Goal: Transaction & Acquisition: Purchase product/service

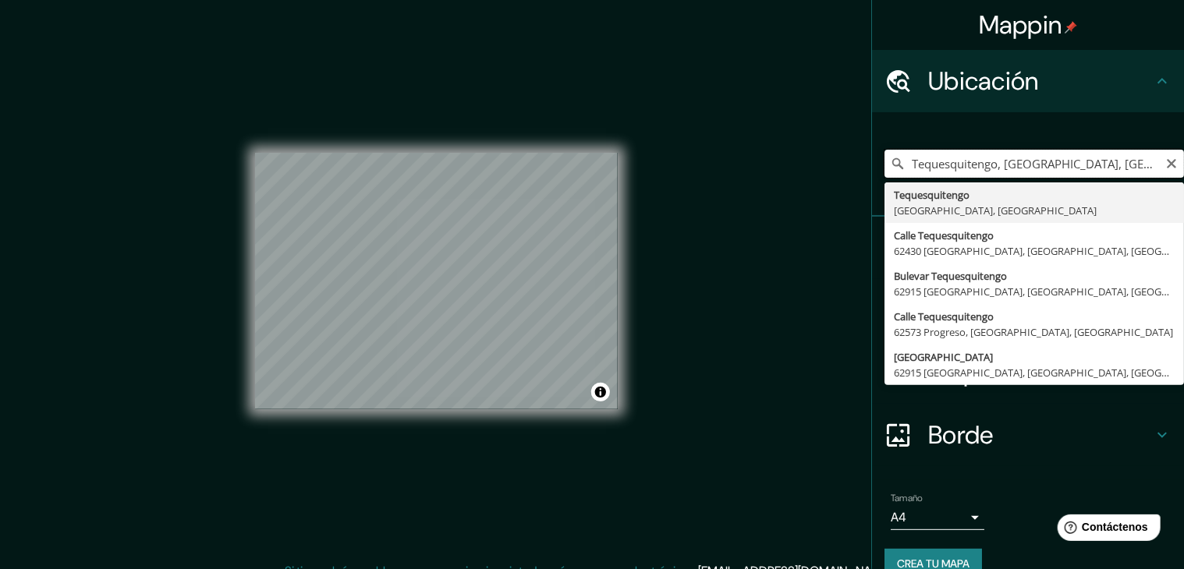
drag, startPoint x: 621, startPoint y: 197, endPoint x: 1113, endPoint y: 157, distance: 494.5
click at [1117, 155] on input "Tequesquitengo, [GEOGRAPHIC_DATA], [GEOGRAPHIC_DATA]" at bounding box center [1033, 164] width 299 height 28
drag, startPoint x: 1165, startPoint y: 164, endPoint x: 1125, endPoint y: 161, distance: 39.9
click at [1165, 164] on icon "Claro" at bounding box center [1171, 164] width 12 height 12
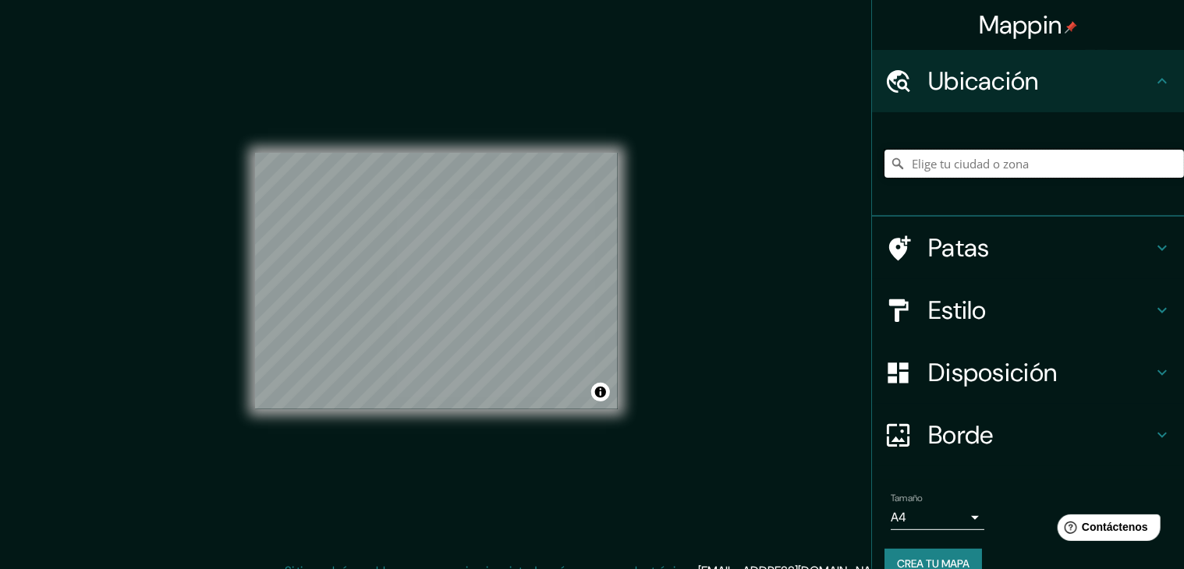
paste input "Cooperativas mimoloya"
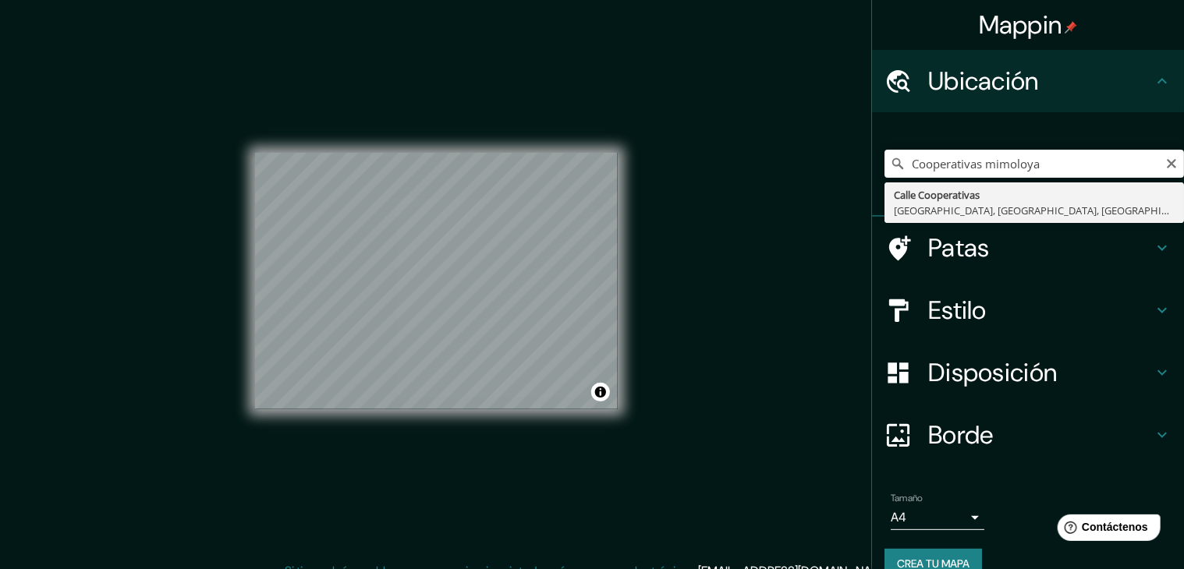
type input "Calle Cooperativas, [GEOGRAPHIC_DATA], [GEOGRAPHIC_DATA], [GEOGRAPHIC_DATA]"
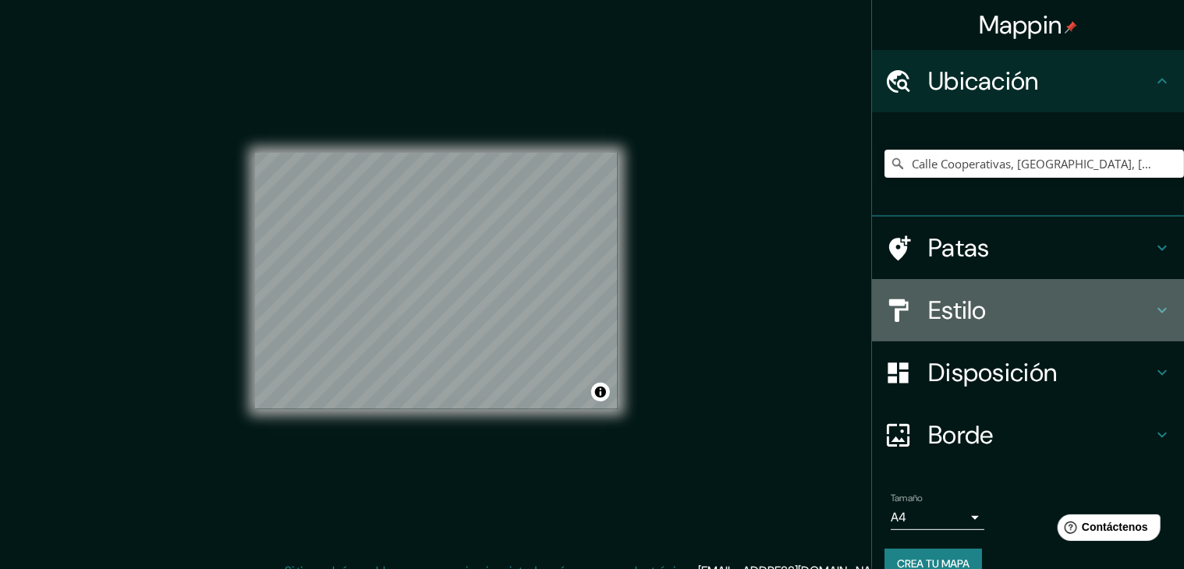
click at [1017, 292] on div "Estilo" at bounding box center [1028, 310] width 312 height 62
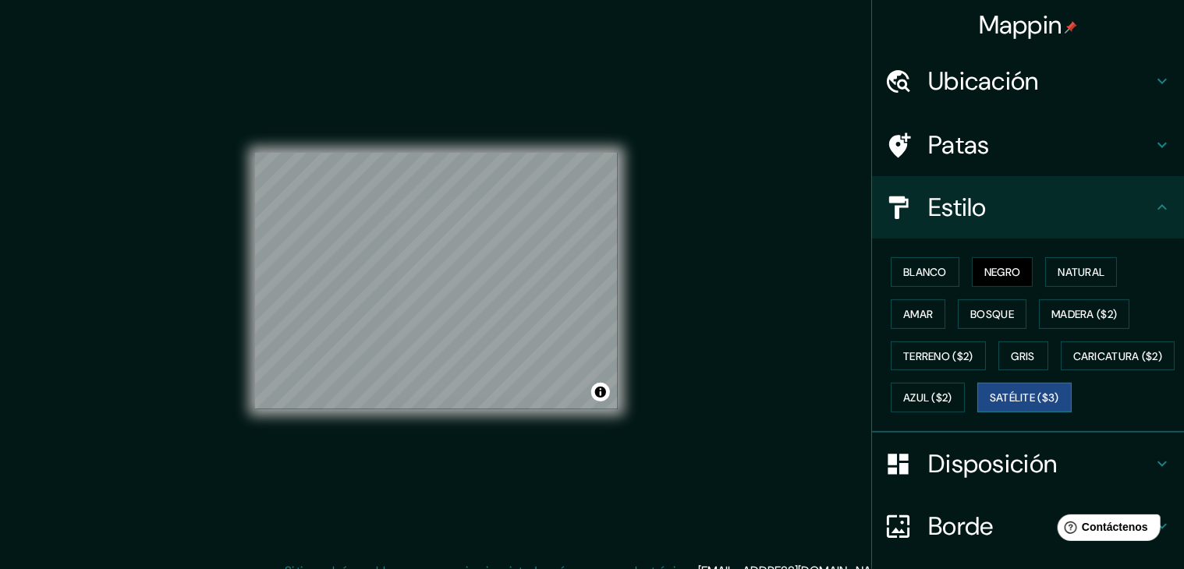
click at [989, 405] on font "Satélite ($3)" at bounding box center [1023, 398] width 69 height 14
click at [1095, 83] on h4 "Ubicación" at bounding box center [1040, 80] width 225 height 31
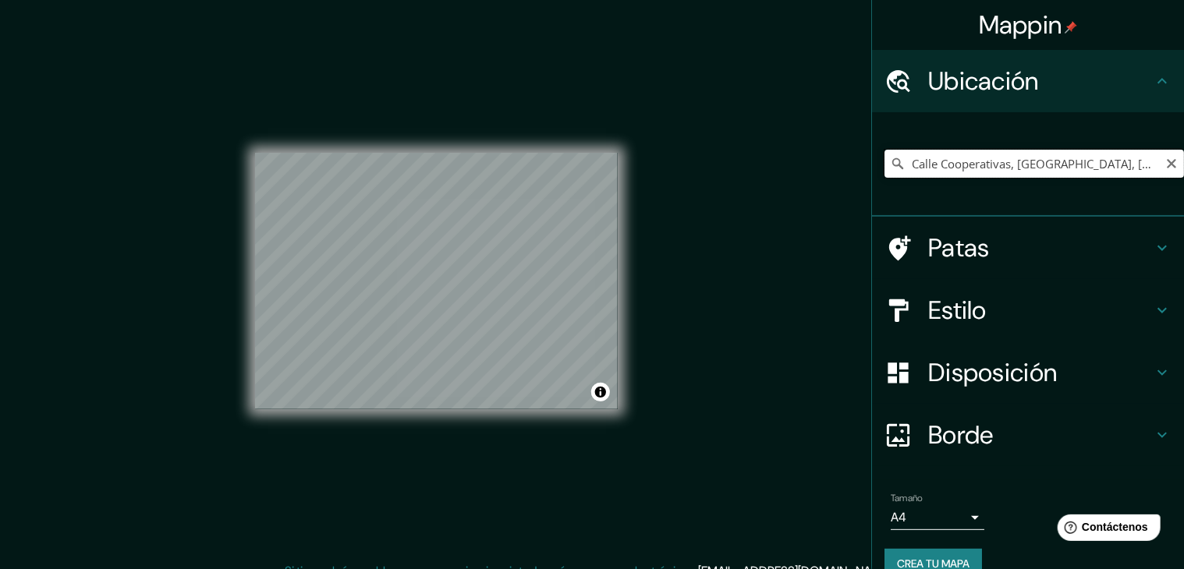
click at [1149, 160] on input "Calle Cooperativas, [GEOGRAPHIC_DATA], [GEOGRAPHIC_DATA], [GEOGRAPHIC_DATA]" at bounding box center [1033, 164] width 299 height 28
drag, startPoint x: 1156, startPoint y: 158, endPoint x: 1134, endPoint y: 161, distance: 22.7
click at [1165, 158] on icon "Claro" at bounding box center [1171, 164] width 12 height 12
paste input "Cooperativas mimoloya"
type input "Calle Cooperativas, [GEOGRAPHIC_DATA], [GEOGRAPHIC_DATA], [GEOGRAPHIC_DATA]"
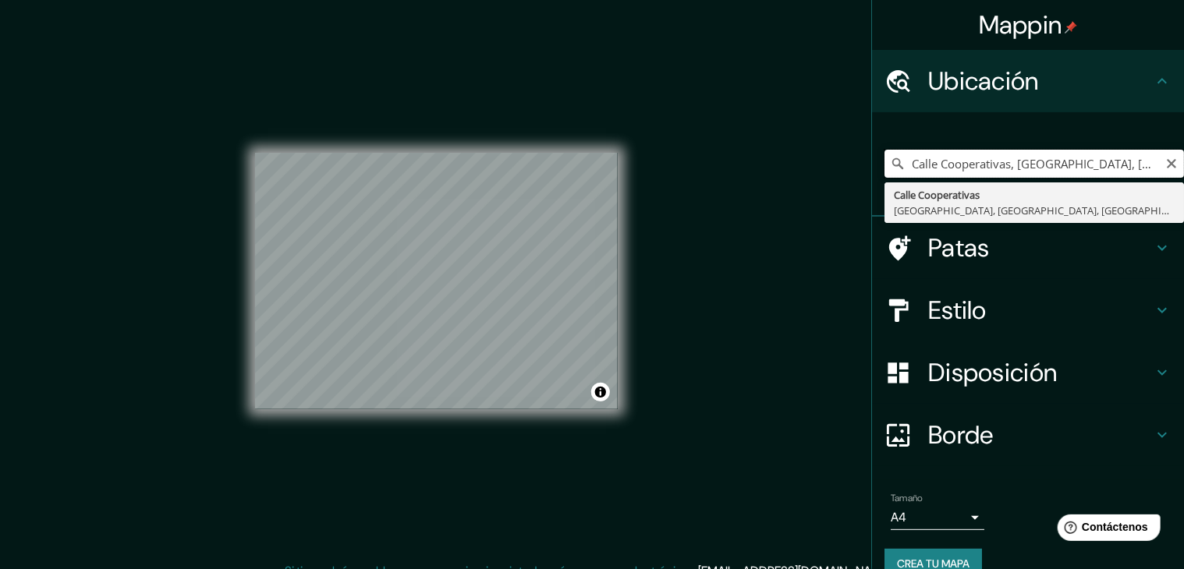
click at [1151, 168] on input "Calle Cooperativas, [GEOGRAPHIC_DATA], [GEOGRAPHIC_DATA], [GEOGRAPHIC_DATA]" at bounding box center [1033, 164] width 299 height 28
click at [1151, 162] on input "Calle Cooperativas, [GEOGRAPHIC_DATA], [GEOGRAPHIC_DATA], [GEOGRAPHIC_DATA]" at bounding box center [1033, 164] width 299 height 28
click at [1165, 163] on icon "Claro" at bounding box center [1171, 164] width 12 height 12
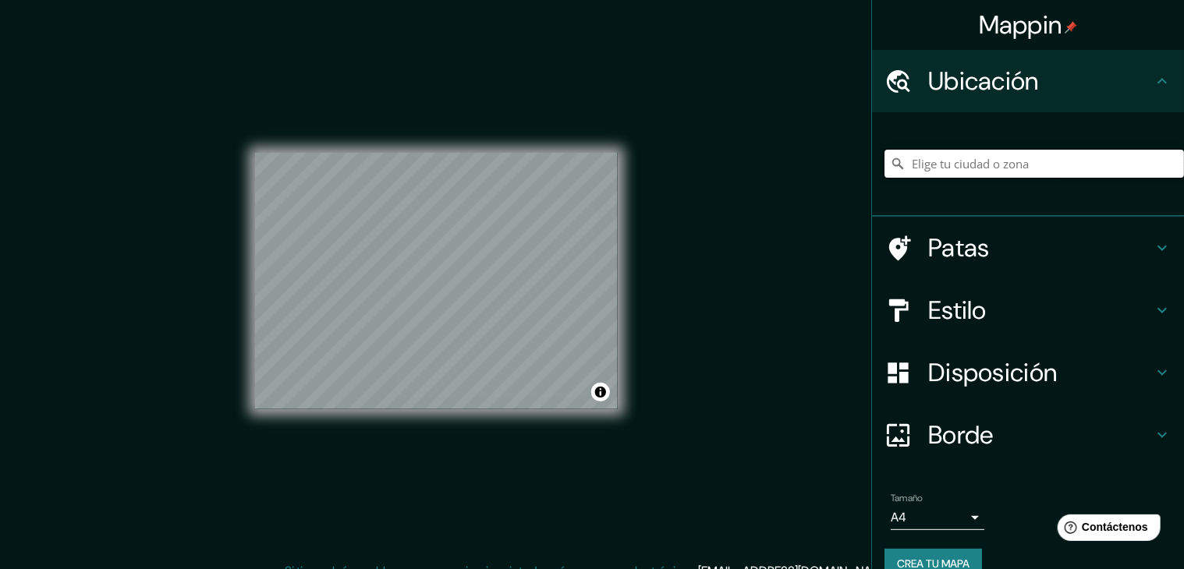
paste input "Cooperativas mimoloya"
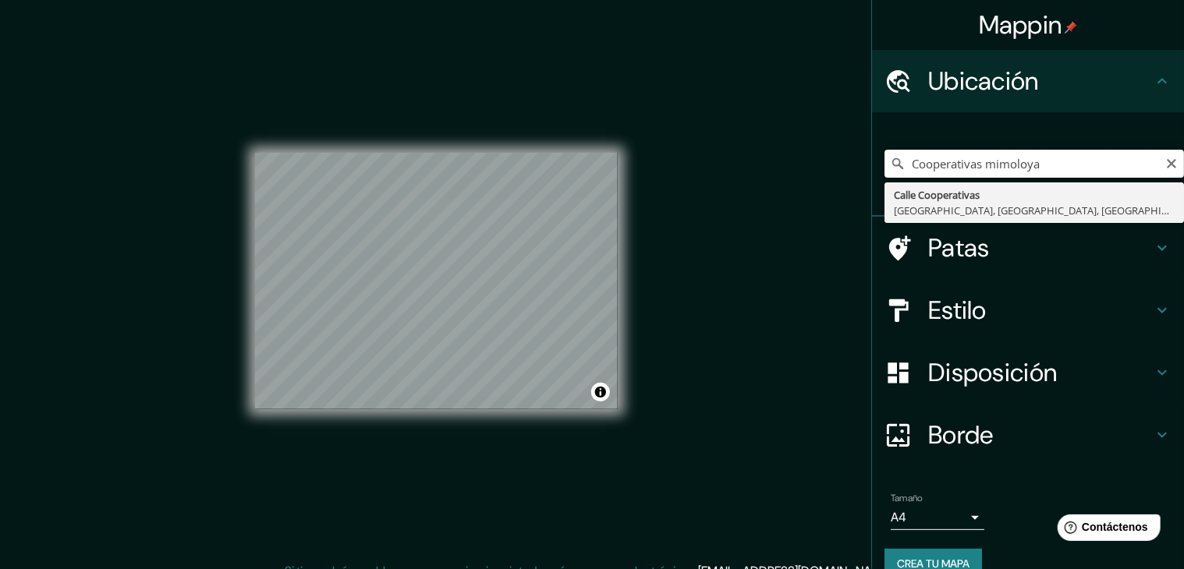
click at [1054, 170] on input "Cooperativas mimoloya" at bounding box center [1033, 164] width 299 height 28
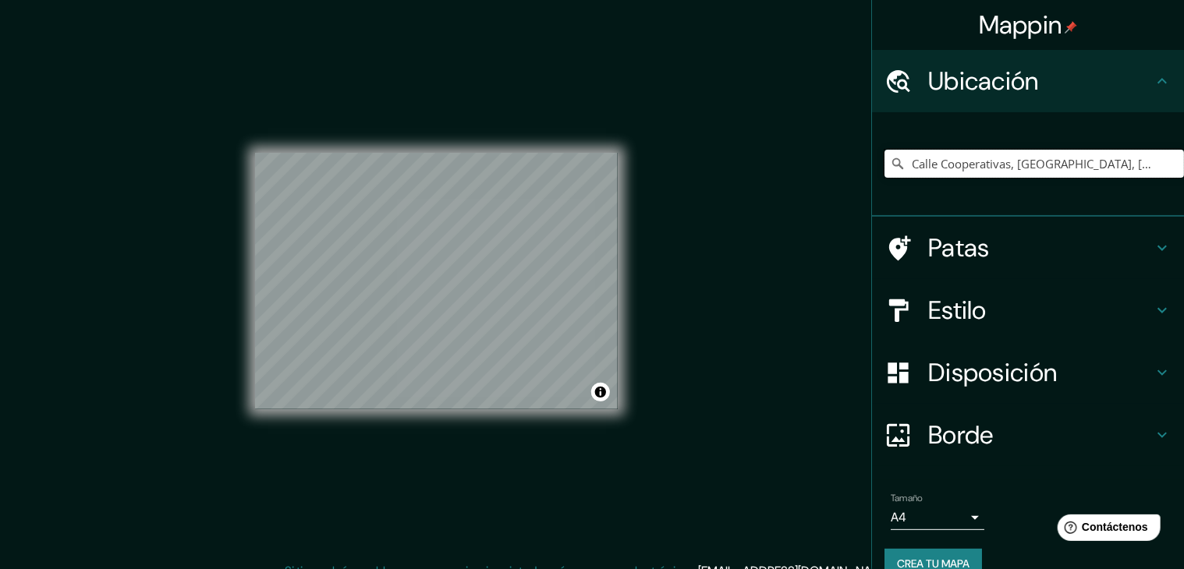
type input "Calle Cooperativas, [GEOGRAPHIC_DATA], [GEOGRAPHIC_DATA], [GEOGRAPHIC_DATA]"
click at [1166, 165] on icon "Claro" at bounding box center [1170, 163] width 9 height 9
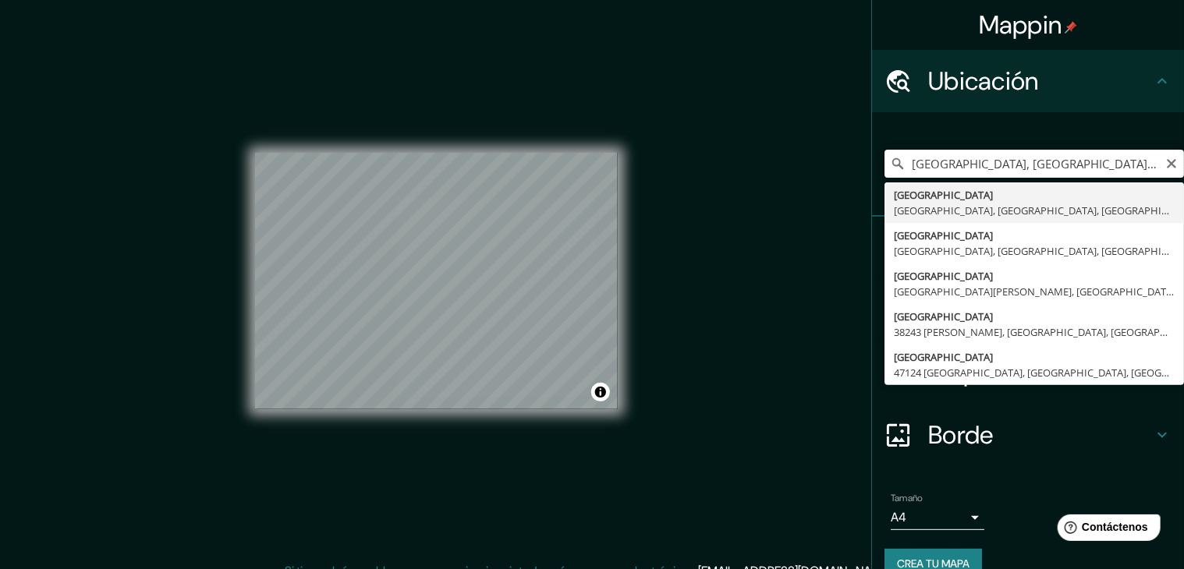
type input "[GEOGRAPHIC_DATA], [GEOGRAPHIC_DATA], [GEOGRAPHIC_DATA]"
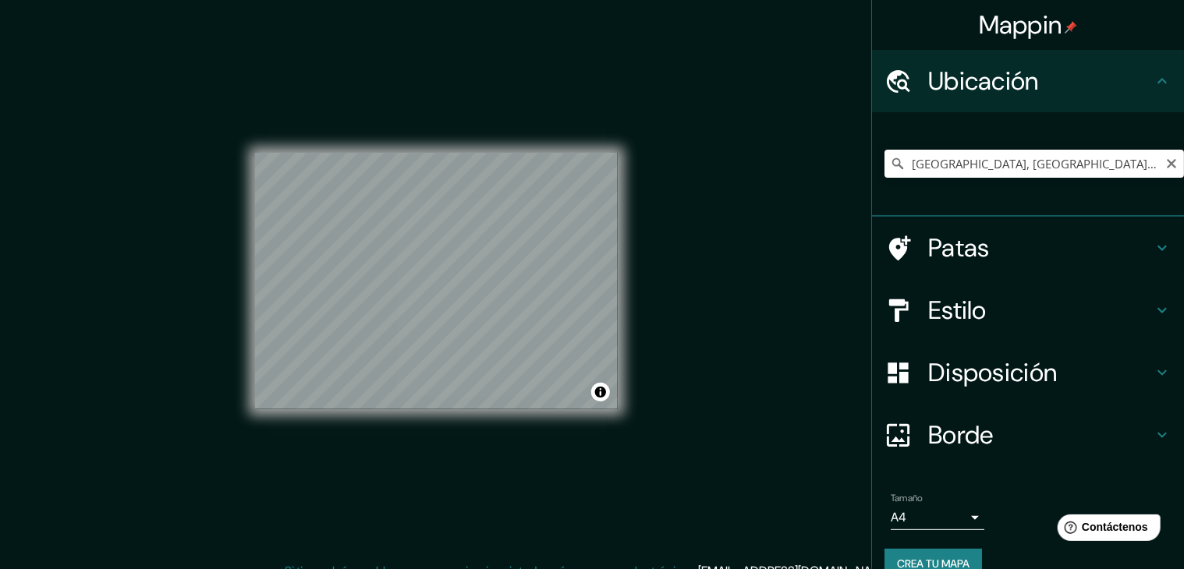
click at [1166, 160] on icon "Claro" at bounding box center [1170, 163] width 9 height 9
click at [1123, 165] on input "Elige tu ciudad o zona" at bounding box center [1033, 164] width 299 height 28
type input "[GEOGRAPHIC_DATA] [GEOGRAPHIC_DATA], [GEOGRAPHIC_DATA], [GEOGRAPHIC_DATA]"
click at [1165, 160] on icon "Claro" at bounding box center [1171, 164] width 12 height 12
click at [1139, 164] on input "Elige tu ciudad o zona" at bounding box center [1033, 164] width 299 height 28
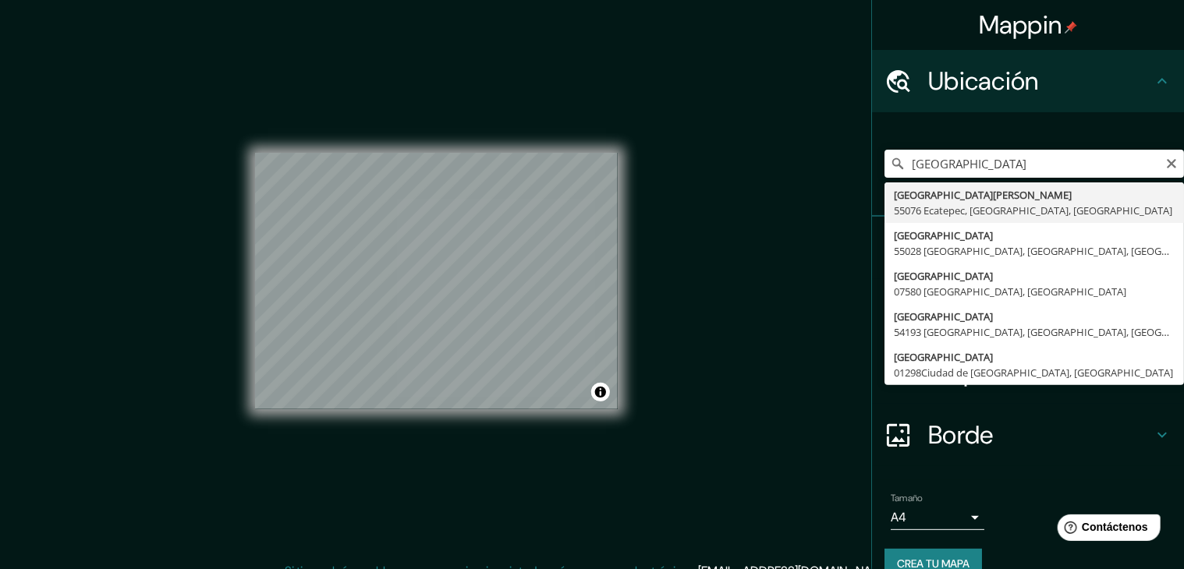
type input "[GEOGRAPHIC_DATA][PERSON_NAME], 55076 [GEOGRAPHIC_DATA], [GEOGRAPHIC_DATA], [GE…"
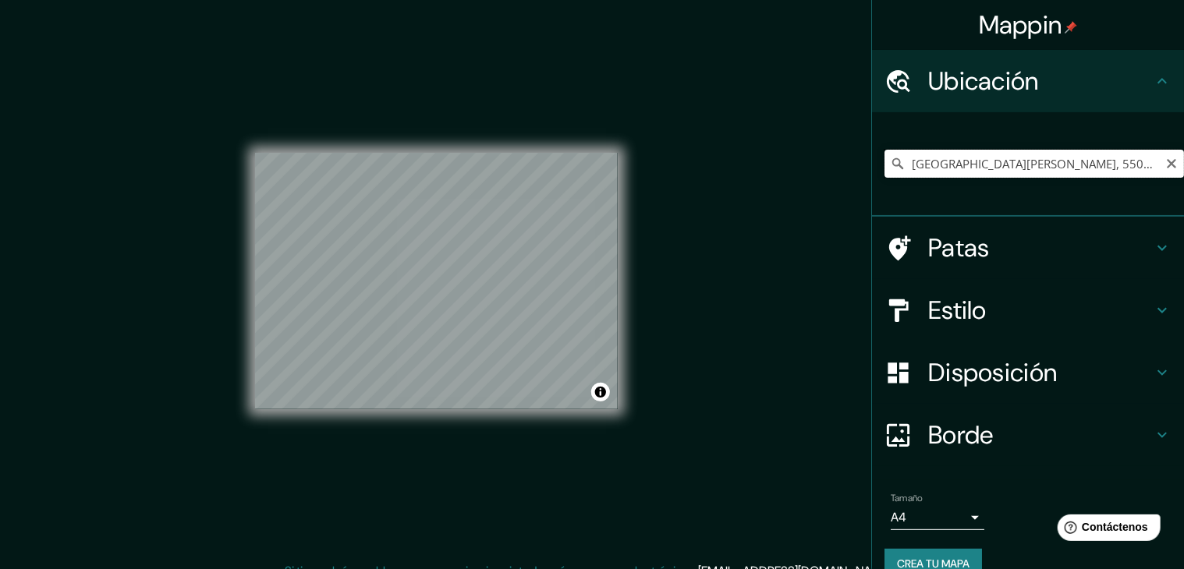
click at [994, 159] on input "[GEOGRAPHIC_DATA][PERSON_NAME], 55076 [GEOGRAPHIC_DATA], [GEOGRAPHIC_DATA], [GE…" at bounding box center [1033, 164] width 299 height 28
click at [1166, 162] on icon "Claro" at bounding box center [1170, 163] width 9 height 9
click at [1142, 162] on input "Elige tu ciudad o zona" at bounding box center [1033, 164] width 299 height 28
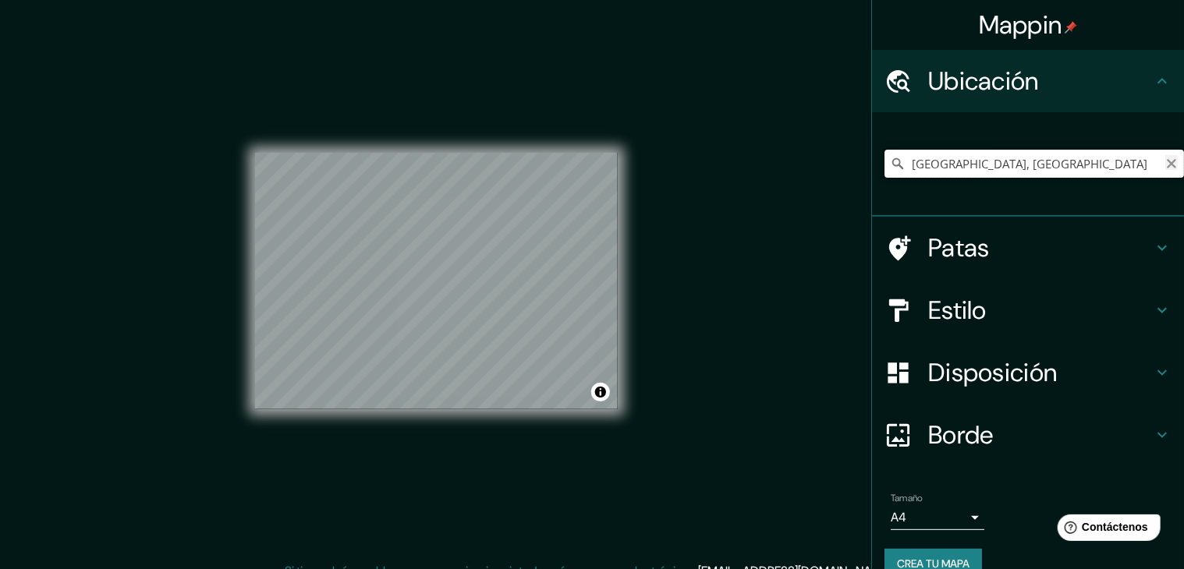
type input "[GEOGRAPHIC_DATA], [GEOGRAPHIC_DATA]"
click at [1166, 162] on icon "Claro" at bounding box center [1170, 163] width 9 height 9
click at [1148, 162] on input "Elige tu ciudad o zona" at bounding box center [1033, 164] width 299 height 28
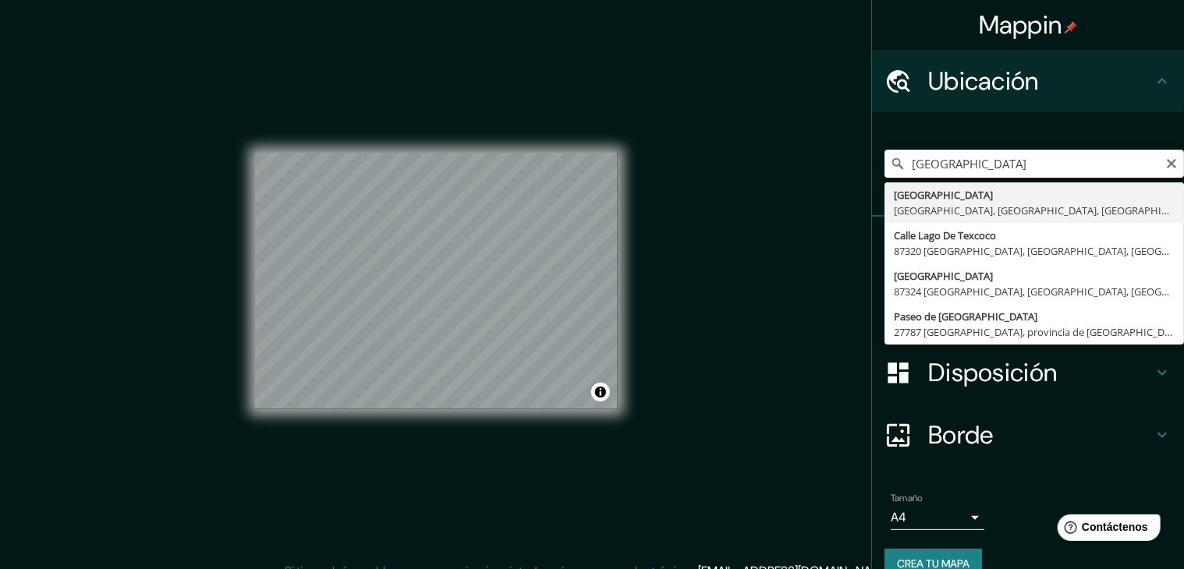
type input "Circuito Lagos De México, 37207 León, Guanajuato, México"
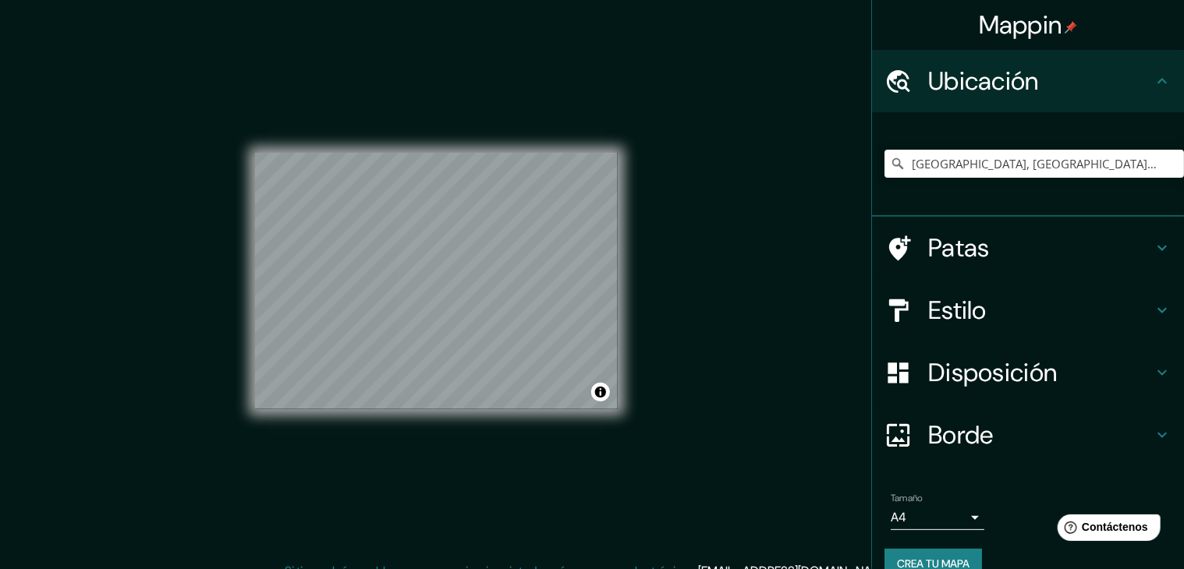
click at [593, 443] on div "© Mapbox © OpenStreetMap Improve this map © Maxar" at bounding box center [436, 281] width 363 height 512
click at [496, 422] on div "© Mapbox © OpenStreetMap Improve this map © Maxar" at bounding box center [436, 281] width 363 height 512
click at [1001, 163] on input "Circuito Lagos De México, 37207 León, Guanajuato, México" at bounding box center [1033, 164] width 299 height 28
click at [1002, 163] on input "Circuito Lagos De México, 37207 León, Guanajuato, México" at bounding box center [1033, 164] width 299 height 28
click at [1003, 163] on input "Circuito Lagos De México, 37207 León, Guanajuato, México" at bounding box center [1033, 164] width 299 height 28
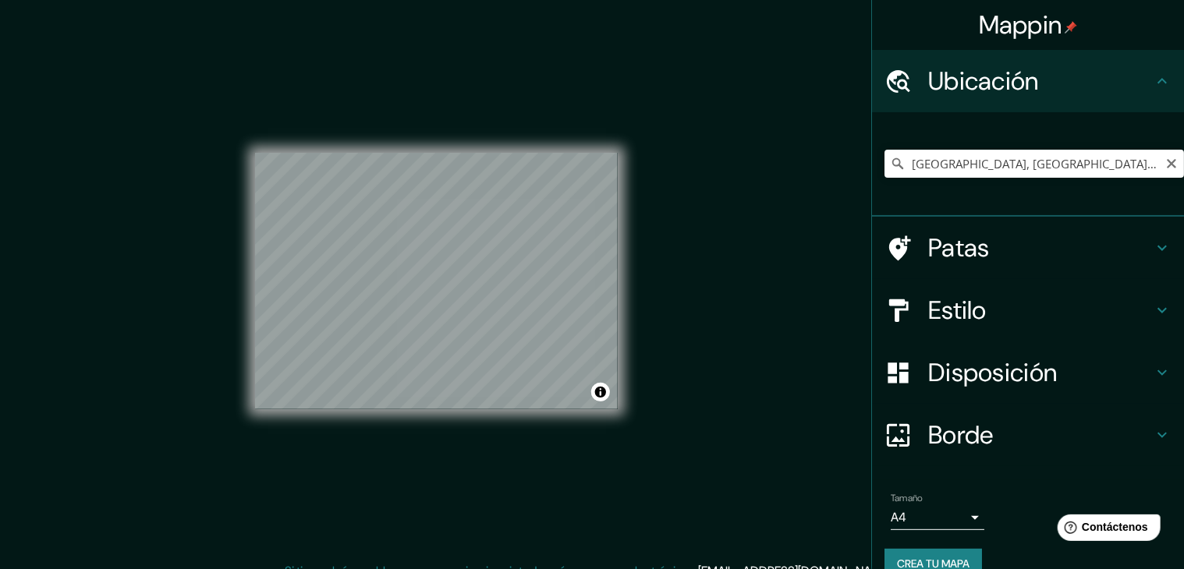
drag, startPoint x: 1160, startPoint y: 168, endPoint x: 1145, endPoint y: 161, distance: 16.4
click at [1165, 167] on icon "Claro" at bounding box center [1171, 164] width 12 height 12
click at [1140, 156] on input "Elige tu ciudad o zona" at bounding box center [1033, 164] width 299 height 28
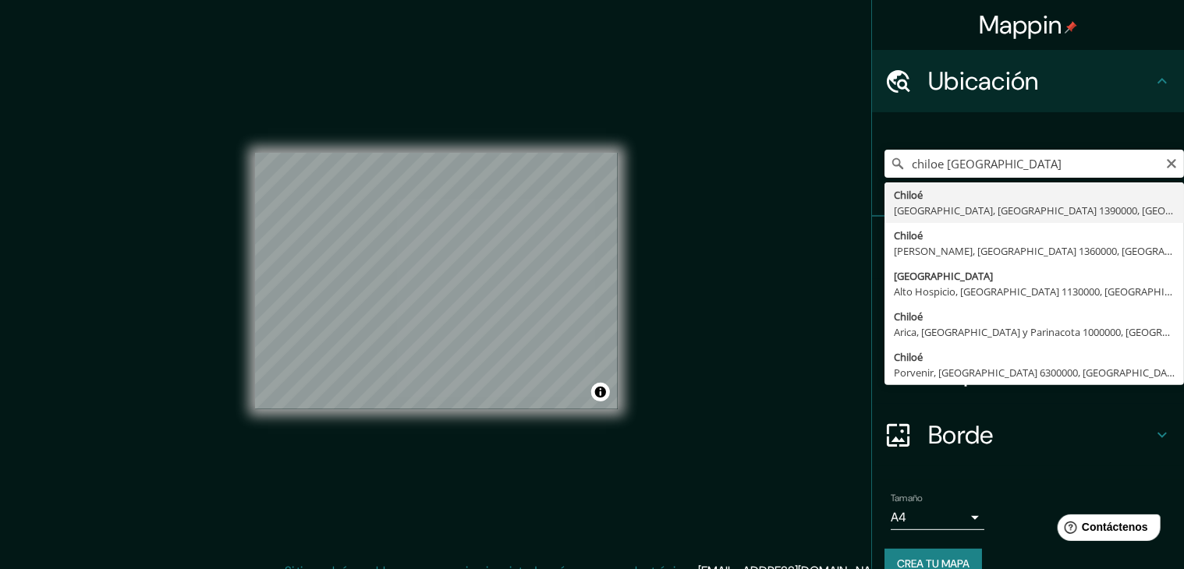
type input "Chiloé, Calama, Región de Antofagasta 1390000, Chile"
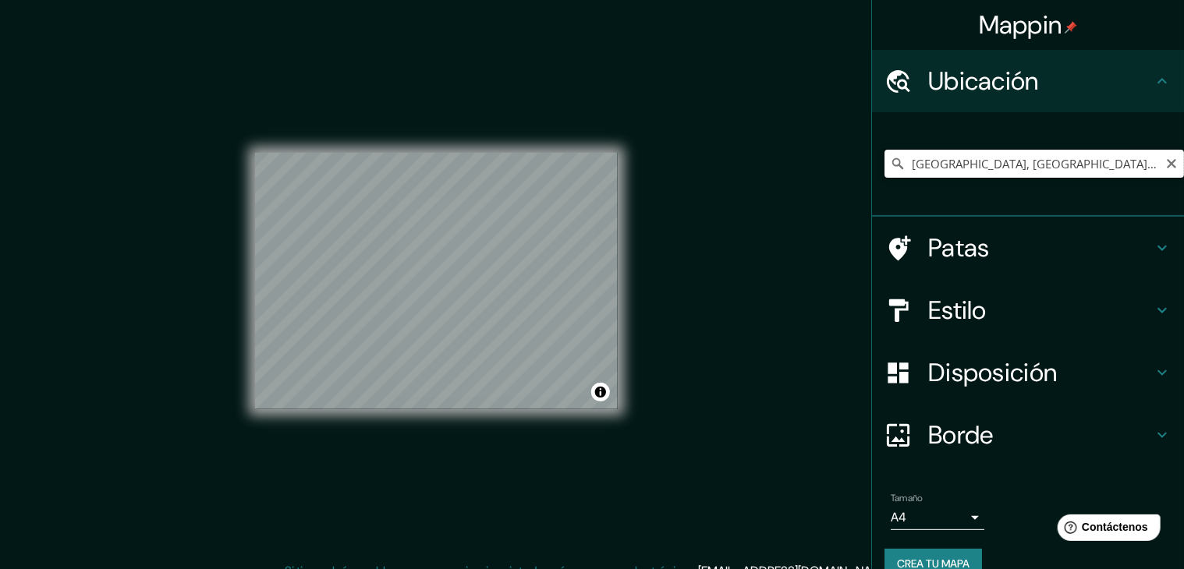
click at [1011, 171] on input "Chiloé, Calama, Región de Antofagasta 1390000, Chile" at bounding box center [1033, 164] width 299 height 28
click at [1165, 166] on icon "Claro" at bounding box center [1171, 164] width 12 height 12
paste input "Maldivas"
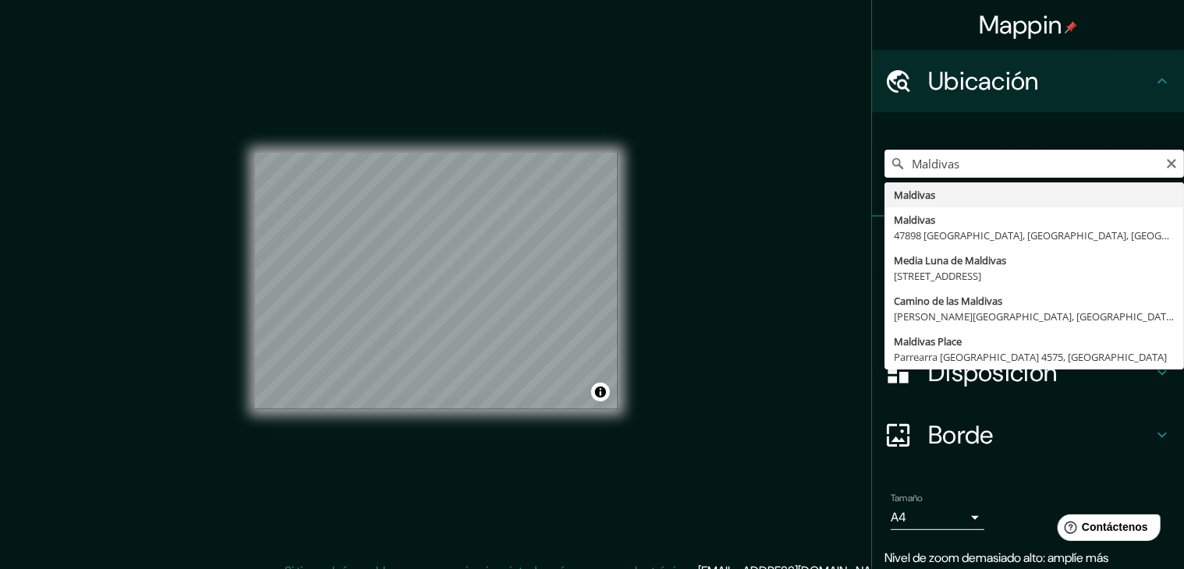
click at [1024, 171] on input "Maldivas" at bounding box center [1033, 164] width 299 height 28
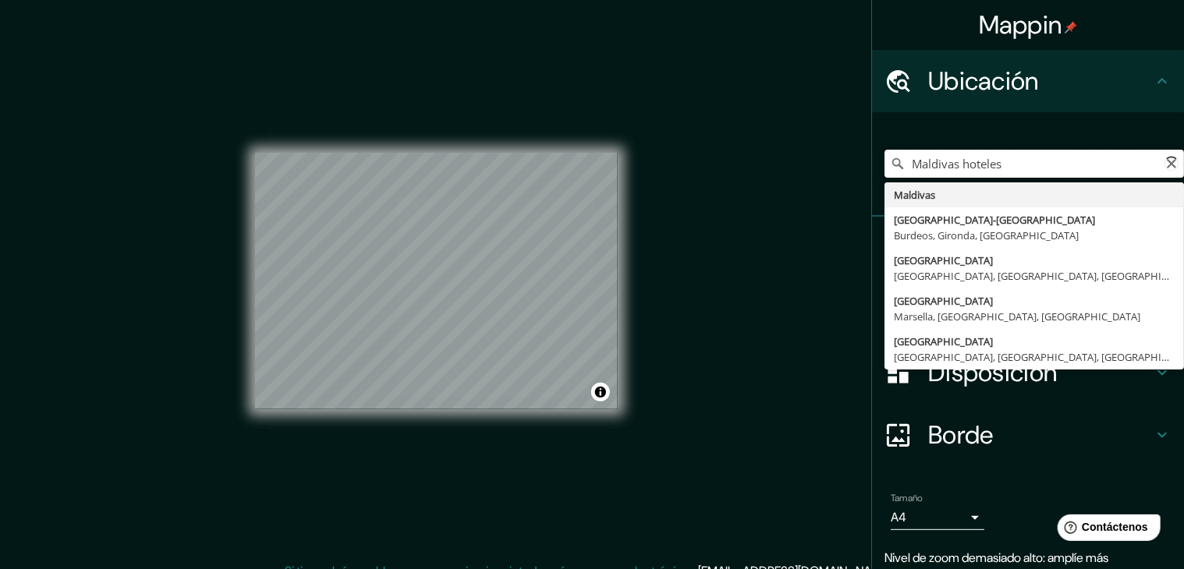
type input "Maldivas"
click at [1149, 161] on input "Maldivas" at bounding box center [1033, 164] width 299 height 28
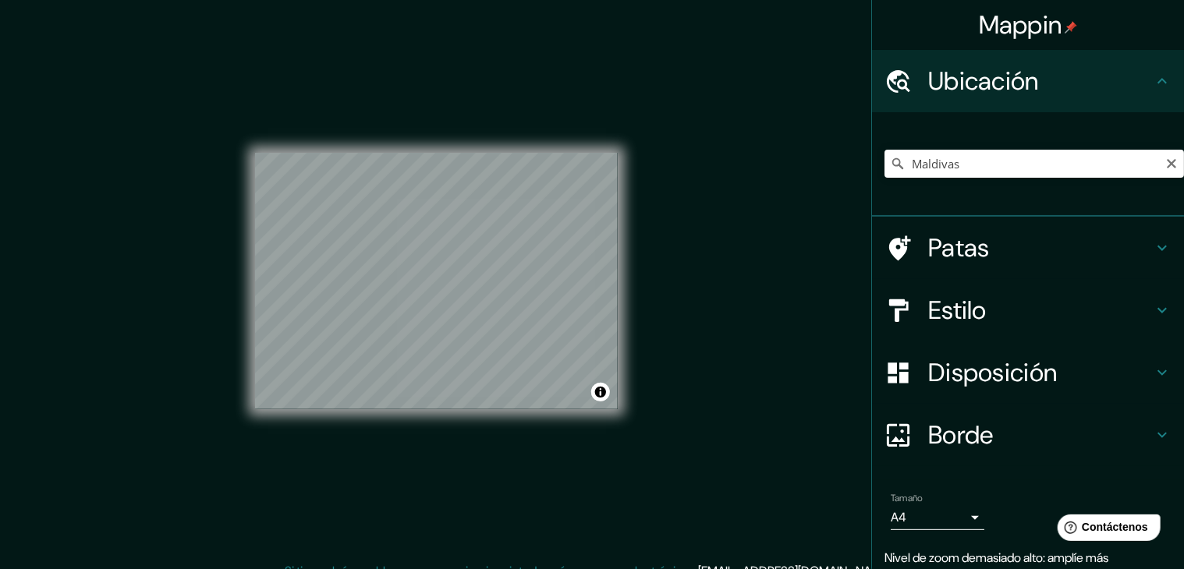
drag, startPoint x: 1162, startPoint y: 164, endPoint x: 1153, endPoint y: 165, distance: 8.7
click at [1165, 164] on icon "Claro" at bounding box center [1171, 164] width 12 height 12
paste input "Ellaidhoo Maldives by Cinnamon"
type input "Ellaidhoo, Atolón Alif Alif, Maldivas"
click at [569, 515] on div "© Mapbox © OpenStreetMap Improve this map © Maxar" at bounding box center [436, 281] width 363 height 512
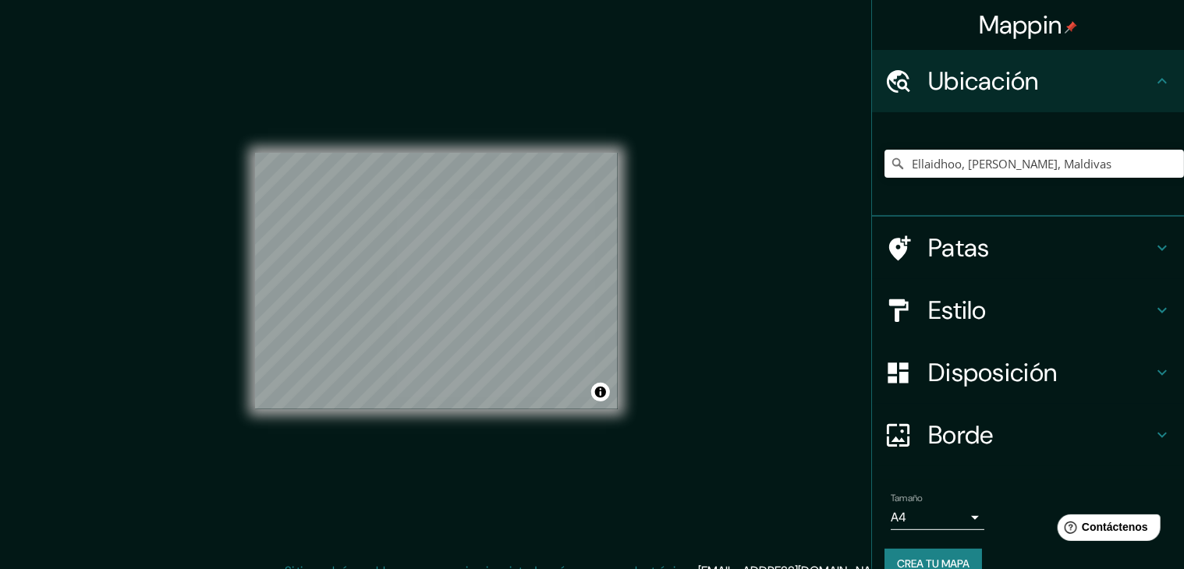
click at [444, 121] on div "© Mapbox © OpenStreetMap Improve this map © Maxar" at bounding box center [436, 281] width 363 height 512
drag, startPoint x: 1160, startPoint y: 161, endPoint x: 1112, endPoint y: 155, distance: 48.7
click at [1165, 161] on icon "Claro" at bounding box center [1171, 164] width 12 height 12
paste input "JA Manafaru"
click at [1007, 172] on input "Jambi, Indonesia" at bounding box center [1036, 164] width 299 height 28
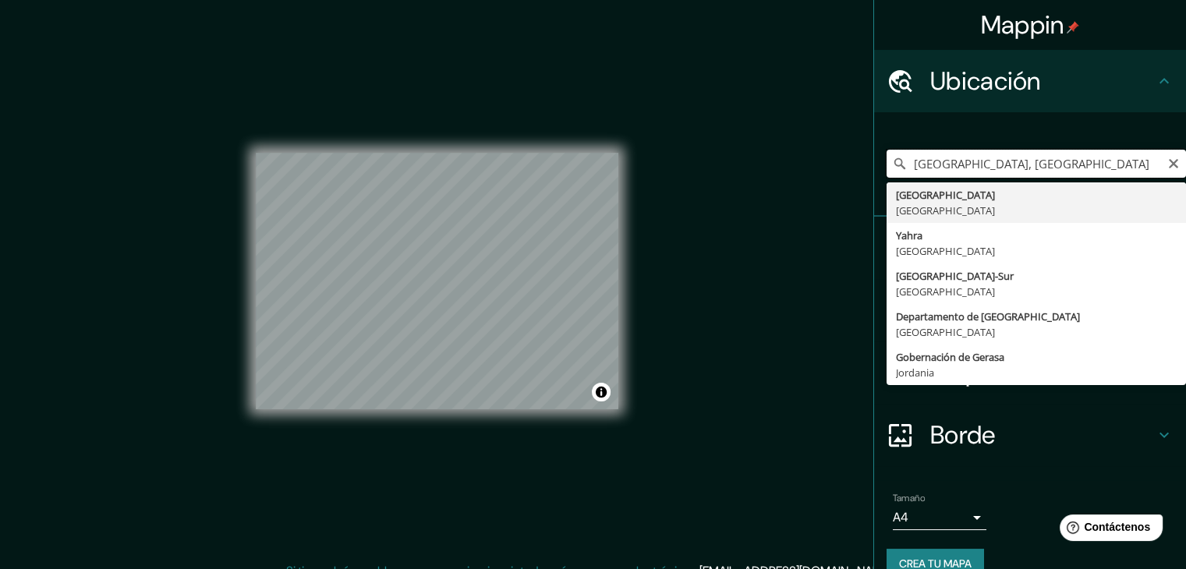
click at [1005, 165] on input "Jambi, Indonesia" at bounding box center [1036, 164] width 299 height 28
click at [1006, 165] on input "Jambi, Indonesia" at bounding box center [1036, 164] width 299 height 28
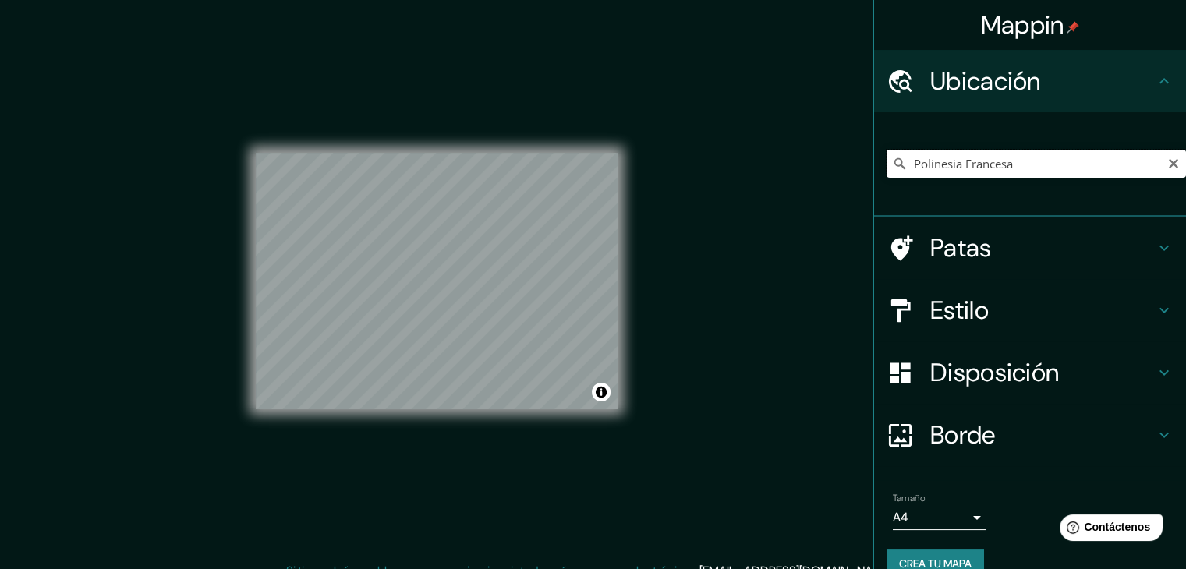
click at [1035, 166] on input "Polinesia Francesa" at bounding box center [1036, 164] width 299 height 28
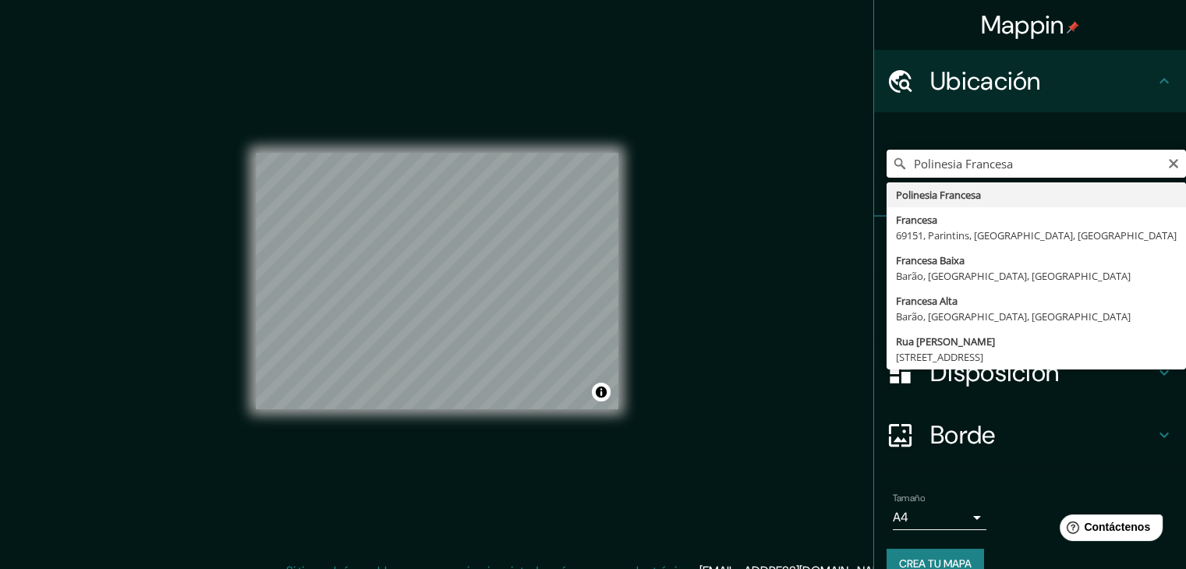
paste input "InterContinental Le Moana Bora Bora Resort"
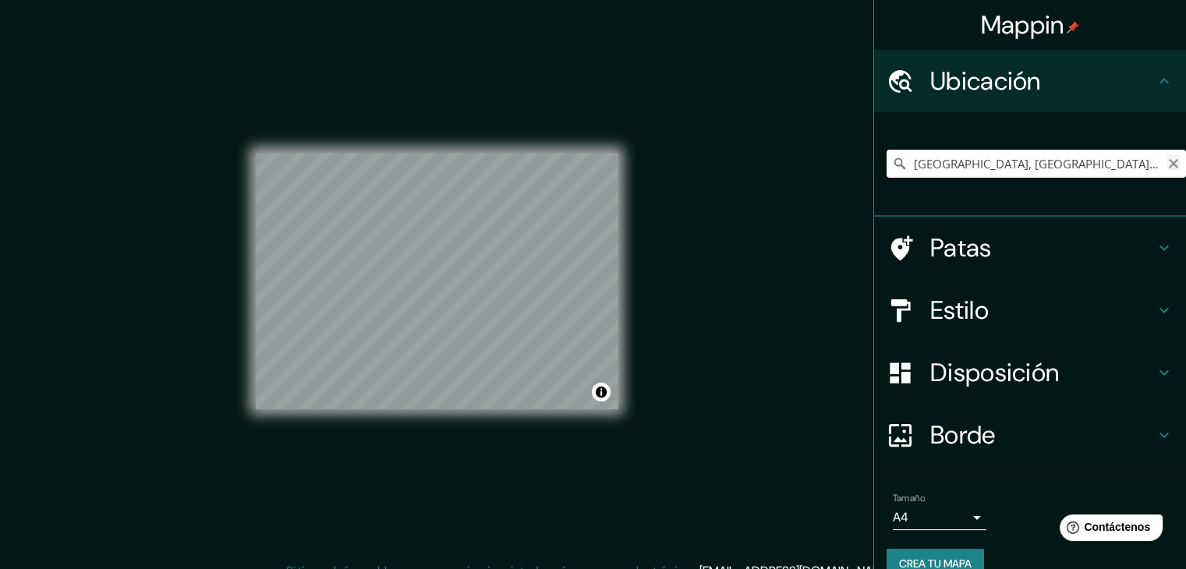
type input "Góra, Distrito de Góra, Voivodato de Baja Silesia, Polonia"
click at [1169, 166] on icon "Claro" at bounding box center [1173, 163] width 9 height 9
paste input "InterContinental Le Moana Bora Bora Resort"
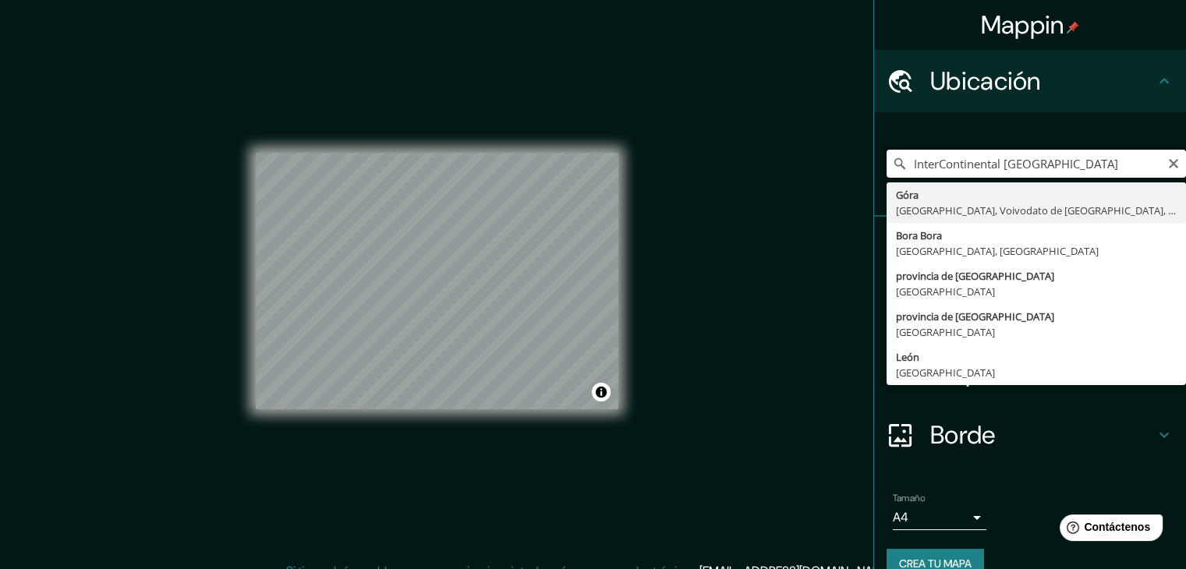
type input "InterContinental Le Moana Bora Bora Resort"
click at [1167, 168] on icon "Claro" at bounding box center [1173, 164] width 12 height 12
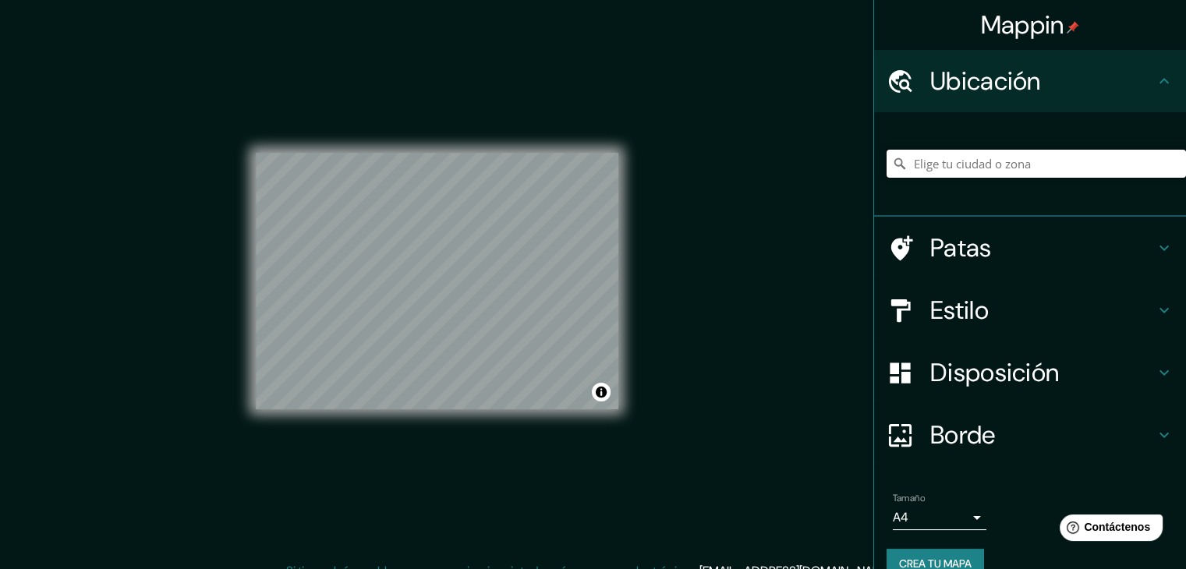
click at [1050, 157] on input "Elige tu ciudad o zona" at bounding box center [1036, 164] width 299 height 28
click at [951, 165] on input "Elige tu ciudad o zona" at bounding box center [1036, 164] width 299 height 28
click at [954, 162] on input "Elige tu ciudad o zona" at bounding box center [1036, 164] width 299 height 28
click at [952, 161] on input "Elige tu ciudad o zona" at bounding box center [1036, 164] width 299 height 28
drag, startPoint x: 954, startPoint y: 162, endPoint x: 938, endPoint y: 169, distance: 17.8
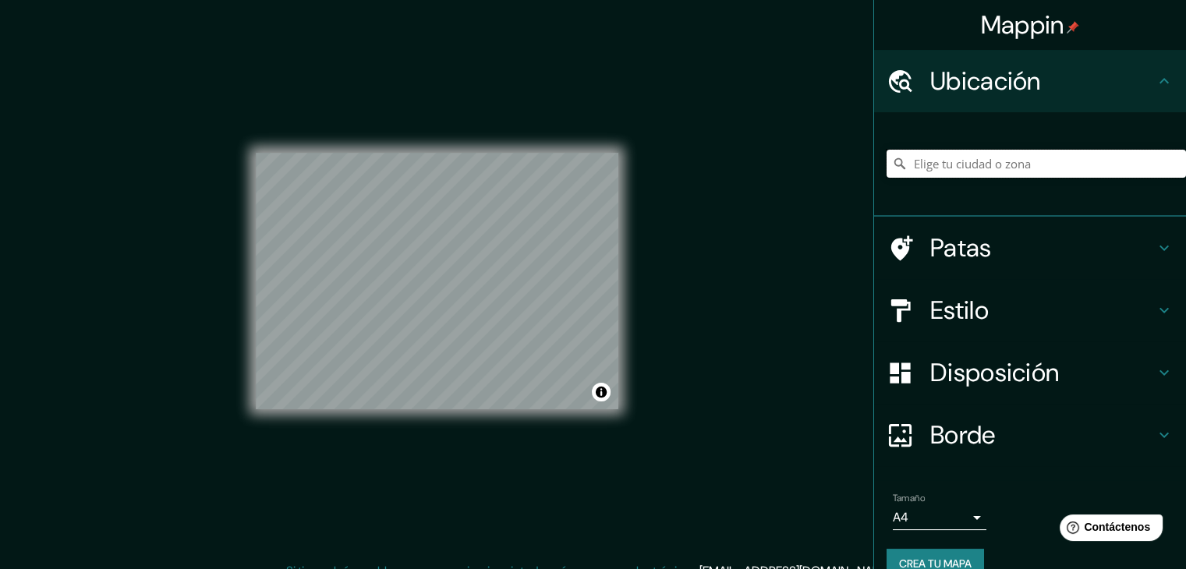
click at [935, 166] on input "Elige tu ciudad o zona" at bounding box center [1036, 164] width 299 height 28
click at [1100, 130] on div "Góra Distrito de Góra, Voivodato de Baja Silesia, Polonia Bora Bora Islas de So…" at bounding box center [1036, 164] width 299 height 78
drag, startPoint x: 707, startPoint y: 161, endPoint x: 725, endPoint y: 168, distance: 19.3
click at [711, 162] on div "Mappin Ubicación Góra Distrito de Góra, Voivodato de Baja Silesia, Polonia Bora…" at bounding box center [593, 293] width 1186 height 587
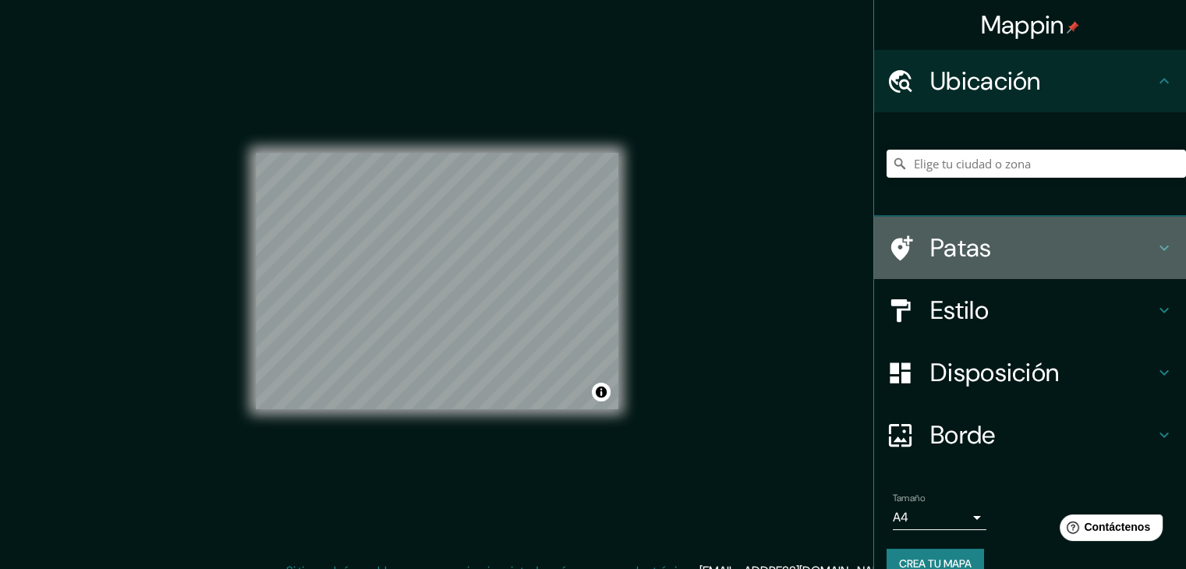
drag, startPoint x: 956, startPoint y: 232, endPoint x: 950, endPoint y: 238, distance: 8.8
click at [957, 235] on font "Patas" at bounding box center [961, 248] width 62 height 33
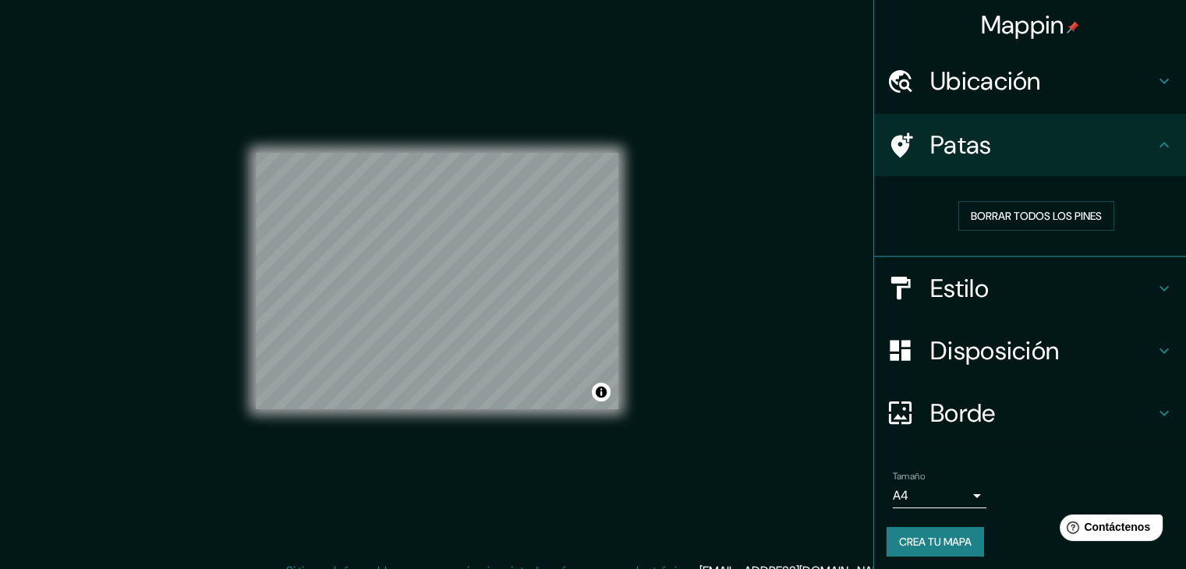
click at [966, 91] on font "Ubicación" at bounding box center [985, 81] width 111 height 33
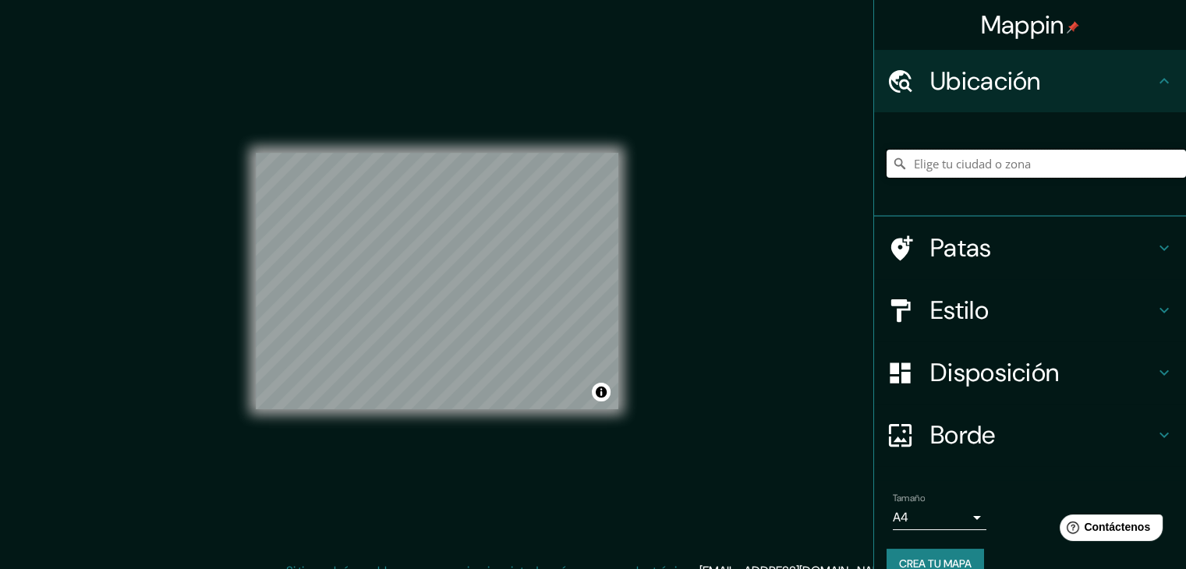
click at [972, 164] on input "Elige tu ciudad o zona" at bounding box center [1036, 164] width 299 height 28
drag, startPoint x: 1128, startPoint y: 172, endPoint x: 1117, endPoint y: 168, distance: 11.4
click at [1128, 171] on input "Elige tu ciudad o zona" at bounding box center [1036, 164] width 299 height 28
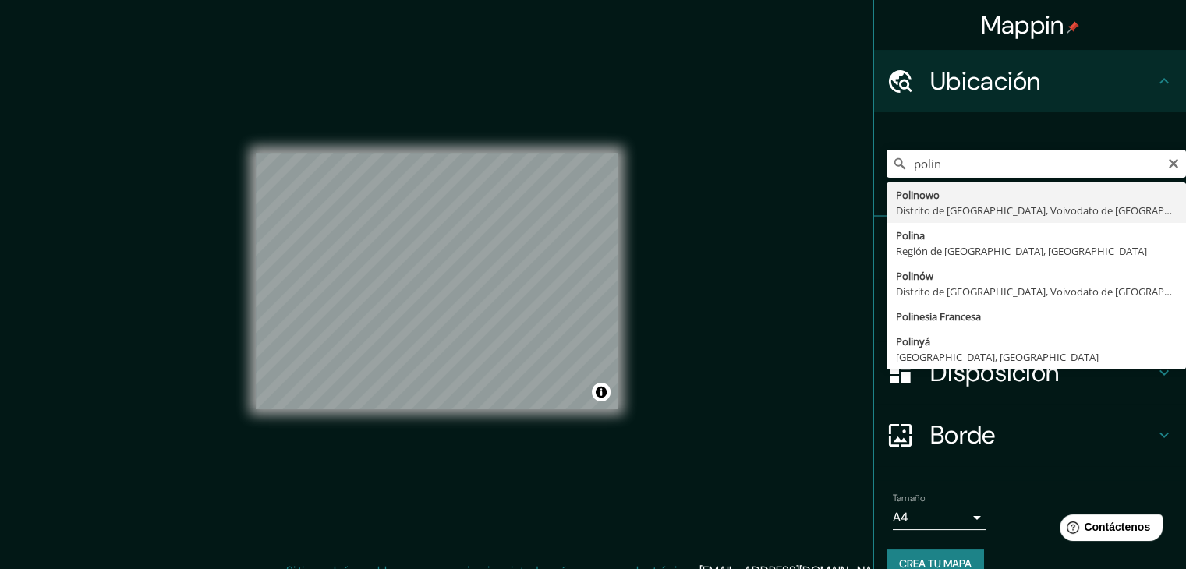
drag, startPoint x: 930, startPoint y: 324, endPoint x: 933, endPoint y: 299, distance: 25.9
type input "Polinesia Francesa"
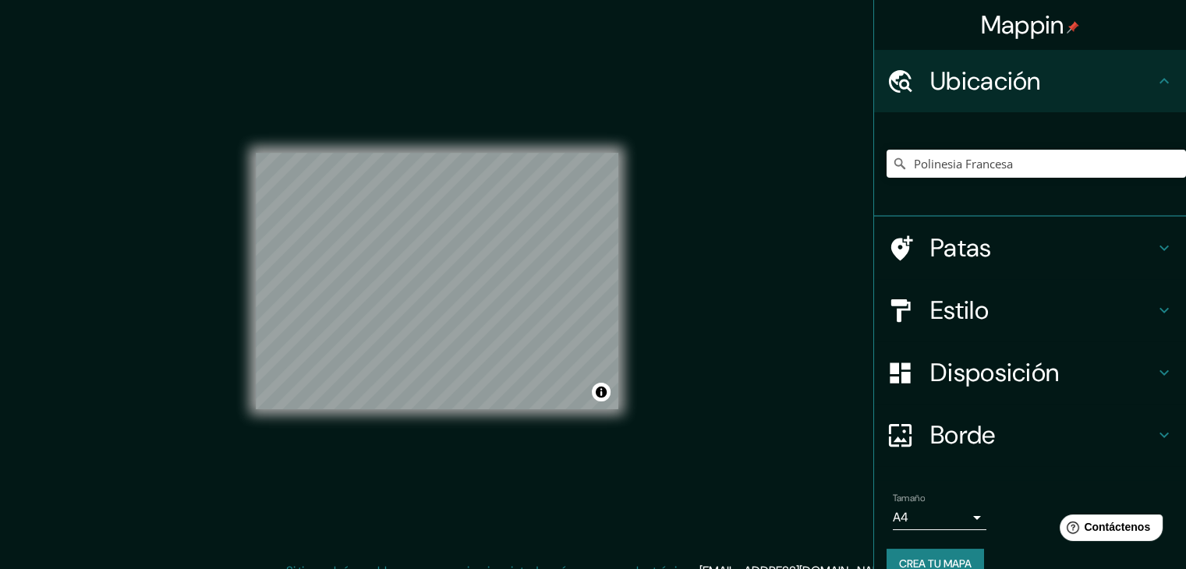
click at [979, 253] on h4 "Patas" at bounding box center [1042, 247] width 225 height 31
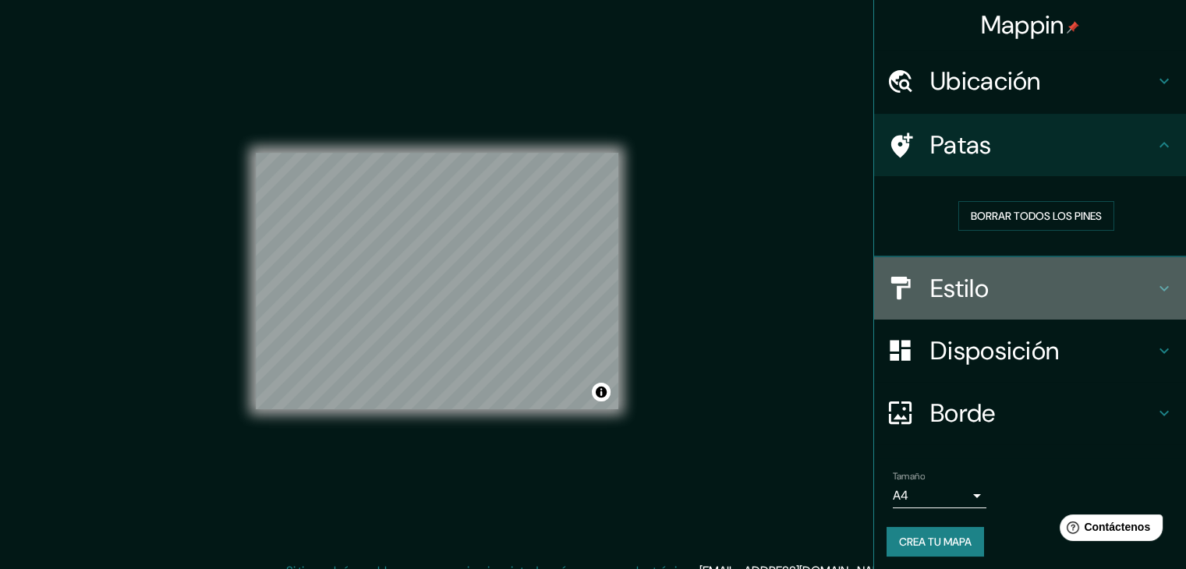
click at [1013, 284] on h4 "Estilo" at bounding box center [1042, 288] width 225 height 31
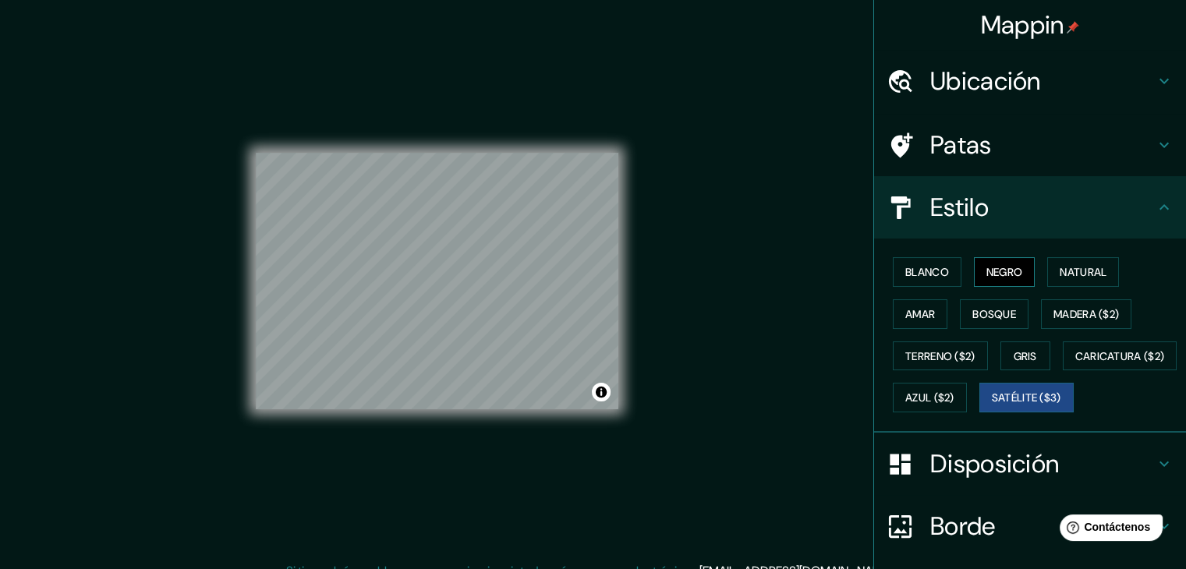
click at [1004, 279] on font "Negro" at bounding box center [1004, 272] width 37 height 20
click at [1001, 307] on font "Bosque" at bounding box center [994, 314] width 44 height 14
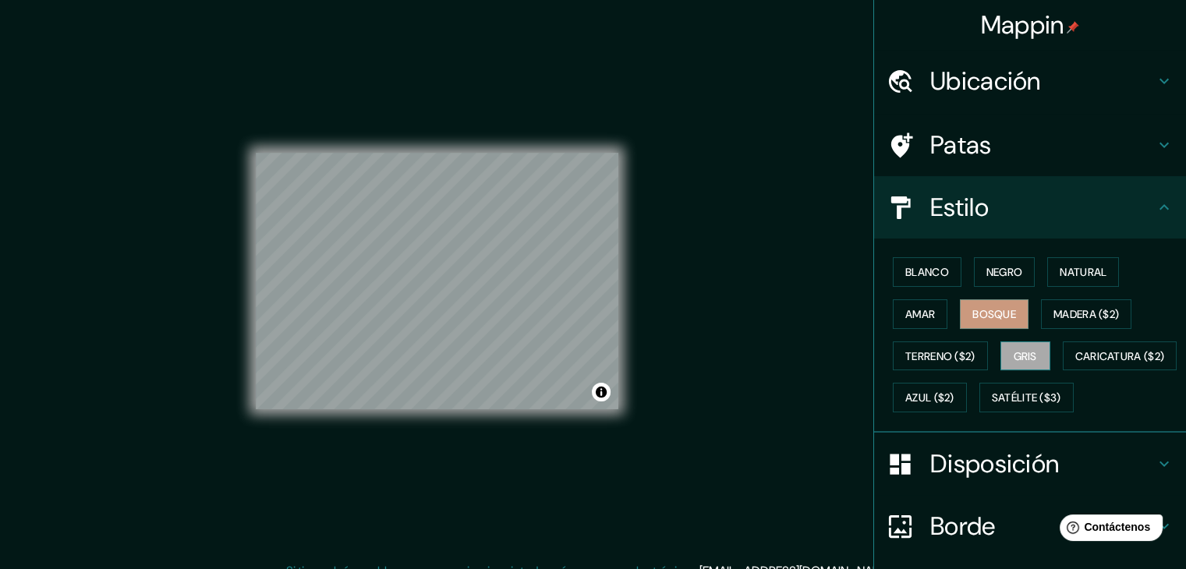
click at [1001, 350] on button "Gris" at bounding box center [1025, 357] width 50 height 30
click at [992, 408] on font "Satélite ($3)" at bounding box center [1026, 398] width 69 height 20
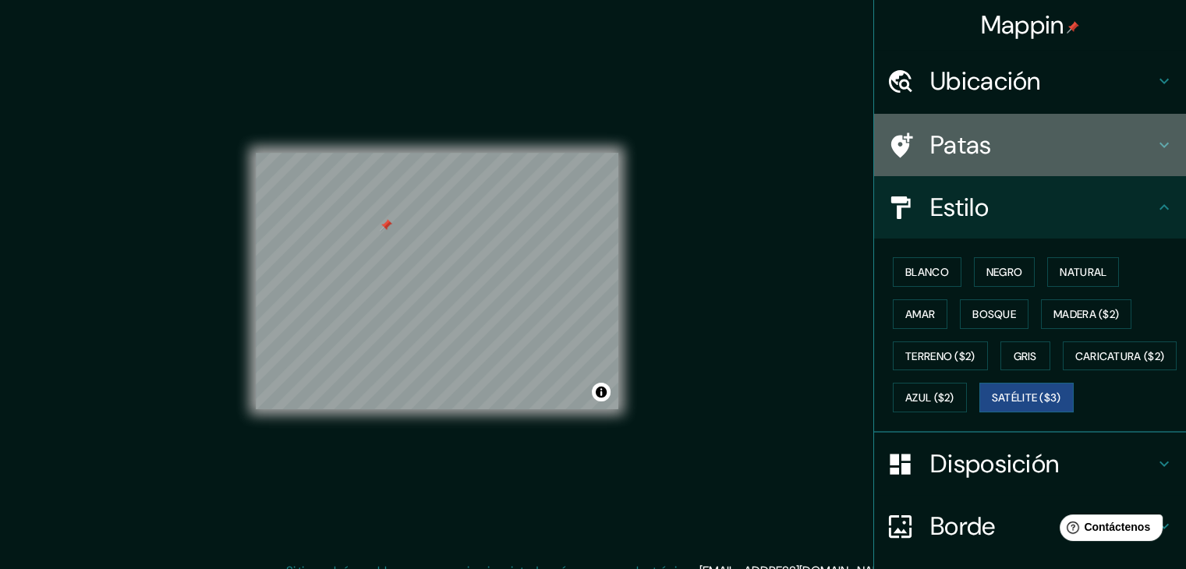
click at [930, 144] on font "Patas" at bounding box center [961, 145] width 62 height 33
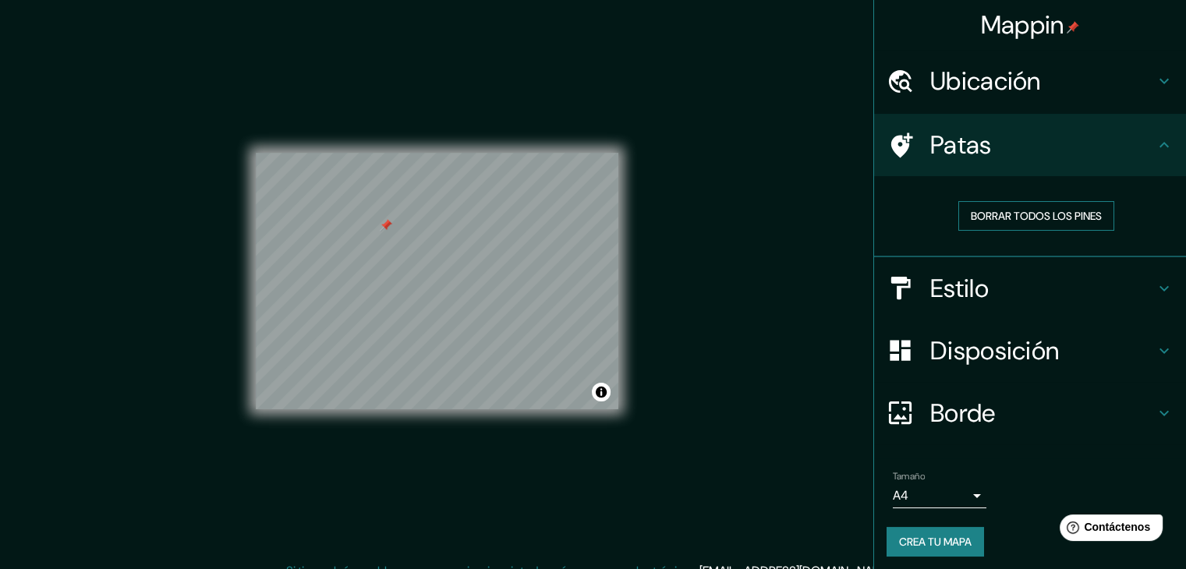
click at [973, 209] on font "Borrar todos los pines" at bounding box center [1036, 216] width 131 height 14
click at [950, 490] on body "Mappin Ubicación Polinesia Francesa Patas Borrar todos los pines Estilo Disposi…" at bounding box center [593, 284] width 1186 height 569
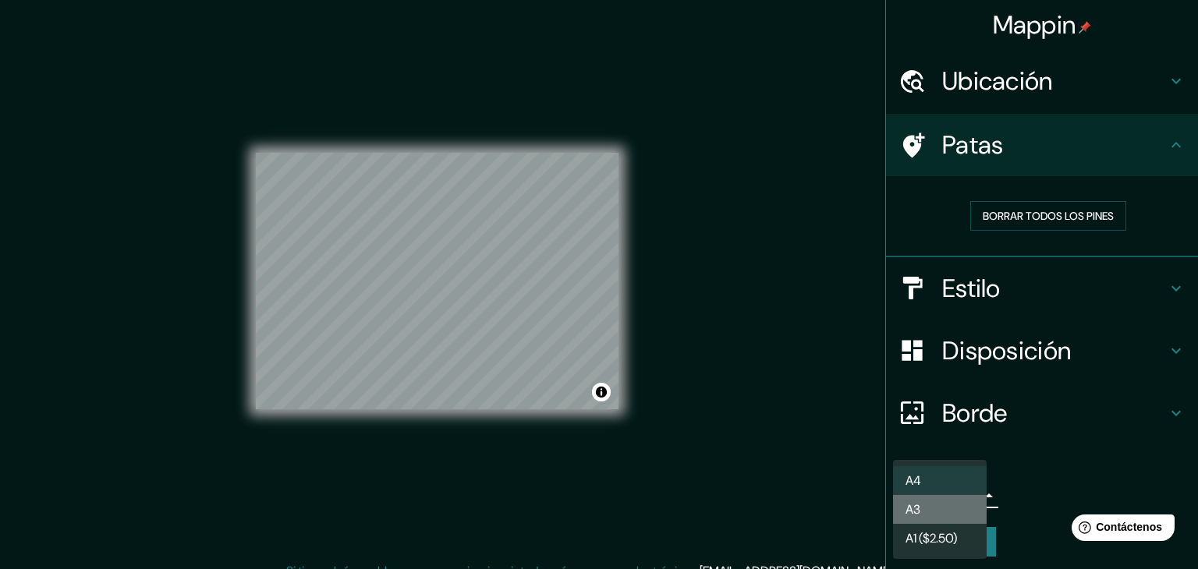
click at [923, 510] on li "A3" at bounding box center [940, 509] width 94 height 29
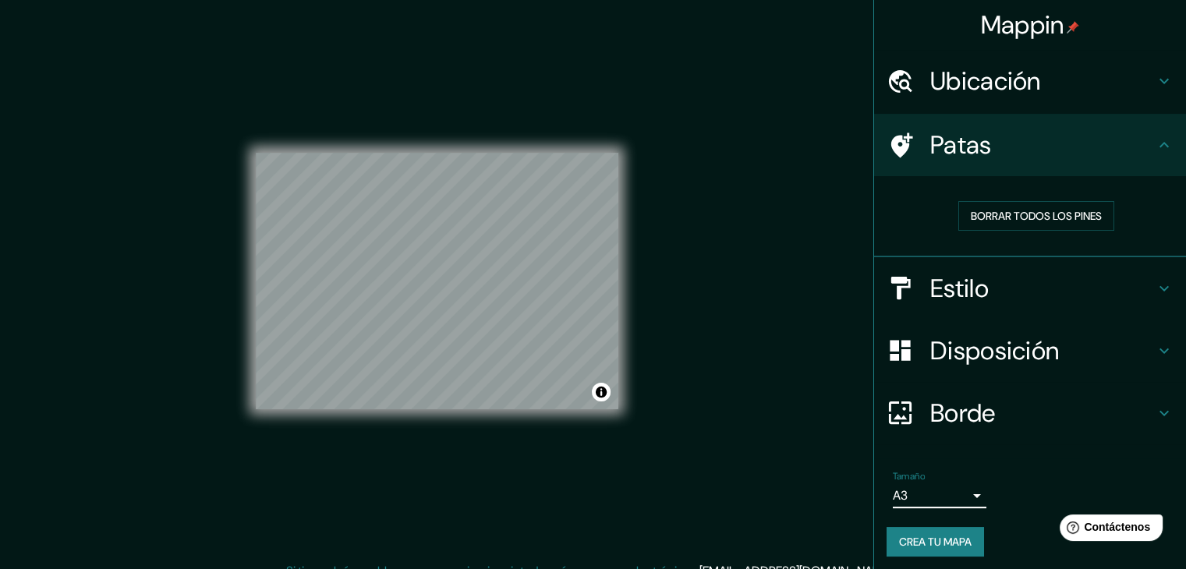
click at [924, 537] on font "Crea tu mapa" at bounding box center [935, 542] width 73 height 14
click at [934, 541] on font "Crea tu mapa" at bounding box center [935, 542] width 73 height 14
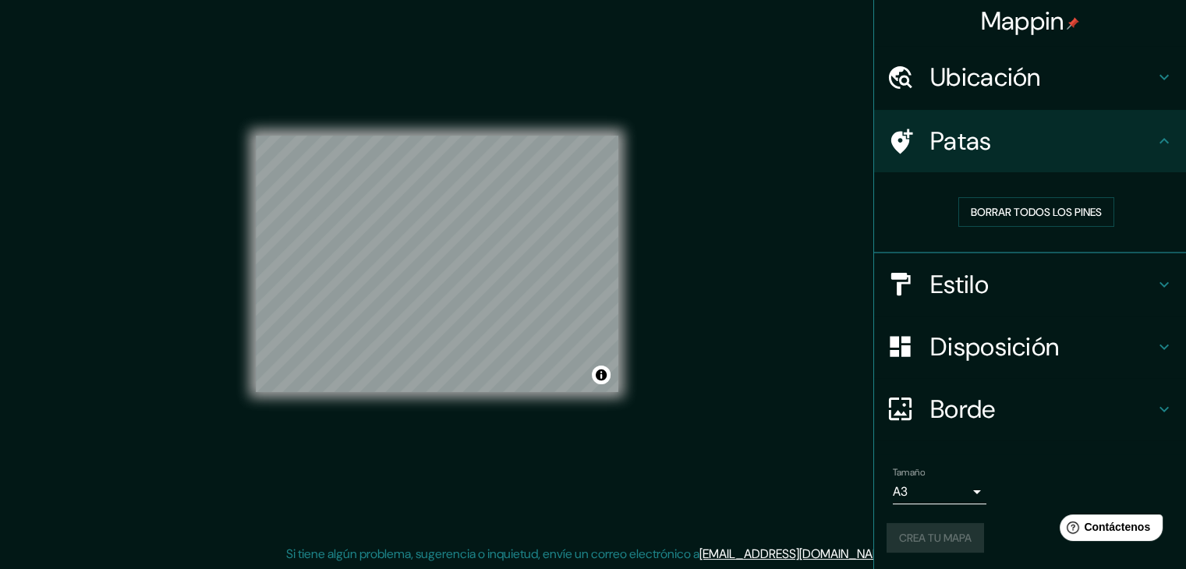
scroll to position [18, 0]
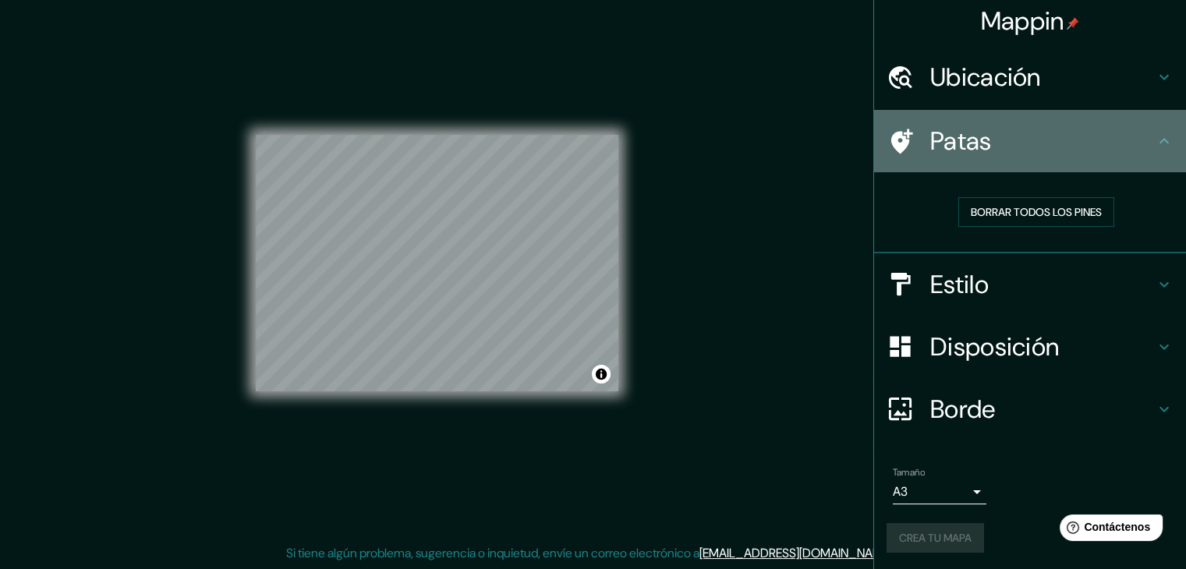
drag, startPoint x: 1135, startPoint y: 141, endPoint x: 1104, endPoint y: 115, distance: 39.8
click at [1136, 141] on h4 "Patas" at bounding box center [1042, 141] width 225 height 31
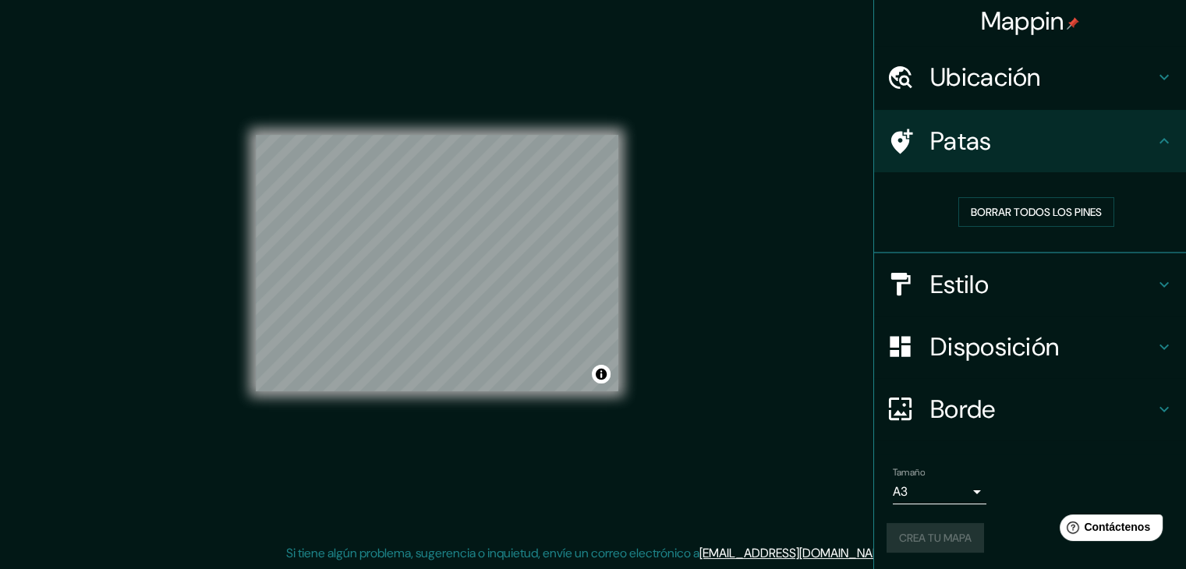
click at [916, 287] on div at bounding box center [909, 284] width 44 height 27
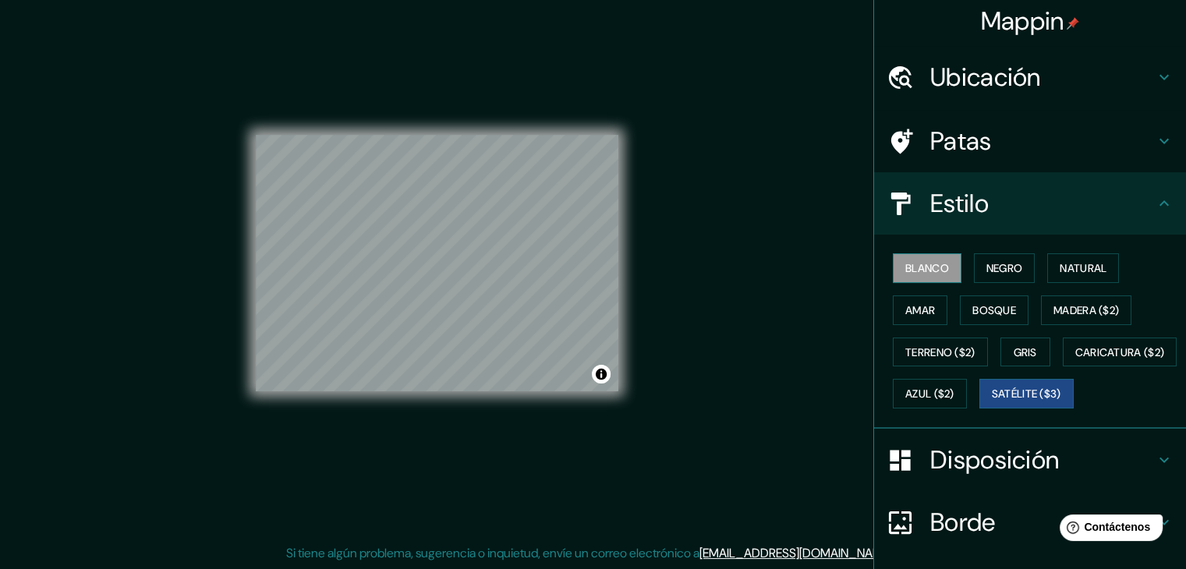
click at [918, 261] on font "Blanco" at bounding box center [927, 268] width 44 height 14
click at [990, 271] on font "Negro" at bounding box center [1004, 268] width 37 height 14
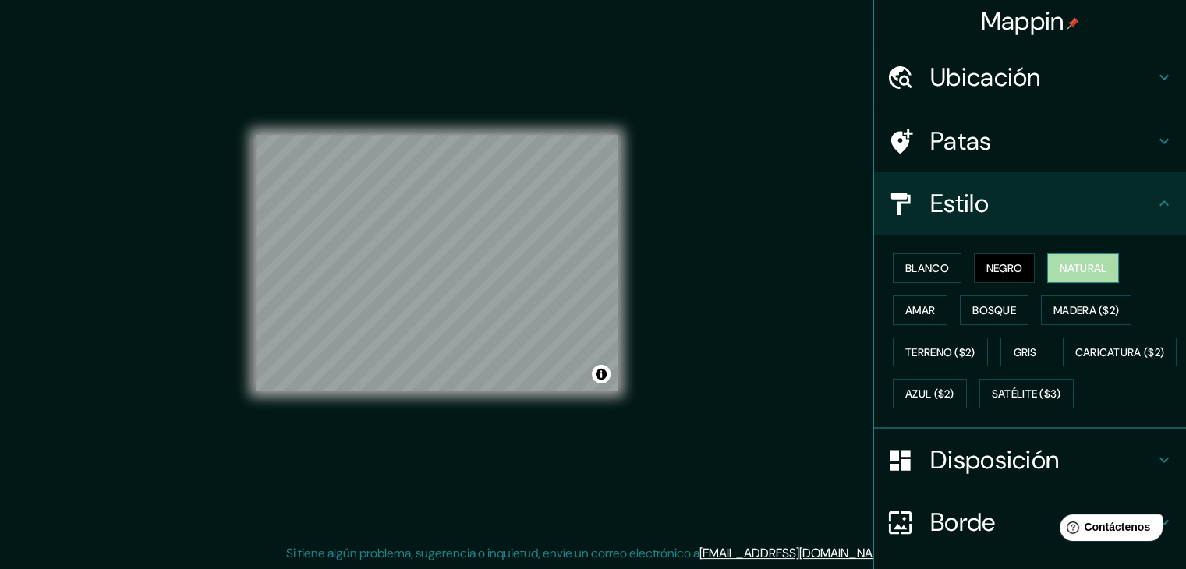
click at [1064, 271] on font "Natural" at bounding box center [1083, 268] width 47 height 14
click at [1071, 307] on font "Madera ($2)" at bounding box center [1085, 310] width 65 height 14
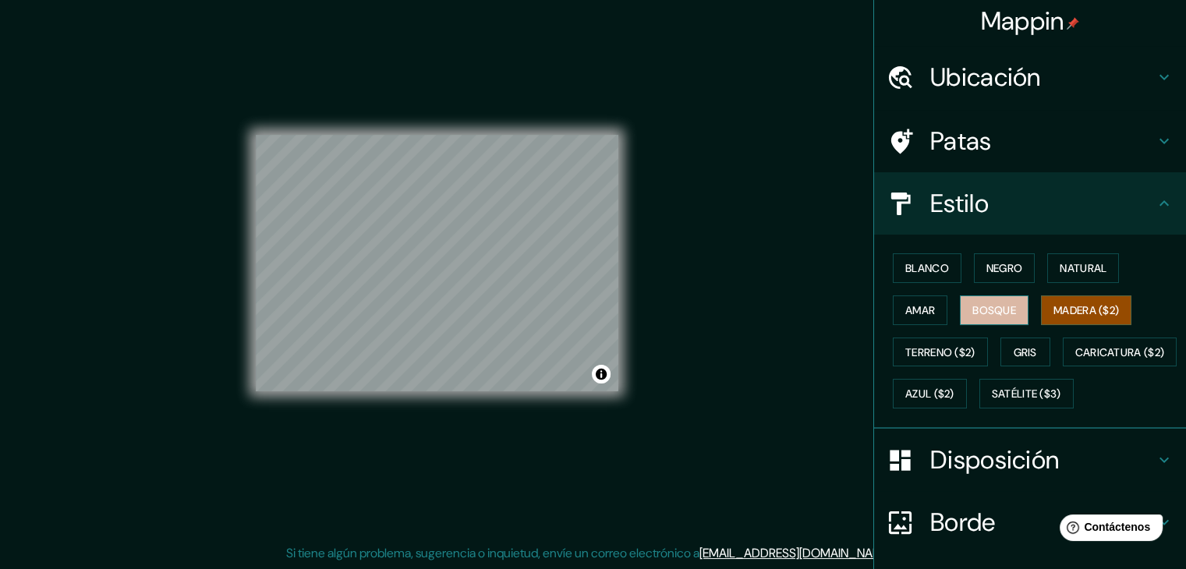
click at [1017, 299] on button "Bosque" at bounding box center [994, 311] width 69 height 30
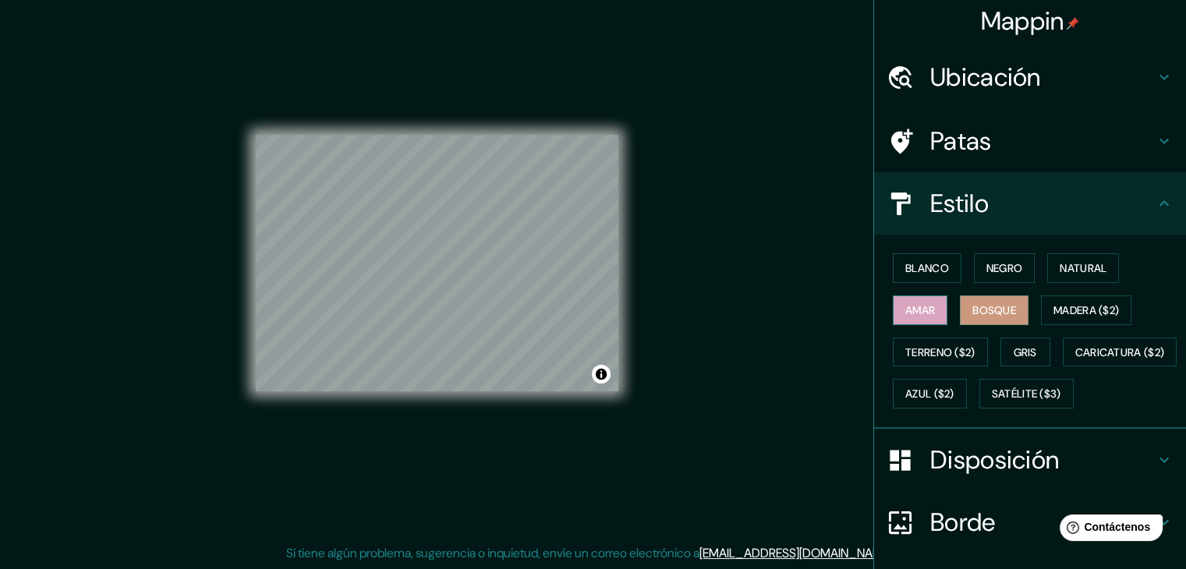
click at [905, 300] on font "Amar" at bounding box center [920, 310] width 30 height 20
click at [923, 363] on button "Terreno ($2)" at bounding box center [940, 353] width 95 height 30
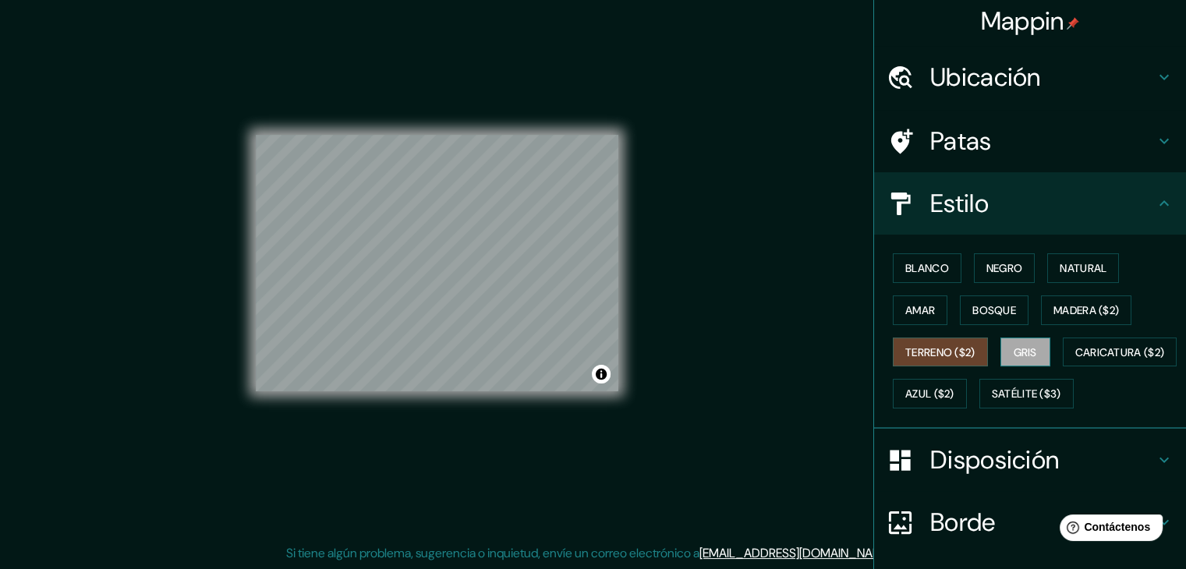
click at [1025, 353] on font "Gris" at bounding box center [1025, 352] width 23 height 14
drag, startPoint x: 1026, startPoint y: 396, endPoint x: 1015, endPoint y: 400, distance: 11.6
click at [954, 397] on font "Azul ($2)" at bounding box center [929, 395] width 49 height 14
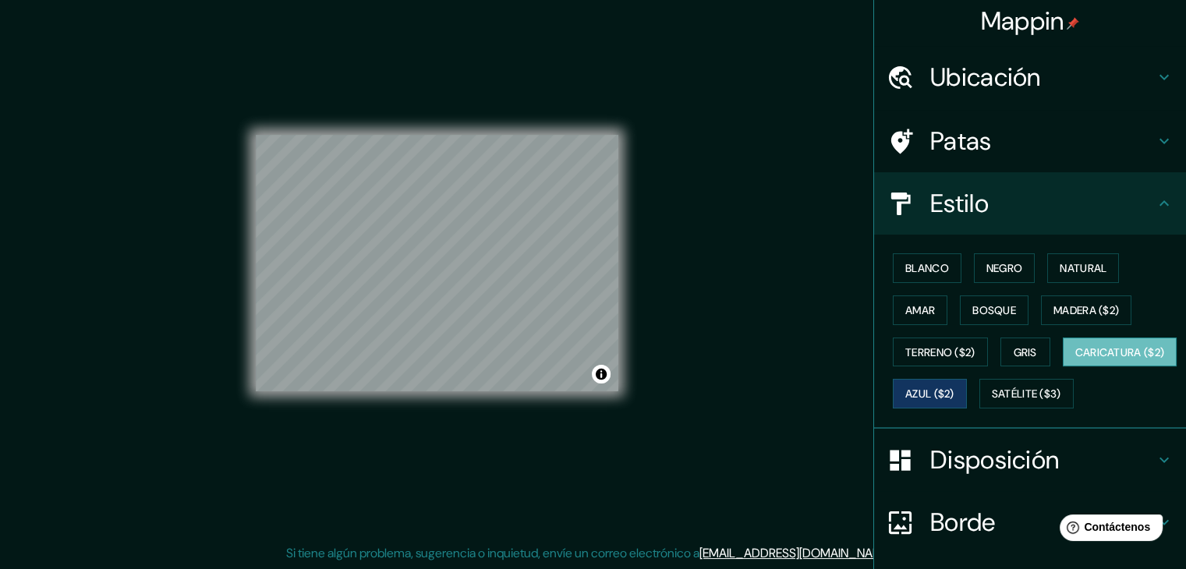
click at [1075, 363] on font "Caricatura ($2)" at bounding box center [1120, 352] width 90 height 20
click at [930, 415] on div "Blanco Negro Natural Amar Bosque Madera ($2) Terreno ($2) Gris Caricatura ($2) …" at bounding box center [1036, 331] width 299 height 168
click at [992, 402] on font "Satélite ($3)" at bounding box center [1026, 395] width 69 height 14
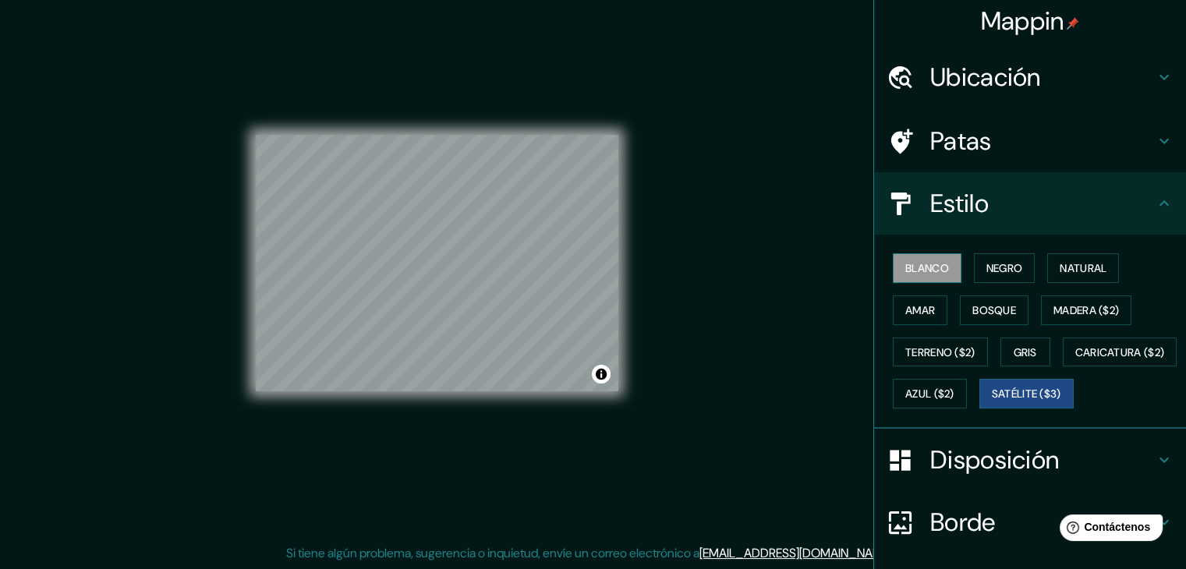
click at [915, 275] on font "Blanco" at bounding box center [927, 268] width 44 height 20
click at [1005, 262] on font "Negro" at bounding box center [1004, 268] width 37 height 14
click at [992, 402] on font "Satélite ($3)" at bounding box center [1026, 395] width 69 height 14
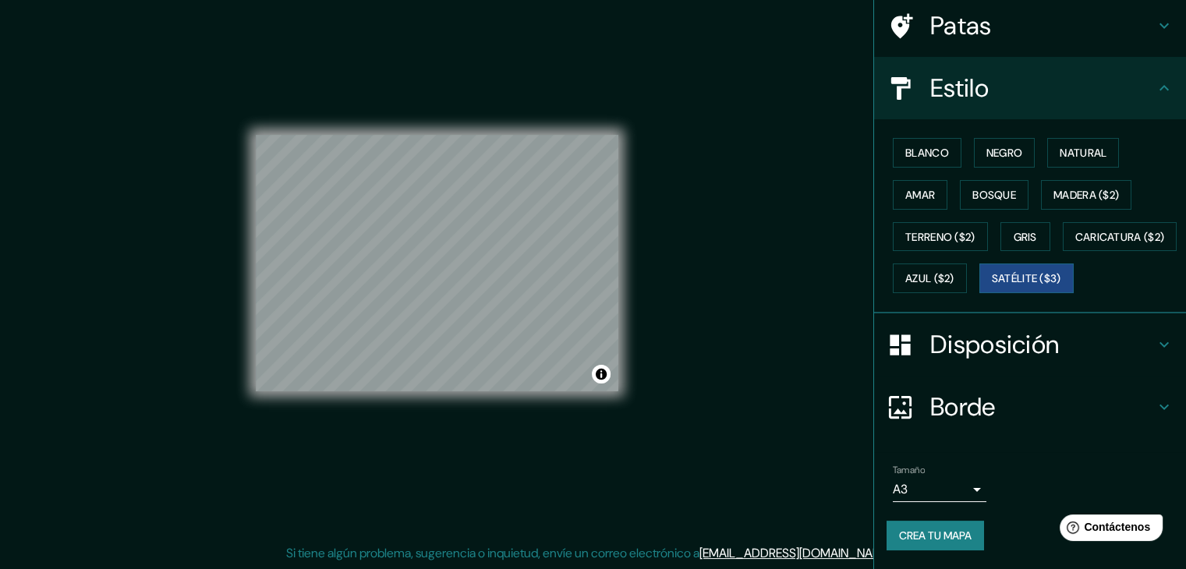
scroll to position [80, 0]
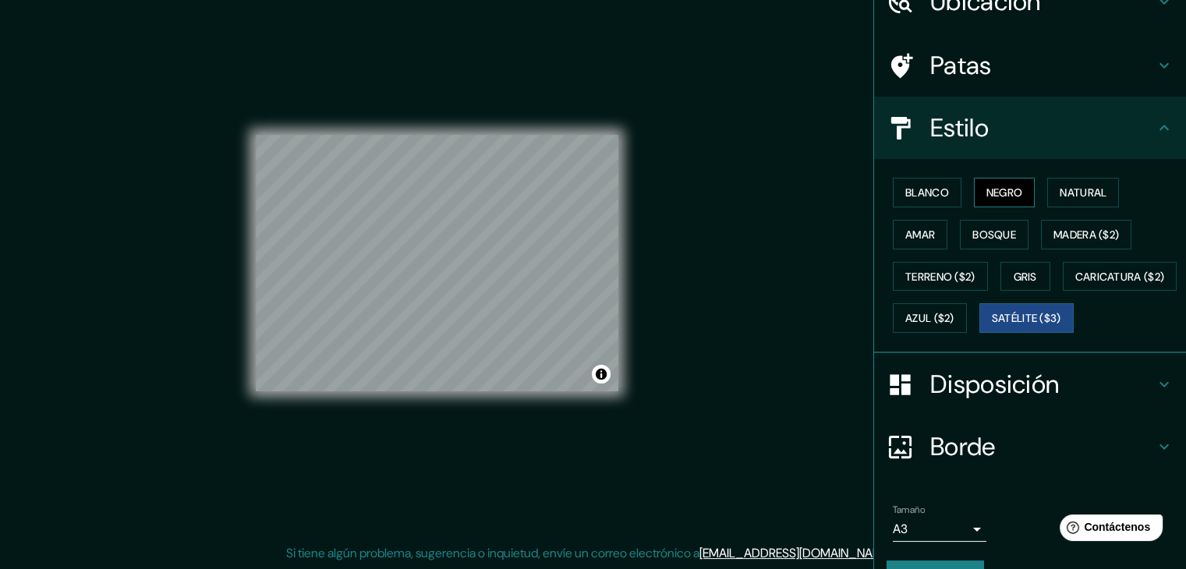
click at [1006, 193] on font "Negro" at bounding box center [1004, 193] width 37 height 14
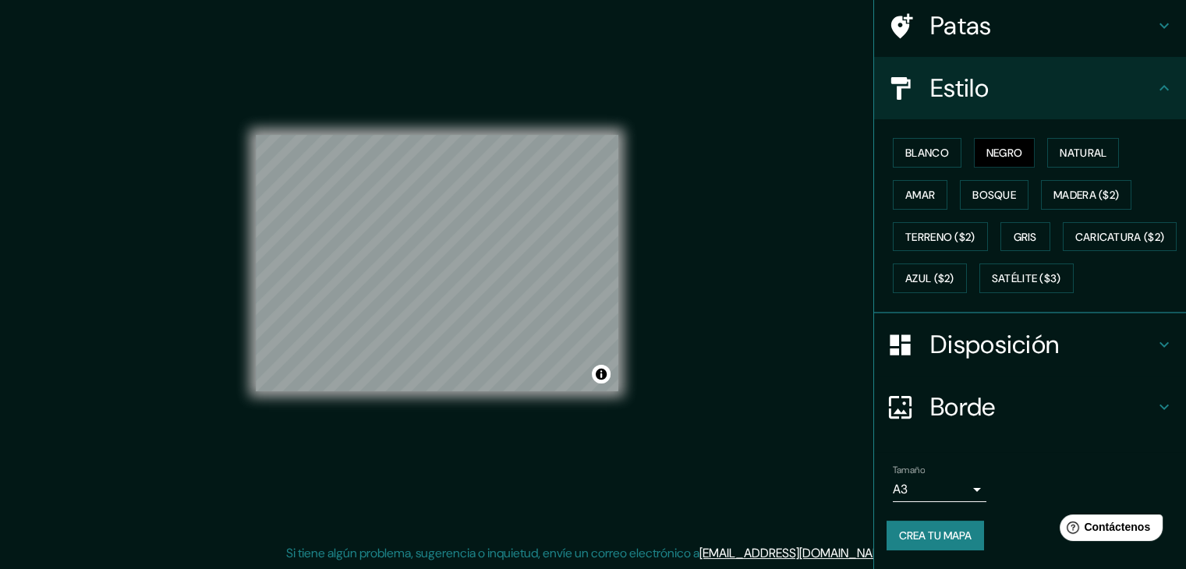
scroll to position [158, 0]
click at [947, 531] on font "Crea tu mapa" at bounding box center [935, 536] width 73 height 14
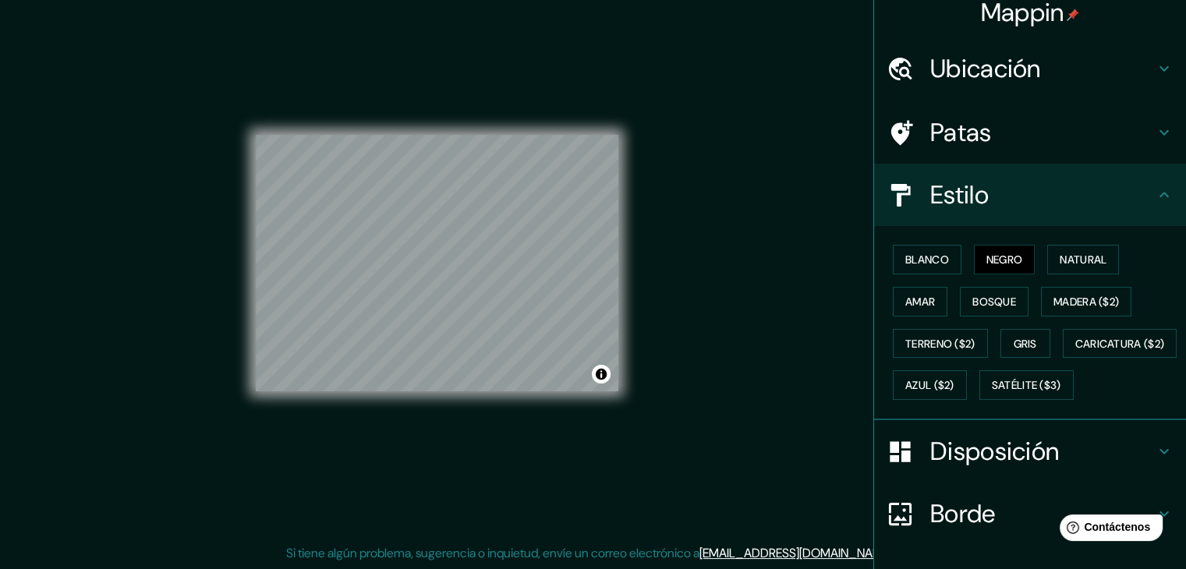
scroll to position [0, 0]
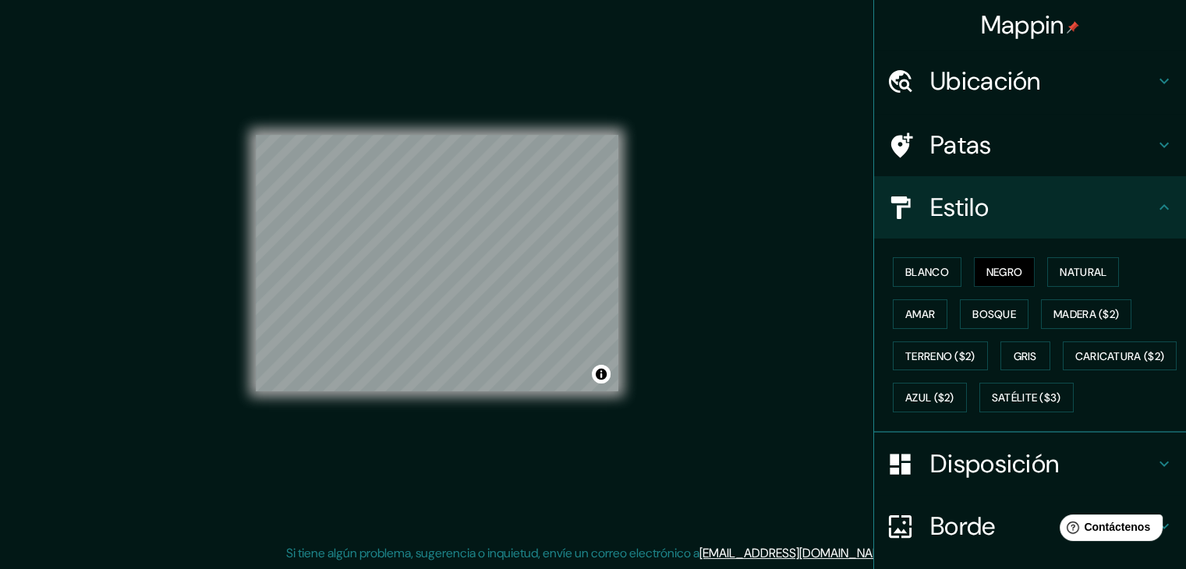
click at [764, 284] on div "Mappin Ubicación Polinesia Francesa Patas Estilo Blanco Negro Natural Amar Bosq…" at bounding box center [593, 275] width 1186 height 587
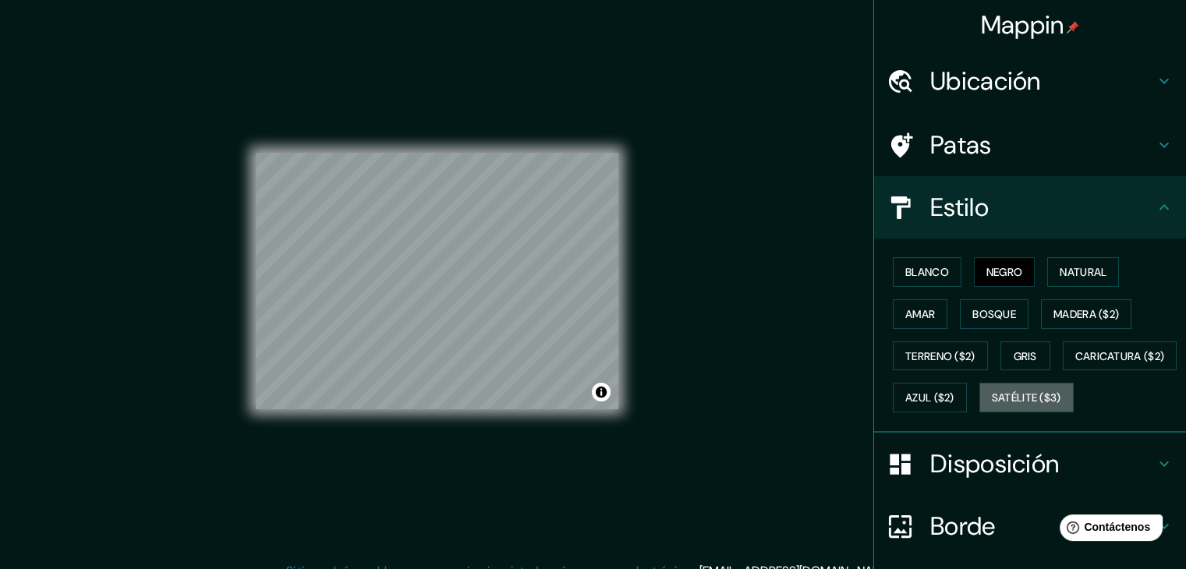
drag, startPoint x: 894, startPoint y: 438, endPoint x: 859, endPoint y: 430, distance: 35.9
click at [992, 405] on font "Satélite ($3)" at bounding box center [1026, 398] width 69 height 14
click at [462, 136] on div "© Mapbox © OpenStreetMap Improve this map © Maxar" at bounding box center [437, 281] width 363 height 512
click at [628, 207] on div "© Mapbox © OpenStreetMap Improve this map © Maxar" at bounding box center [437, 281] width 412 height 562
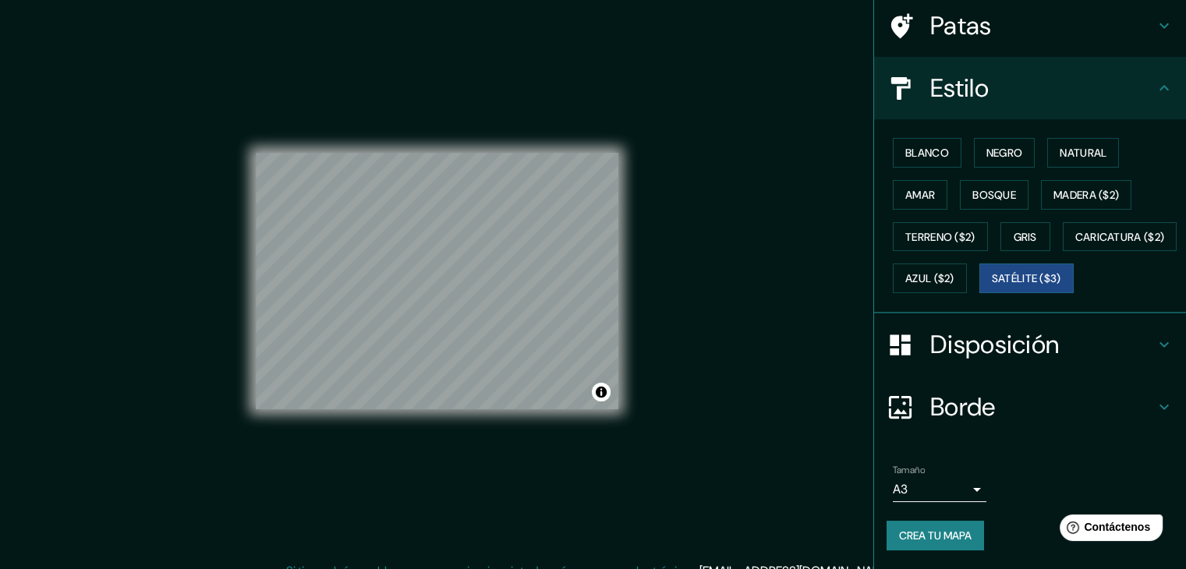
scroll to position [158, 0]
click at [933, 539] on font "Crea tu mapa" at bounding box center [935, 536] width 73 height 14
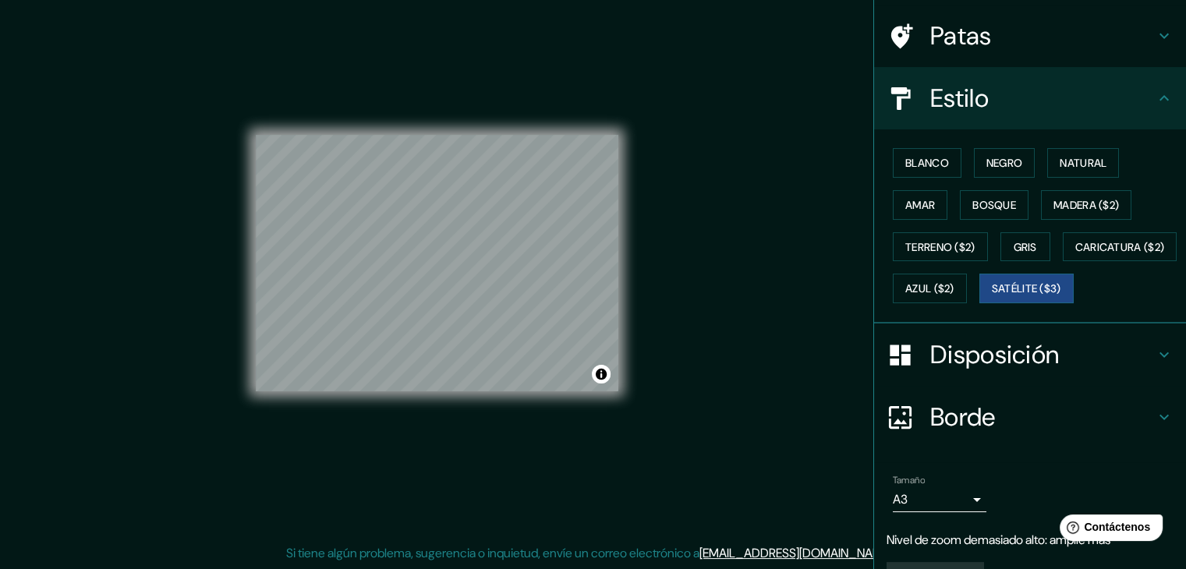
scroll to position [0, 0]
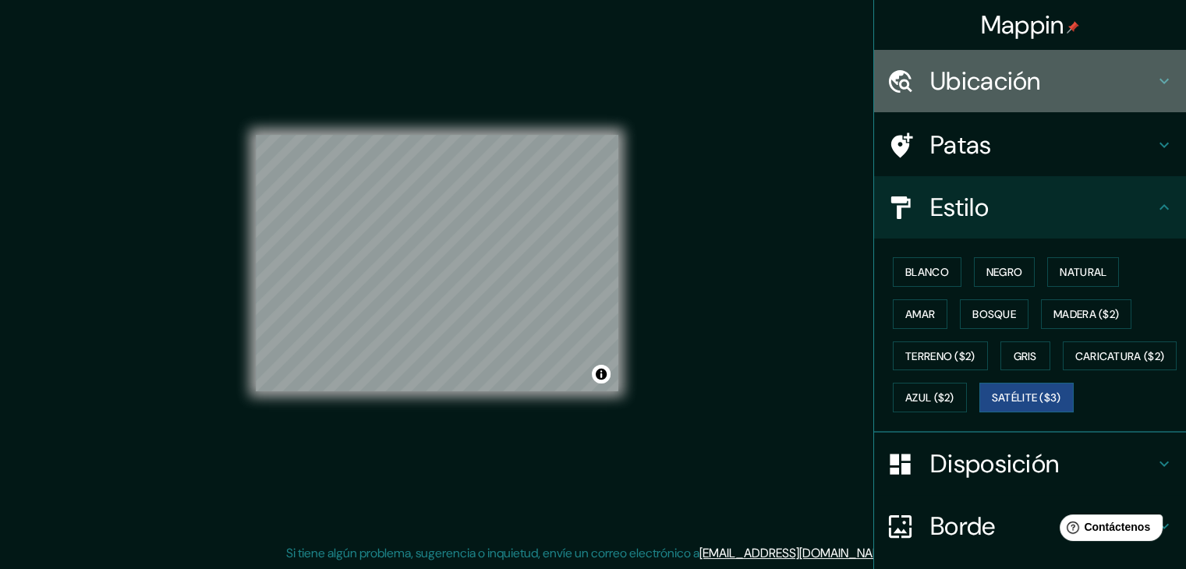
click at [1101, 82] on h4 "Ubicación" at bounding box center [1042, 80] width 225 height 31
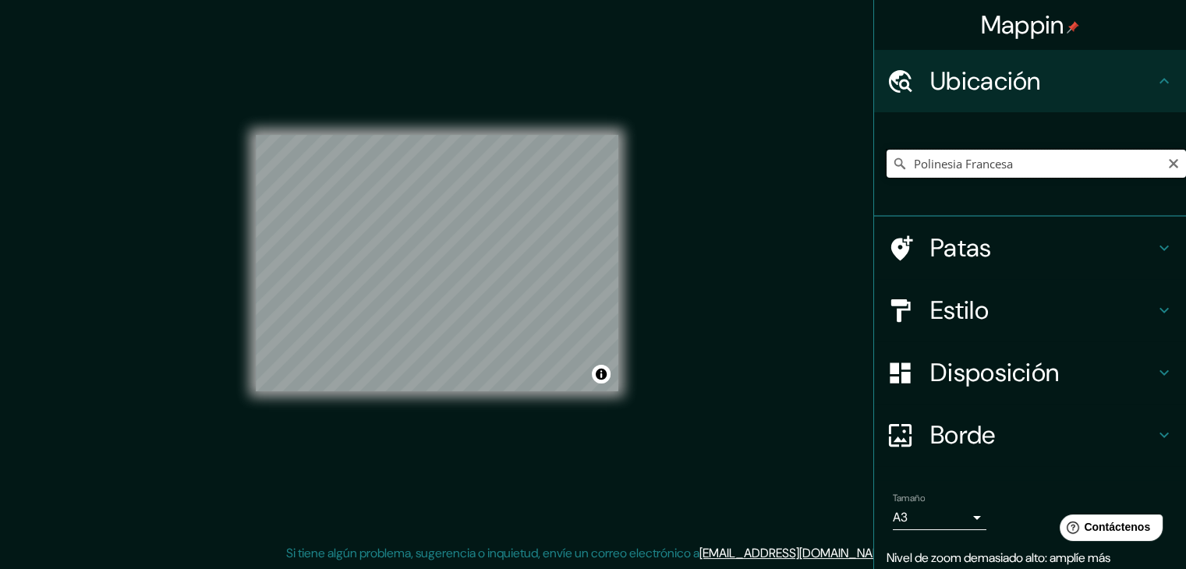
click at [1081, 158] on input "Polinesia Francesa" at bounding box center [1036, 164] width 299 height 28
click at [1167, 160] on icon "Claro" at bounding box center [1173, 164] width 12 height 12
click at [1097, 160] on input "Elige tu ciudad o zona" at bounding box center [1036, 164] width 299 height 28
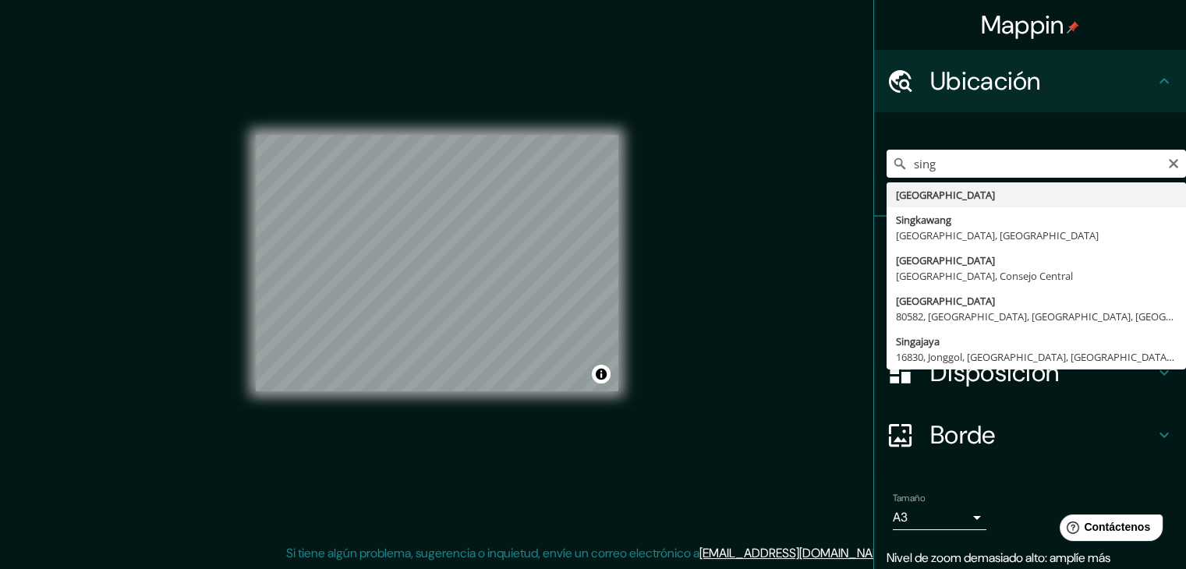
drag, startPoint x: 919, startPoint y: 190, endPoint x: 858, endPoint y: 239, distance: 78.2
type input "Singapur"
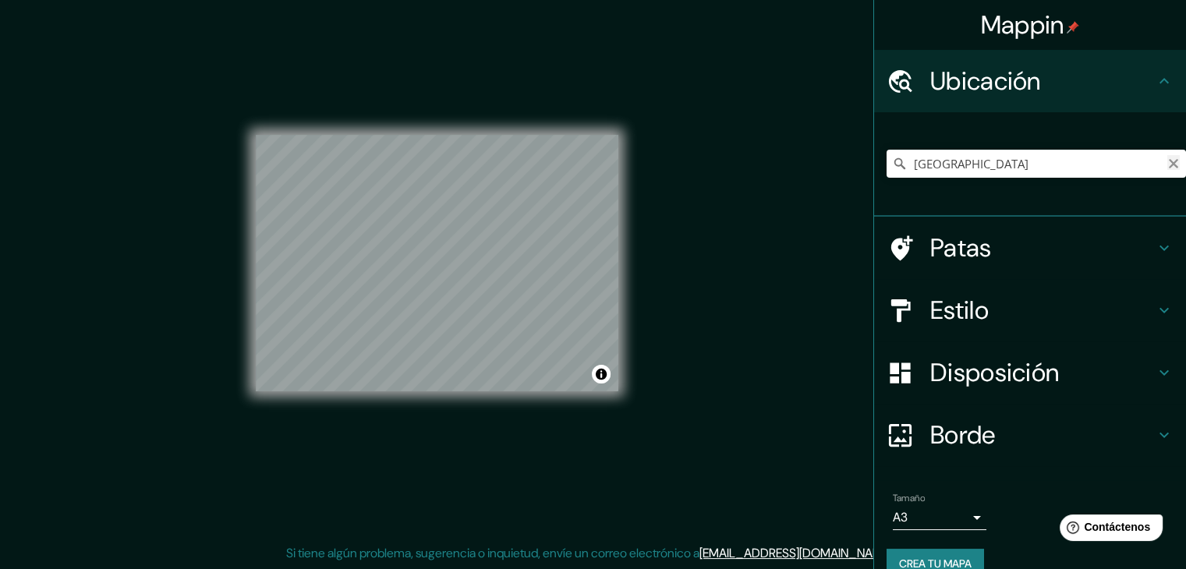
click at [1167, 163] on icon "Claro" at bounding box center [1173, 164] width 12 height 12
paste input "San Andrés, Colombia"
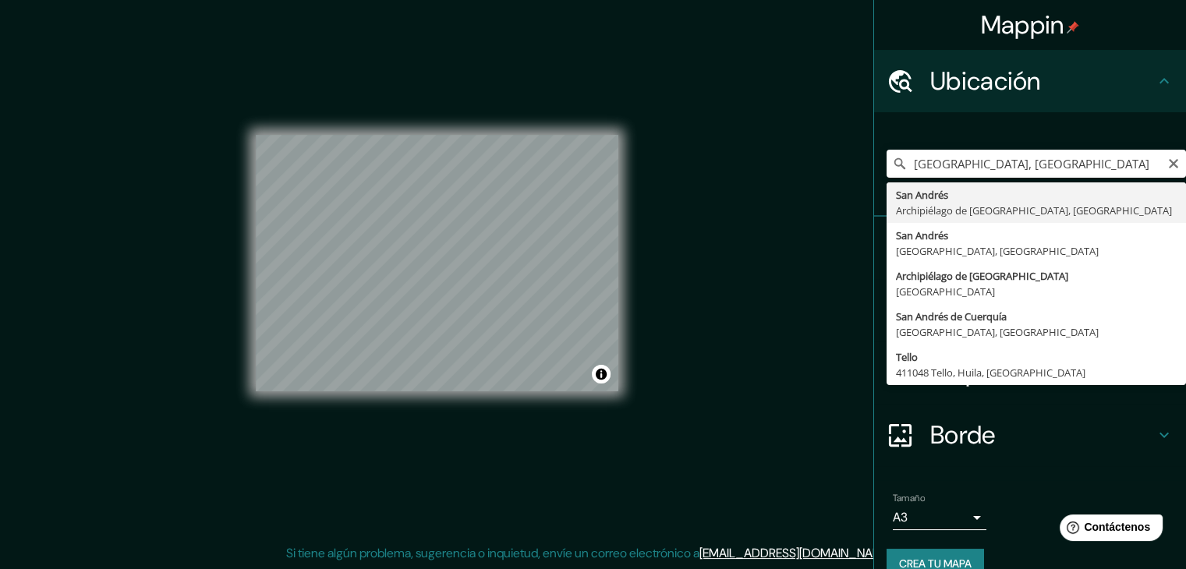
type input "San Andrés, Archipiélago de San Andrés, Colombia"
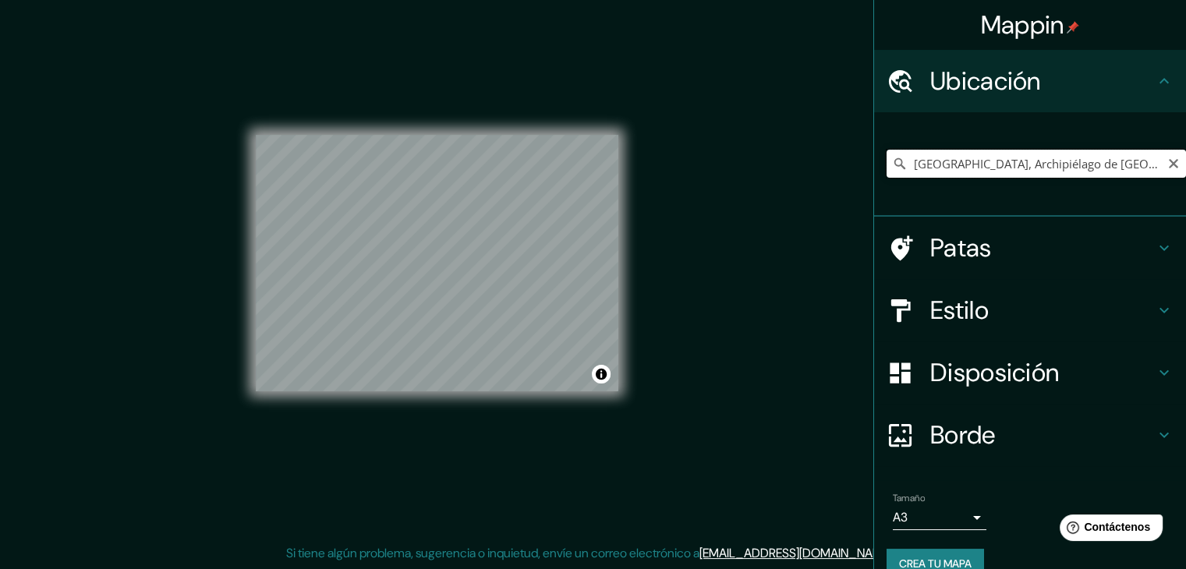
click at [1068, 168] on input "San Andrés, Archipiélago de San Andrés, Colombia" at bounding box center [1036, 164] width 299 height 28
click at [1167, 168] on icon "Claro" at bounding box center [1173, 164] width 12 height 12
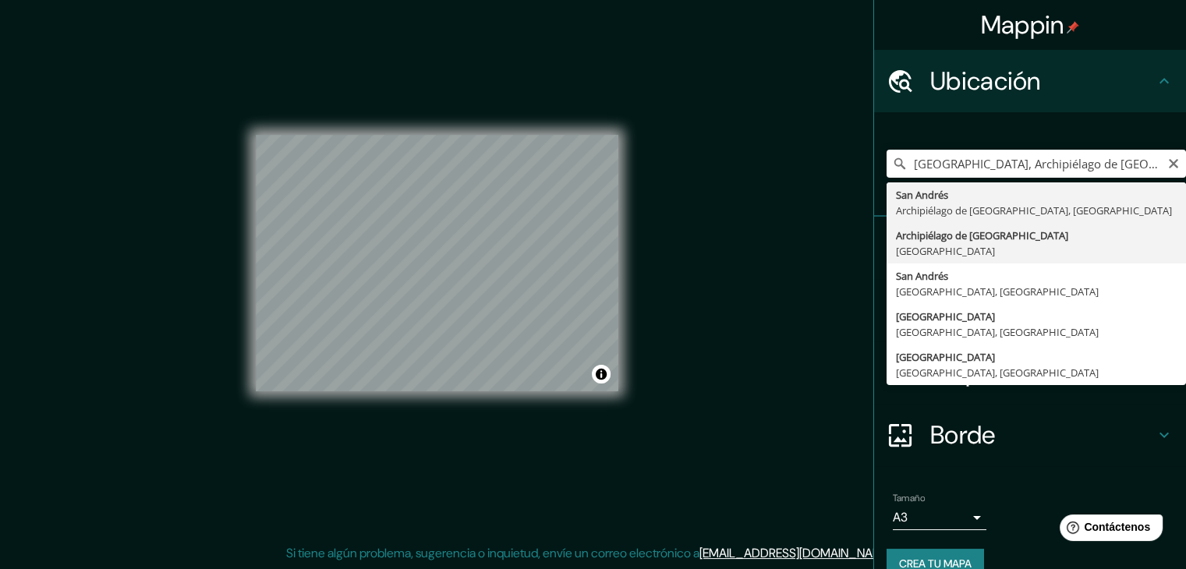
type input "Archipiélago de San Andrés, Colombia"
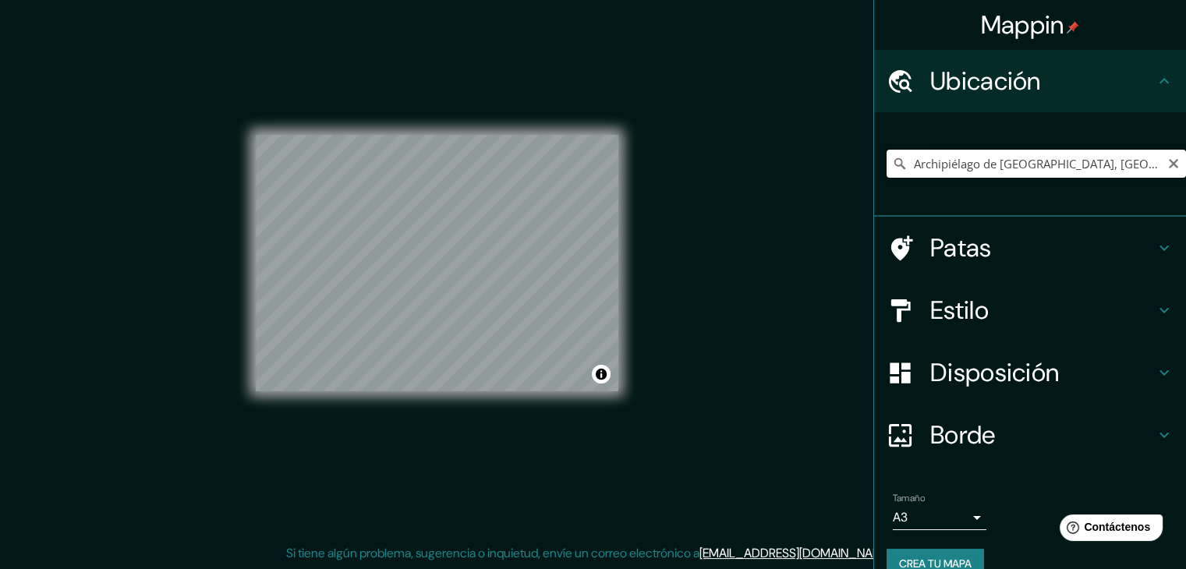
drag, startPoint x: 1167, startPoint y: 159, endPoint x: 1136, endPoint y: 159, distance: 31.2
click at [1167, 158] on input "Archipiélago de San Andrés, Colombia" at bounding box center [1036, 164] width 299 height 28
drag, startPoint x: 1166, startPoint y: 166, endPoint x: 1132, endPoint y: 164, distance: 33.6
click at [1167, 166] on icon "Claro" at bounding box center [1173, 164] width 12 height 12
click at [1132, 165] on input "Elige tu ciudad o zona" at bounding box center [1036, 164] width 299 height 28
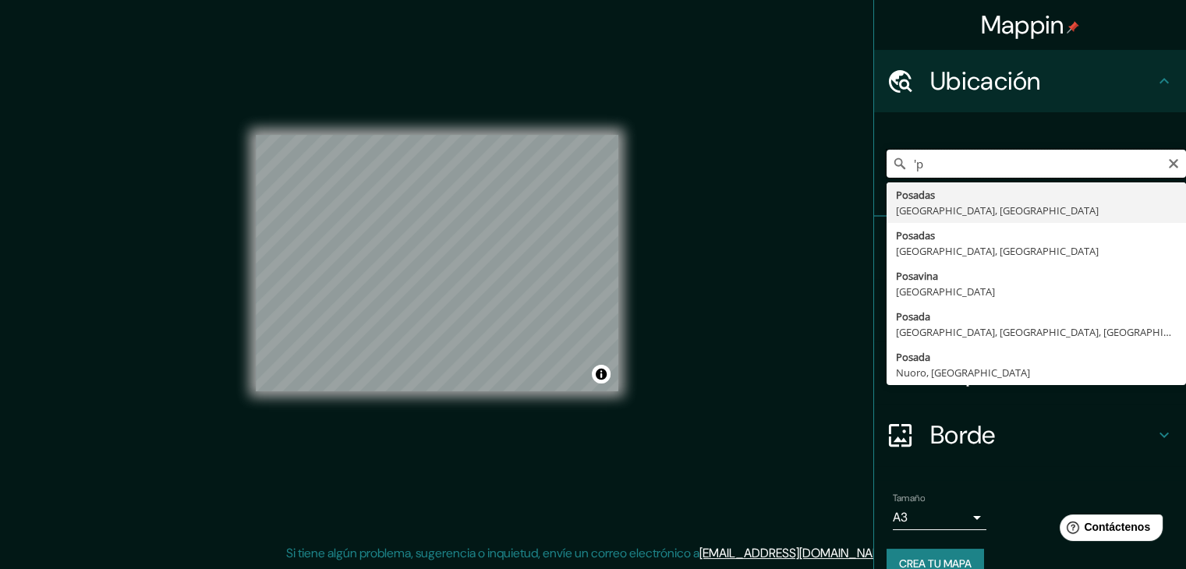
type input "'"
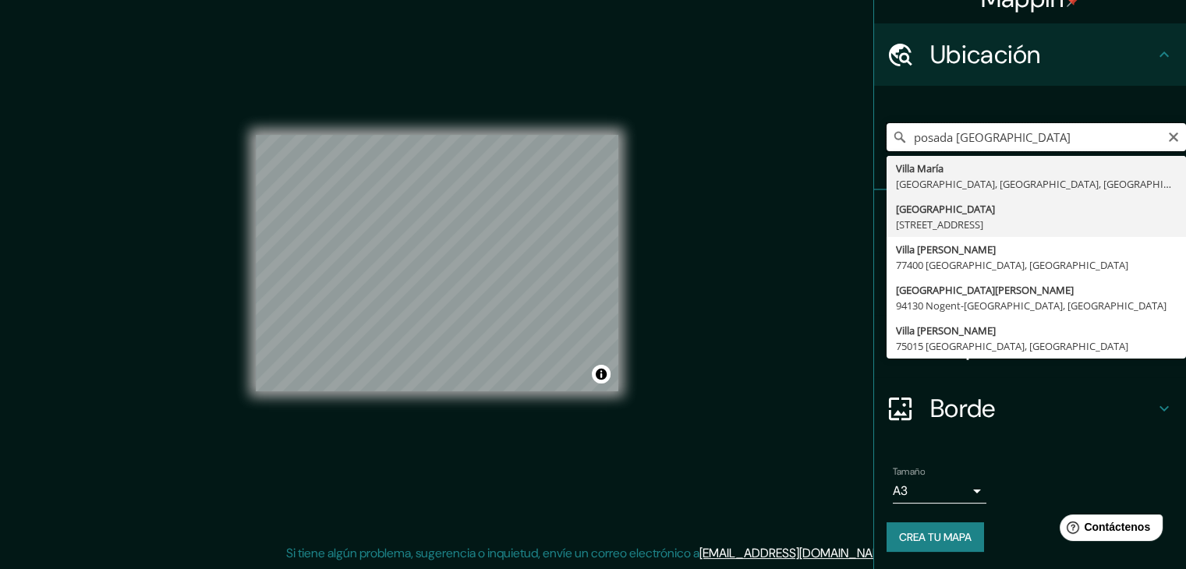
scroll to position [27, 0]
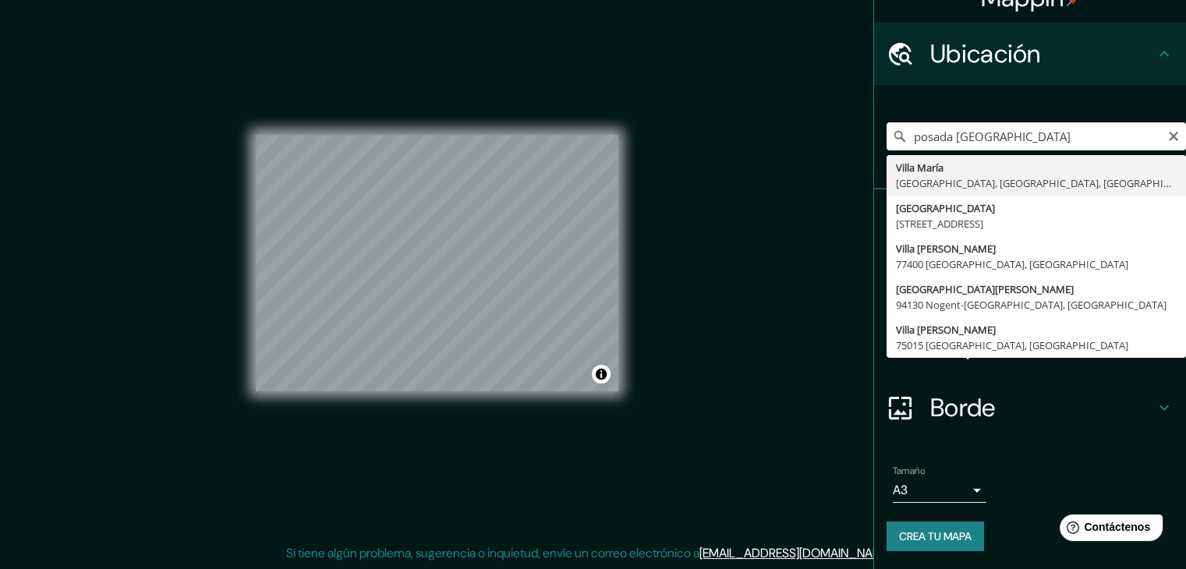
click at [1045, 136] on input "posada villa sarie" at bounding box center [1036, 136] width 299 height 28
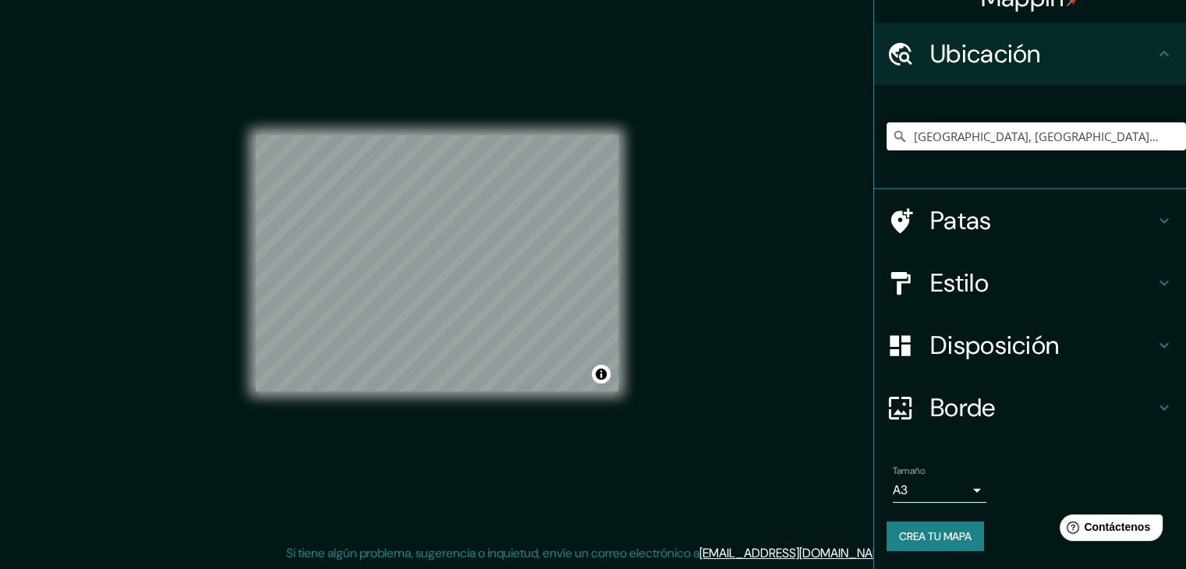
type input "Villa Marie, Dunville, Terranova y Labrador, Canadá"
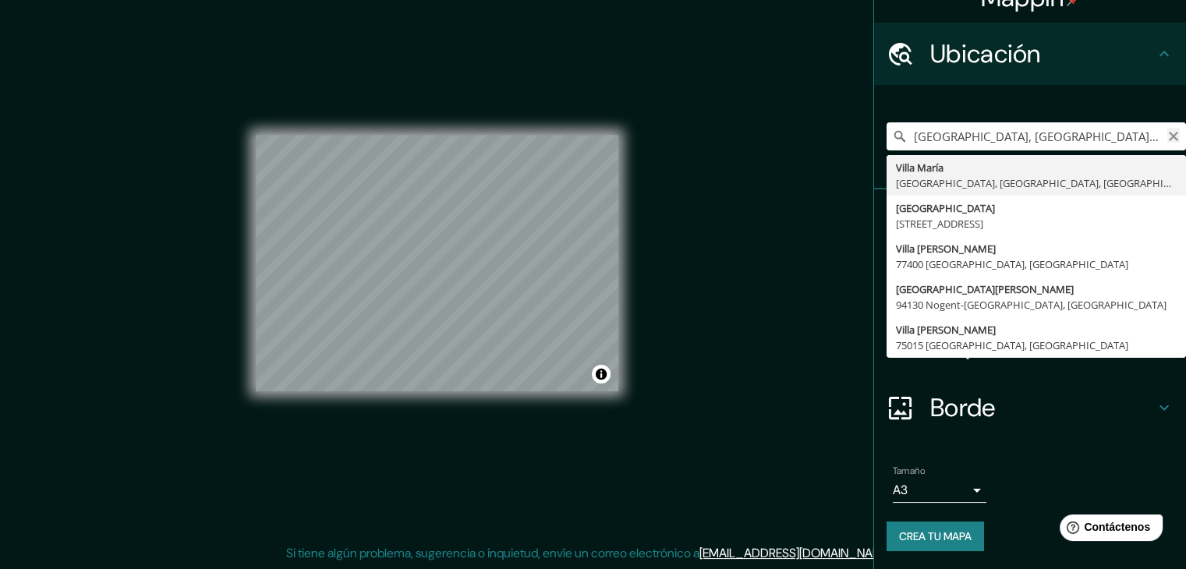
click at [1169, 134] on icon "Claro" at bounding box center [1173, 136] width 9 height 9
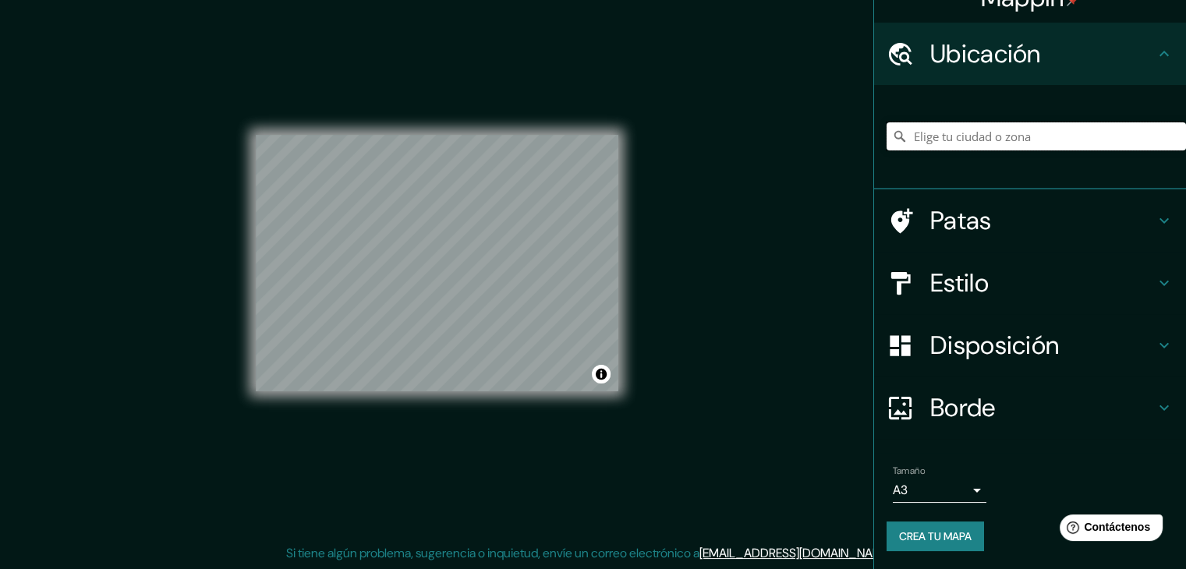
click at [1057, 148] on input "Elige tu ciudad o zona" at bounding box center [1036, 136] width 299 height 28
click at [1053, 138] on input "Elige tu ciudad o zona" at bounding box center [1036, 136] width 299 height 28
paste input "San Andrés, Colombia"
type input "San Andrés, Archipiélago de San Andrés, Colombia"
click at [958, 222] on font "Patas" at bounding box center [961, 220] width 62 height 33
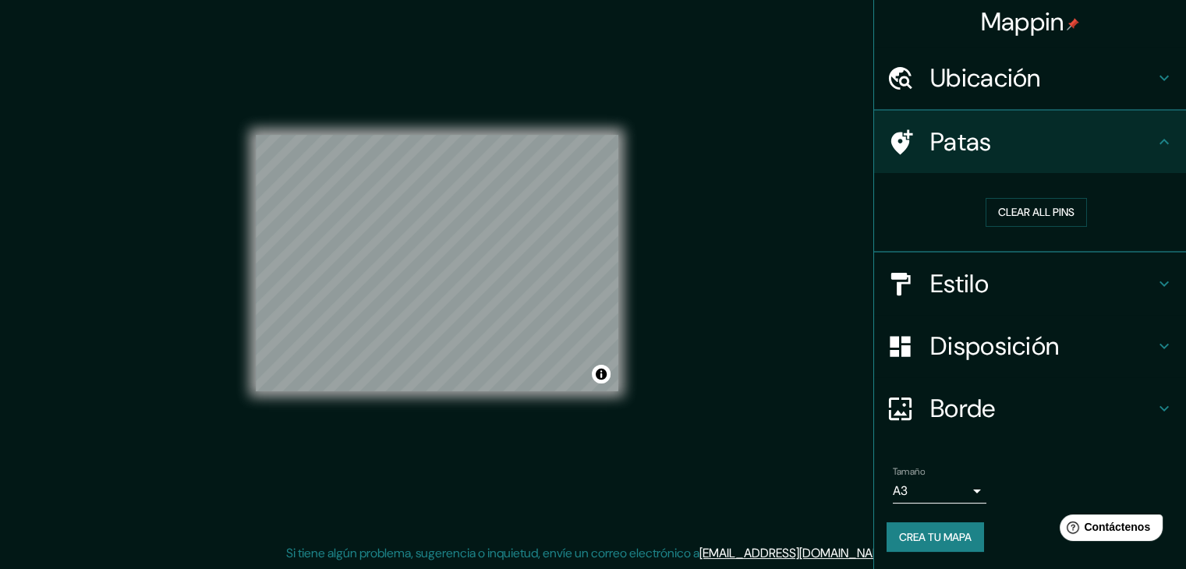
scroll to position [4, 0]
drag, startPoint x: 962, startPoint y: 274, endPoint x: 960, endPoint y: 286, distance: 12.7
click at [963, 274] on font "Estilo" at bounding box center [959, 284] width 58 height 33
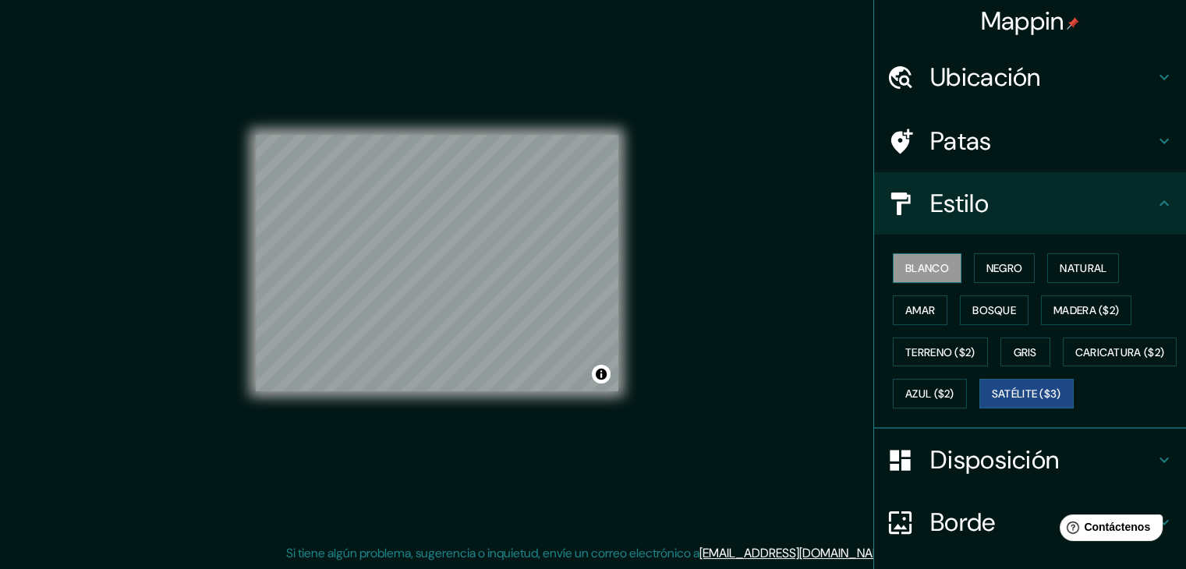
click at [912, 266] on font "Blanco" at bounding box center [927, 268] width 44 height 14
click at [1014, 275] on font "Negro" at bounding box center [1004, 268] width 37 height 20
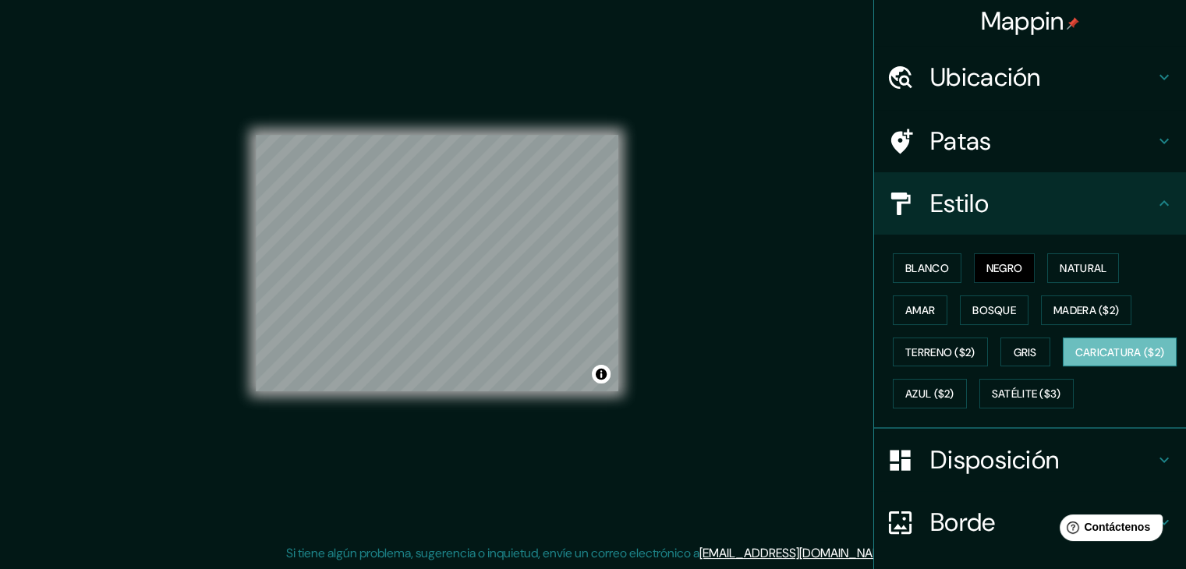
click at [1075, 359] on font "Caricatura ($2)" at bounding box center [1120, 352] width 90 height 14
click at [933, 351] on font "Terreno ($2)" at bounding box center [940, 352] width 70 height 14
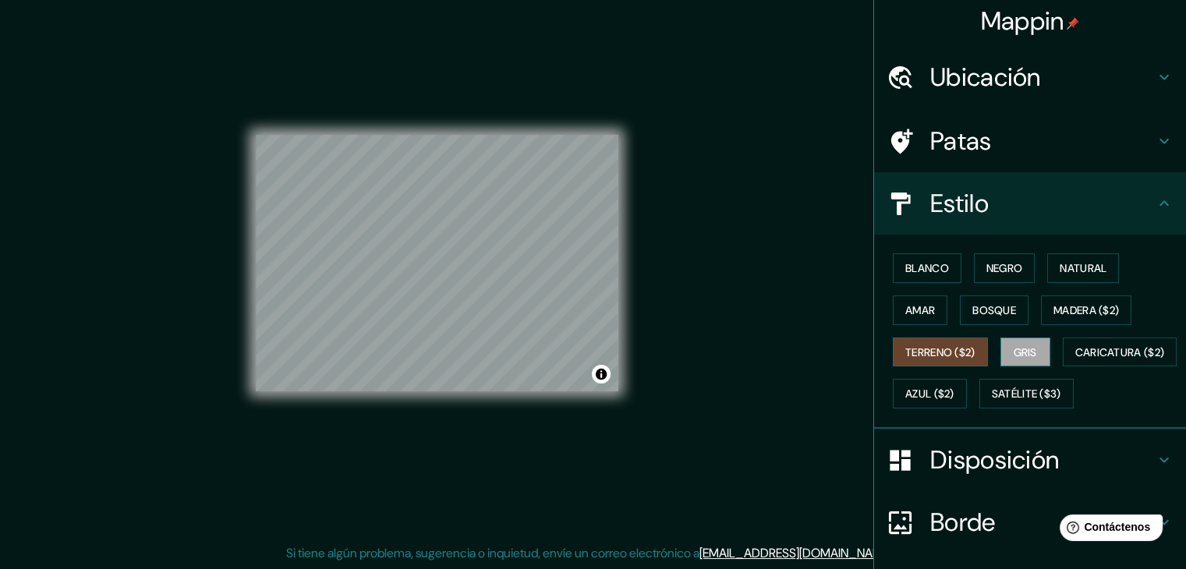
click at [1014, 347] on font "Gris" at bounding box center [1025, 352] width 23 height 14
click at [1030, 372] on div "Blanco Negro Natural Amar Bosque Madera ($2) Terreno ($2) Gris Caricatura ($2) …" at bounding box center [1036, 331] width 299 height 168
click at [954, 390] on font "Azul ($2)" at bounding box center [929, 395] width 49 height 14
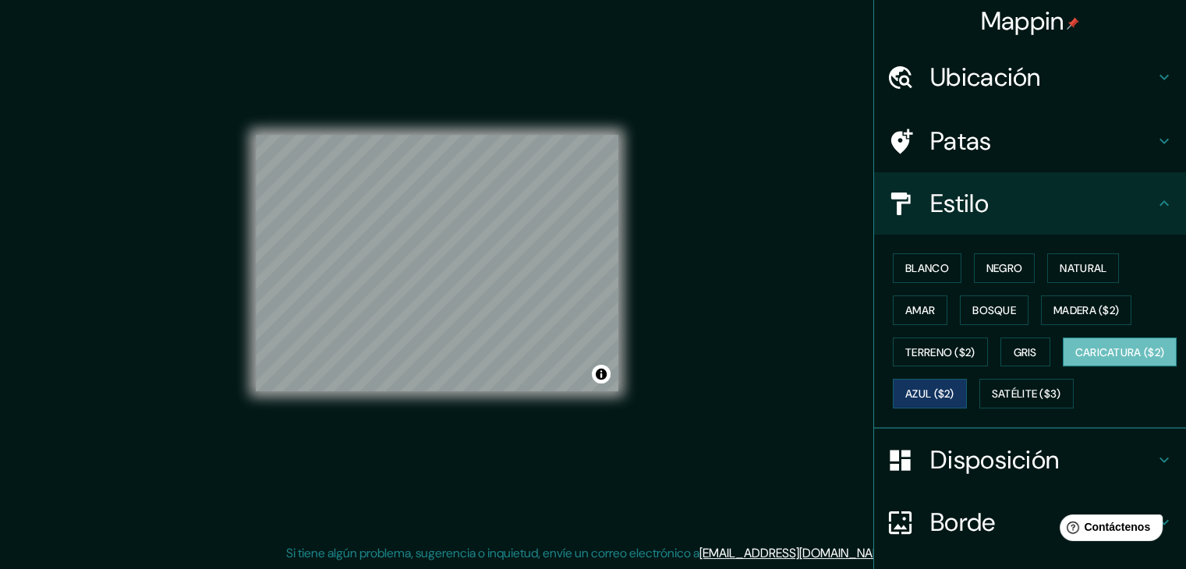
click at [1075, 363] on font "Caricatura ($2)" at bounding box center [1120, 352] width 90 height 20
click at [992, 402] on font "Satélite ($3)" at bounding box center [1026, 395] width 69 height 14
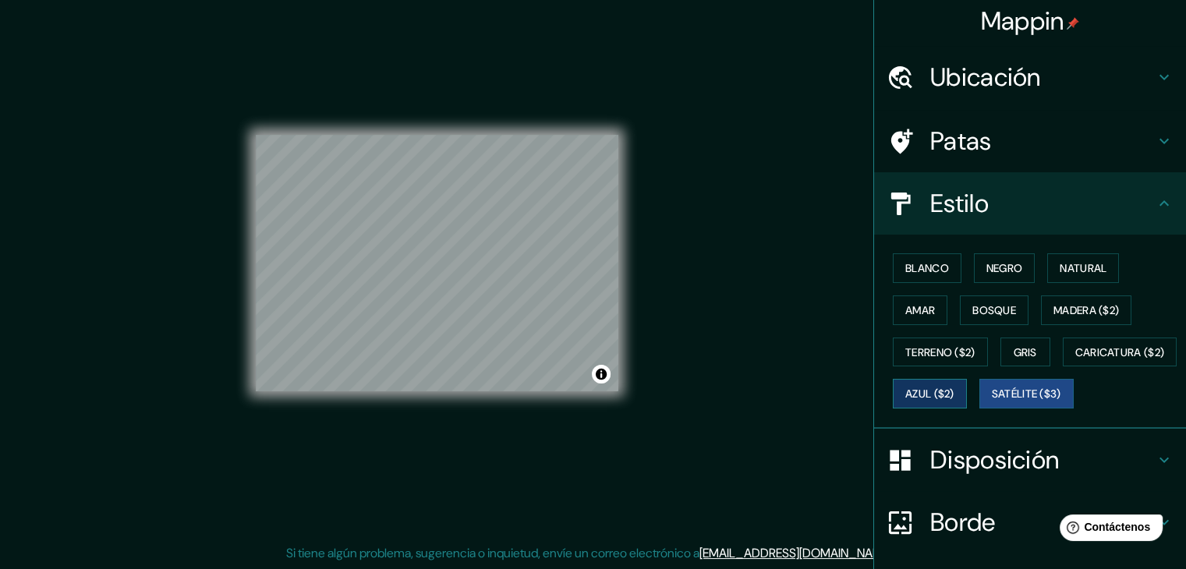
click at [967, 379] on button "Azul ($2)" at bounding box center [930, 394] width 74 height 30
click at [915, 267] on font "Blanco" at bounding box center [927, 268] width 44 height 14
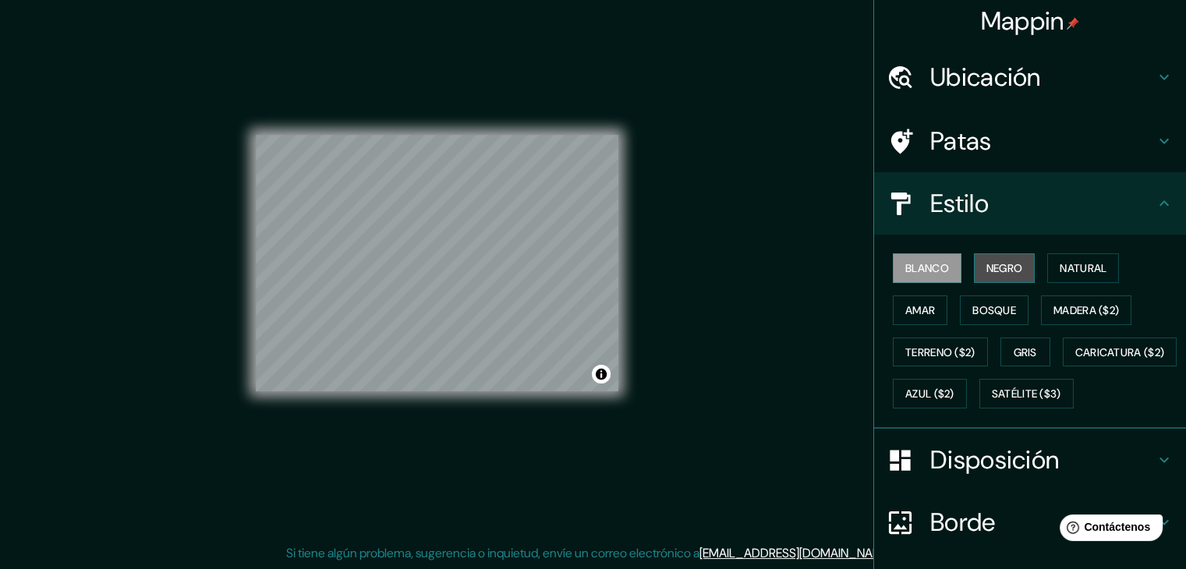
click at [974, 270] on button "Negro" at bounding box center [1005, 268] width 62 height 30
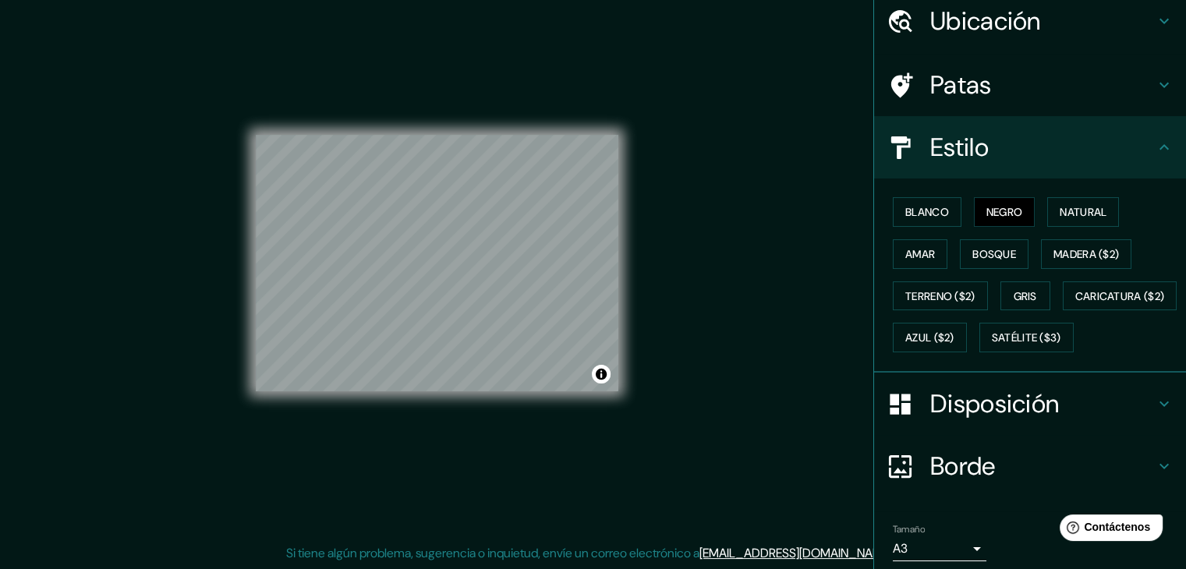
scroll to position [158, 0]
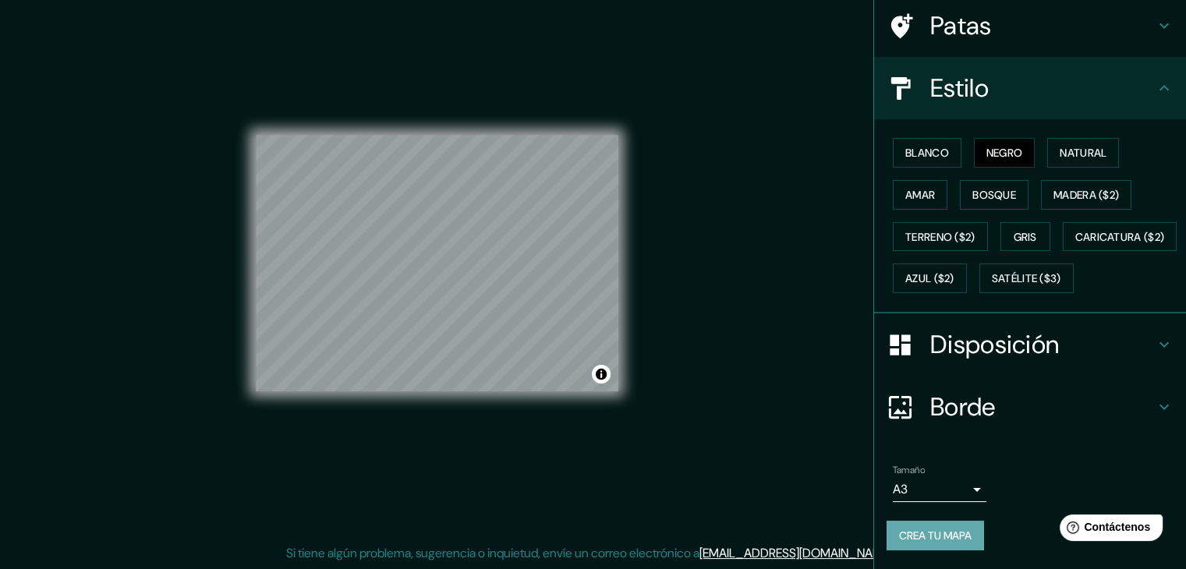
drag, startPoint x: 929, startPoint y: 539, endPoint x: 917, endPoint y: 547, distance: 15.1
click at [929, 543] on font "Crea tu mapa" at bounding box center [935, 536] width 73 height 20
click at [906, 543] on div "Crea tu mapa" at bounding box center [1030, 536] width 287 height 30
click at [950, 529] on div "Crea tu mapa" at bounding box center [1030, 536] width 287 height 30
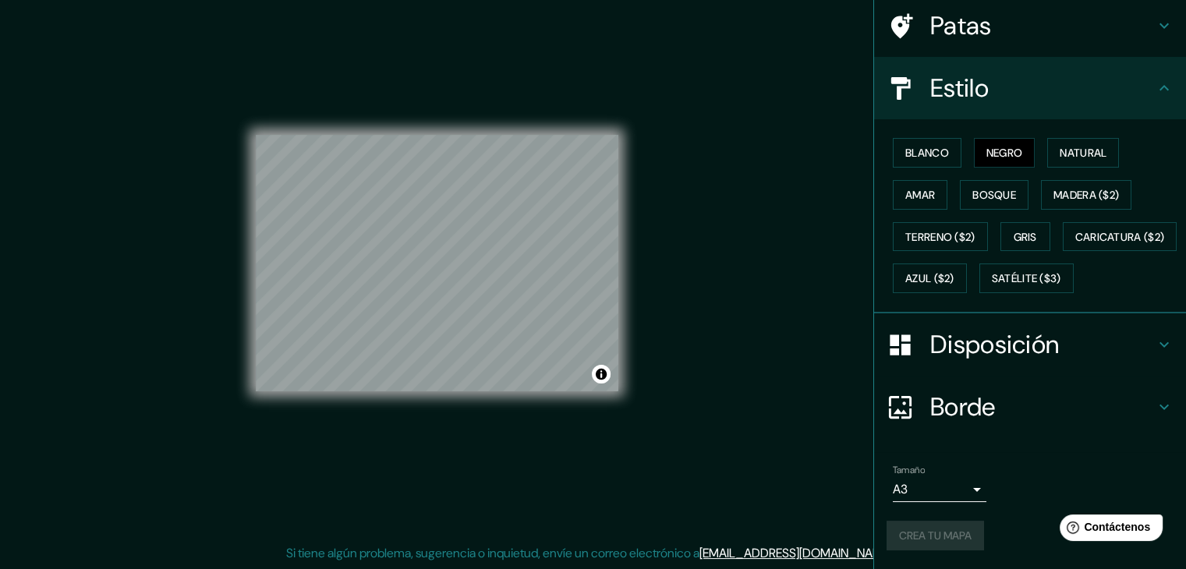
click at [948, 529] on div "Crea tu mapa" at bounding box center [1030, 536] width 287 height 30
click at [947, 529] on div "Crea tu mapa" at bounding box center [1030, 536] width 287 height 30
click at [947, 532] on div "Crea tu mapa" at bounding box center [1030, 536] width 287 height 30
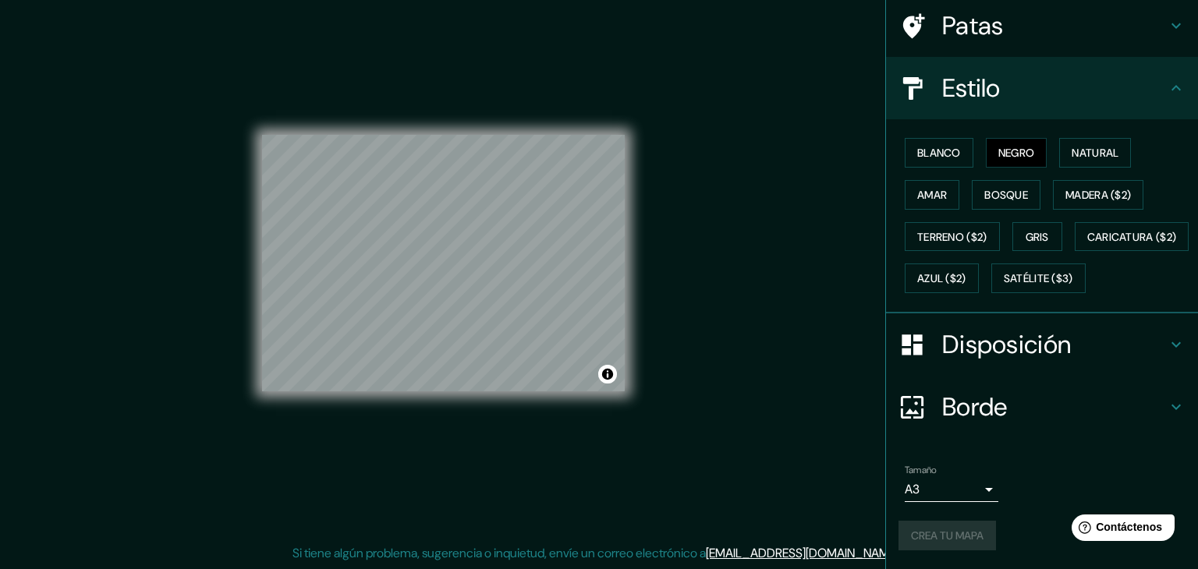
click at [961, 487] on body "Mappin Ubicación San Andrés, Archipiélago de San Andrés, Colombia San Andrés Ar…" at bounding box center [599, 266] width 1198 height 569
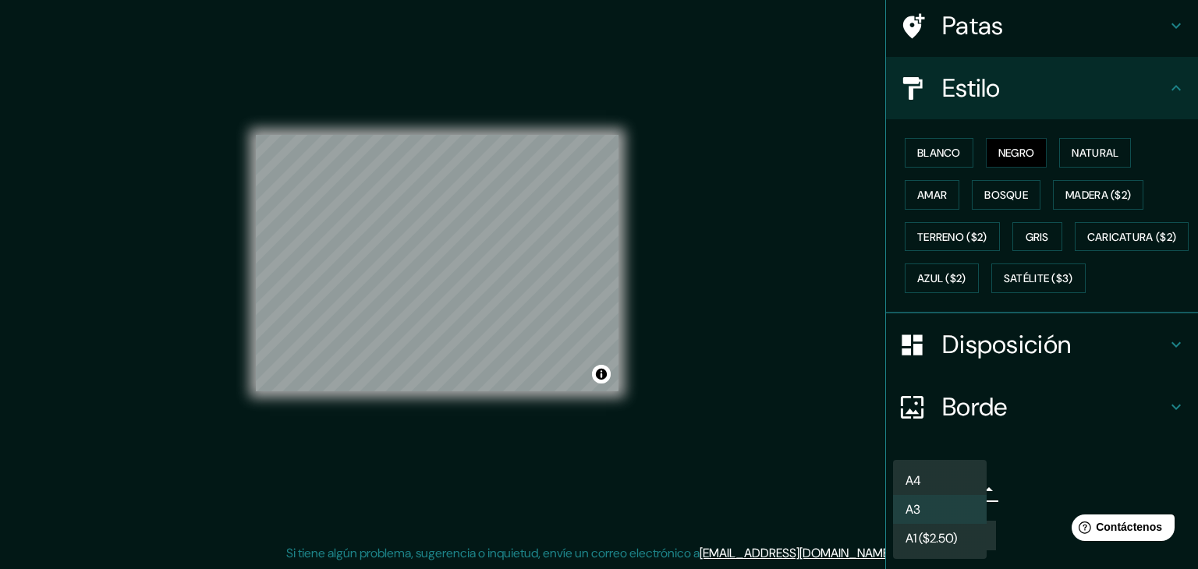
click at [940, 481] on li "A4" at bounding box center [940, 480] width 94 height 29
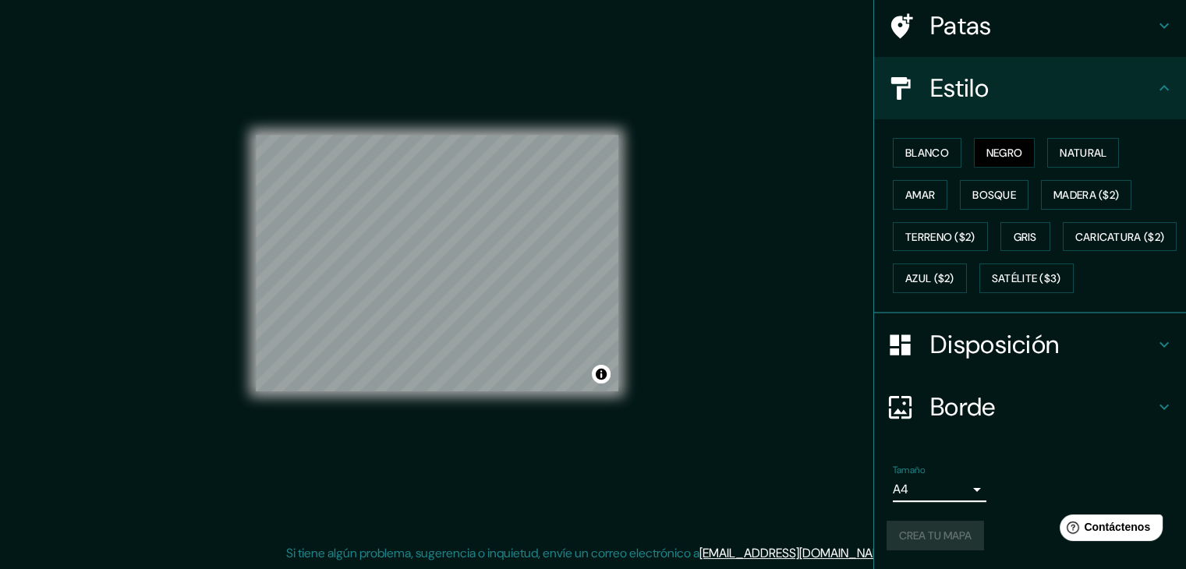
click at [927, 533] on div "Crea tu mapa" at bounding box center [1030, 536] width 287 height 30
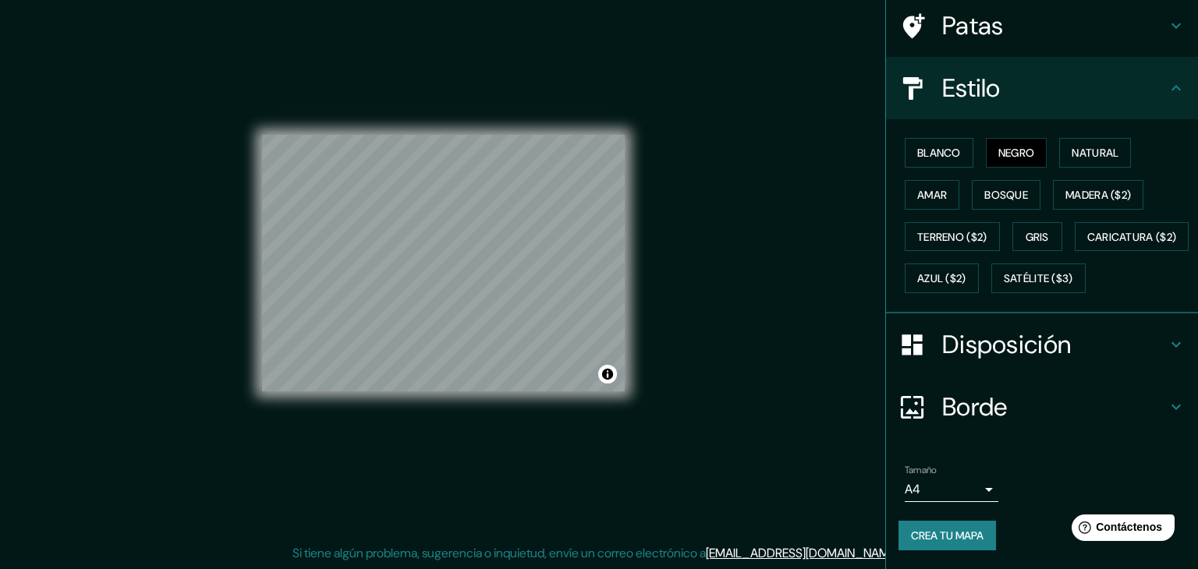
click at [964, 490] on body "Mappin Ubicación San Andrés, Archipiélago de San Andrés, Colombia San Andrés Ar…" at bounding box center [599, 266] width 1198 height 569
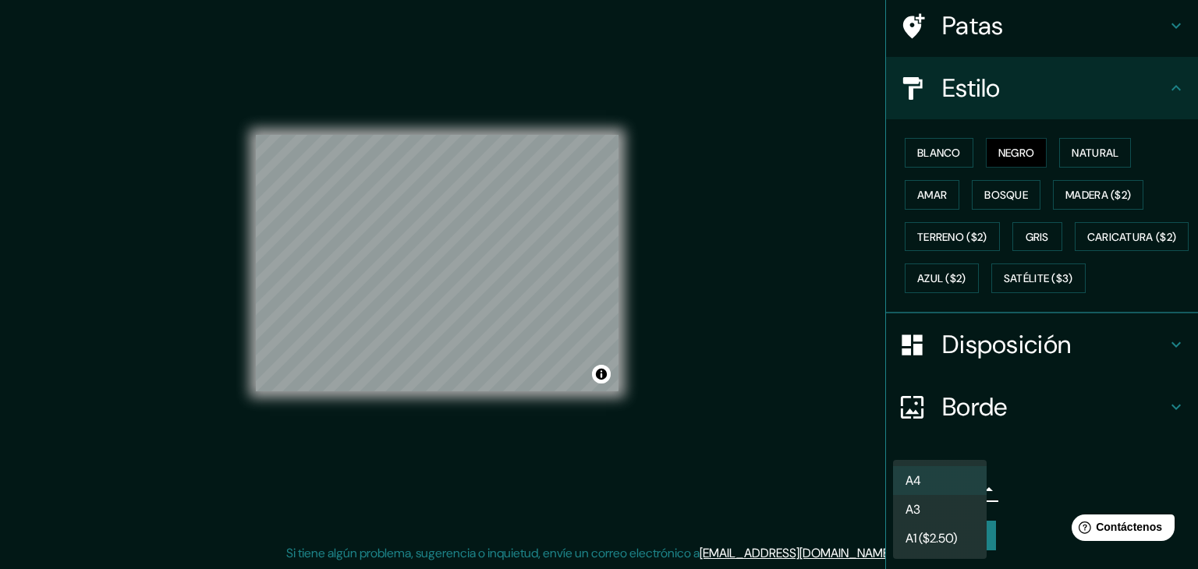
click at [935, 481] on li "A4" at bounding box center [940, 480] width 94 height 29
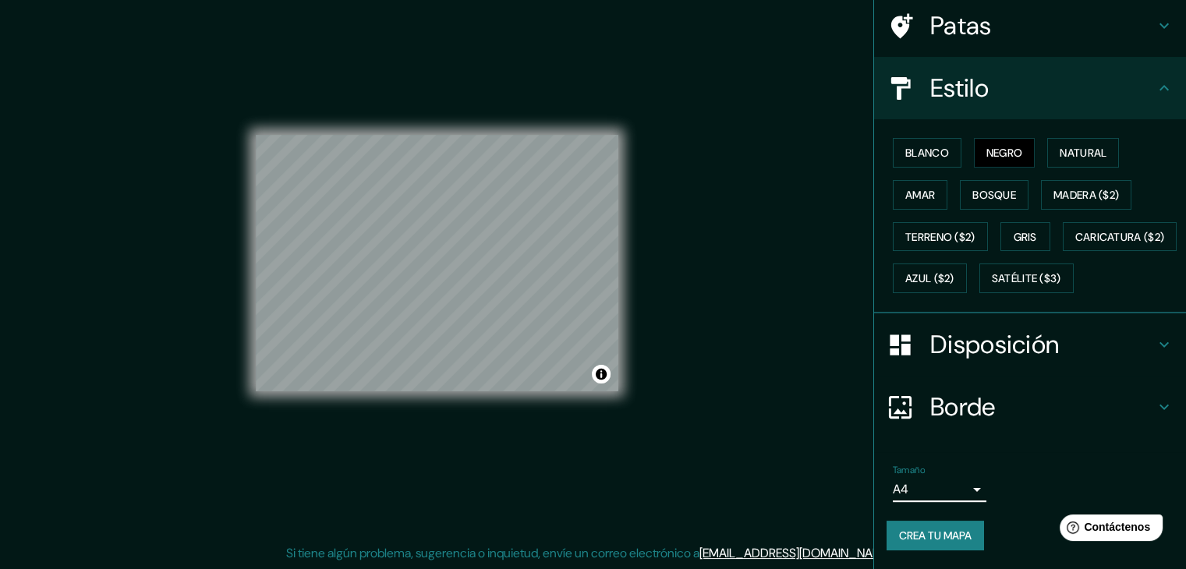
click at [924, 533] on font "Crea tu mapa" at bounding box center [935, 536] width 73 height 14
click at [961, 491] on body "Mappin Ubicación San Andrés, Archipiélago de San Andrés, Colombia San Andrés Ar…" at bounding box center [593, 266] width 1186 height 569
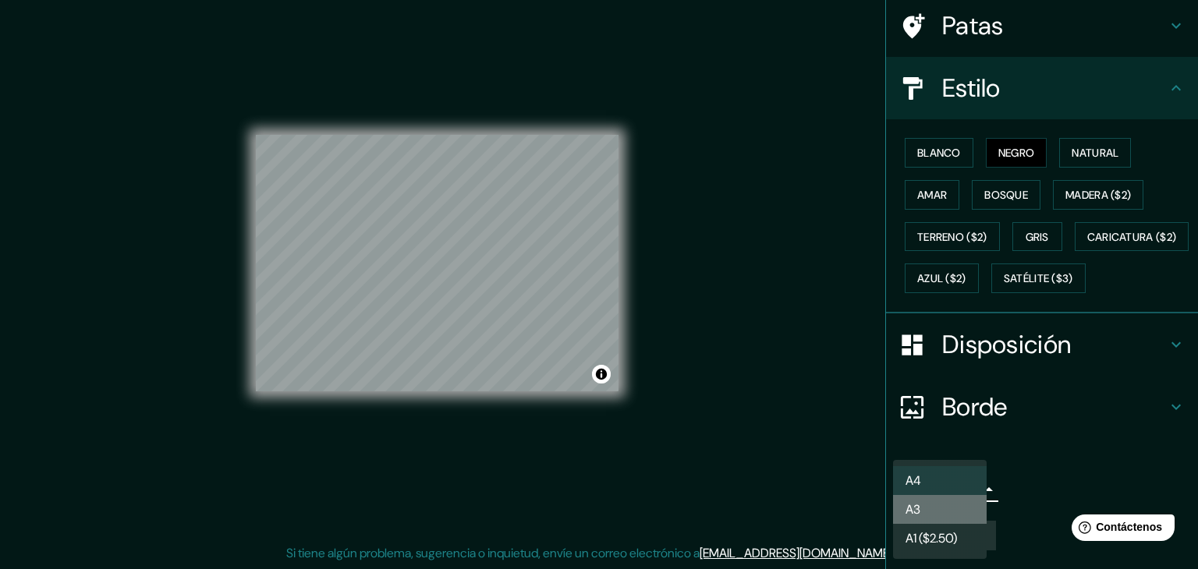
drag, startPoint x: 929, startPoint y: 509, endPoint x: 939, endPoint y: 509, distance: 9.4
click at [929, 509] on li "A3" at bounding box center [940, 509] width 94 height 29
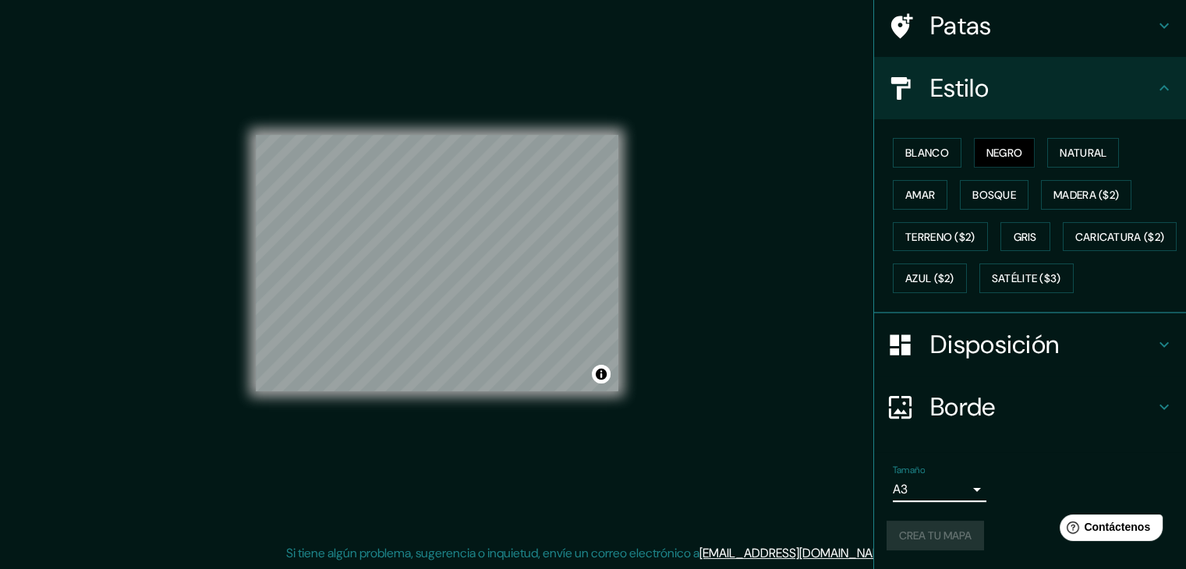
click at [930, 536] on div "Crea tu mapa" at bounding box center [1030, 536] width 287 height 30
click at [926, 539] on div "Crea tu mapa" at bounding box center [1030, 536] width 287 height 30
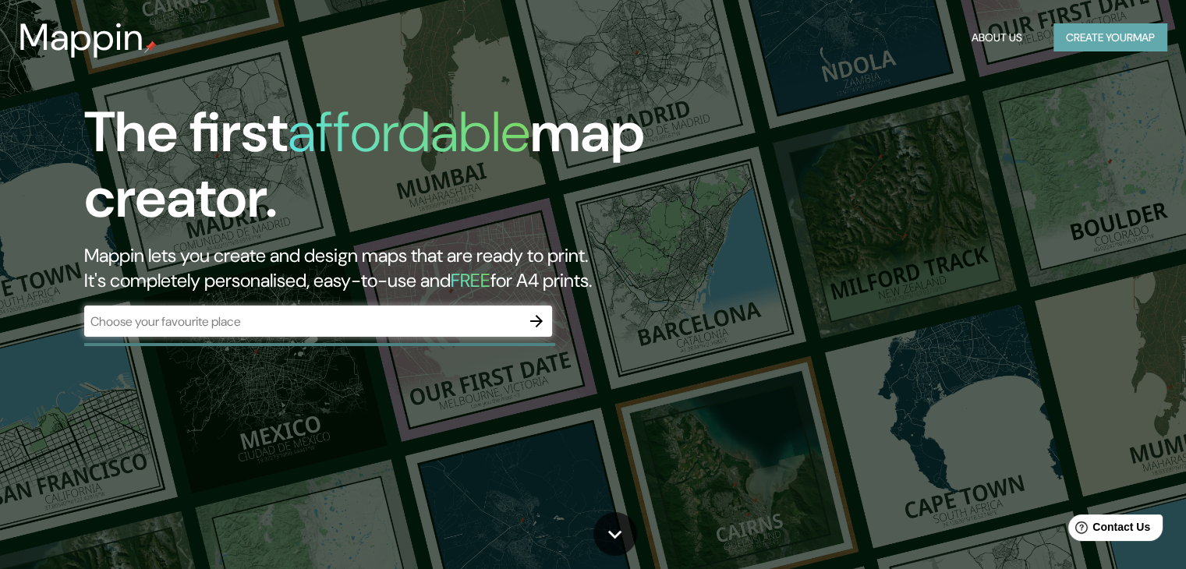
click at [1111, 47] on button "Create your map" at bounding box center [1110, 37] width 114 height 29
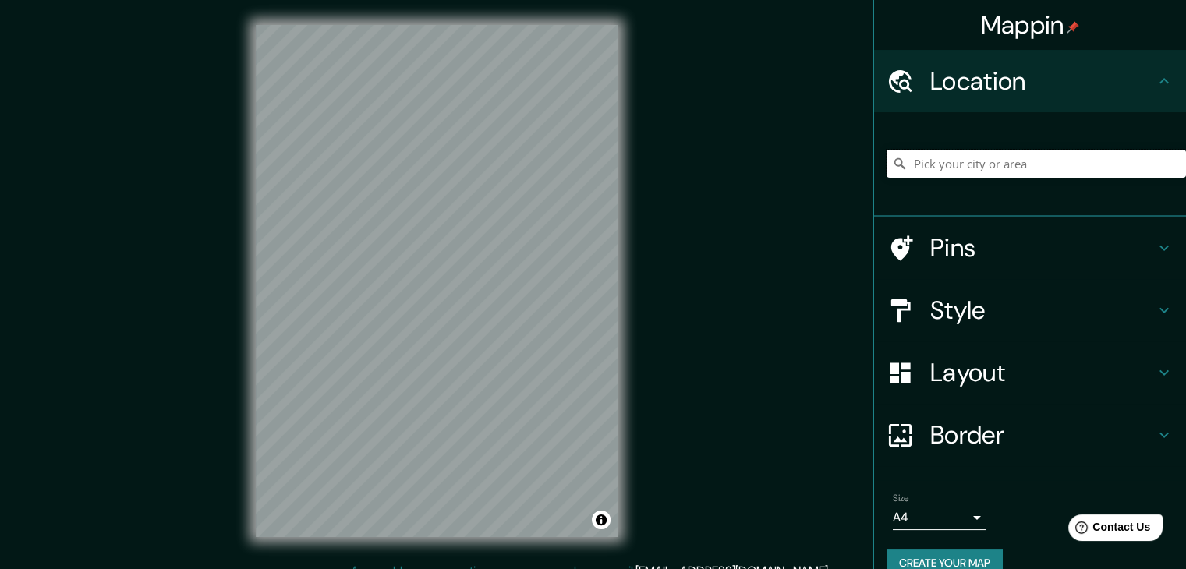
click at [1007, 166] on input "Pick your city or area" at bounding box center [1036, 164] width 299 height 28
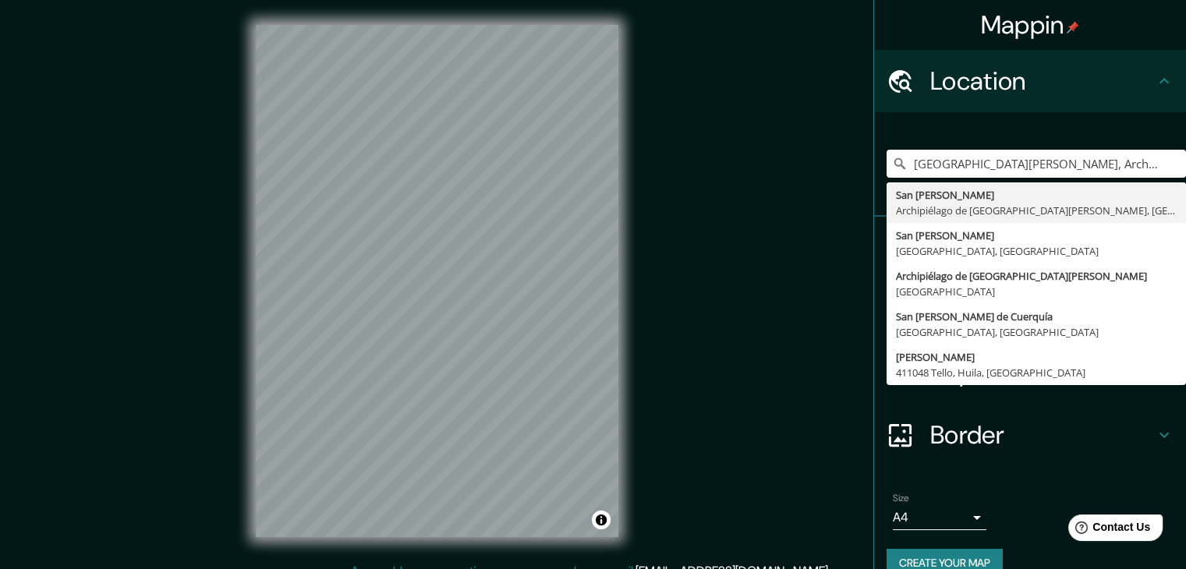
type input "[GEOGRAPHIC_DATA], Archipiélago de [GEOGRAPHIC_DATA], [GEOGRAPHIC_DATA]"
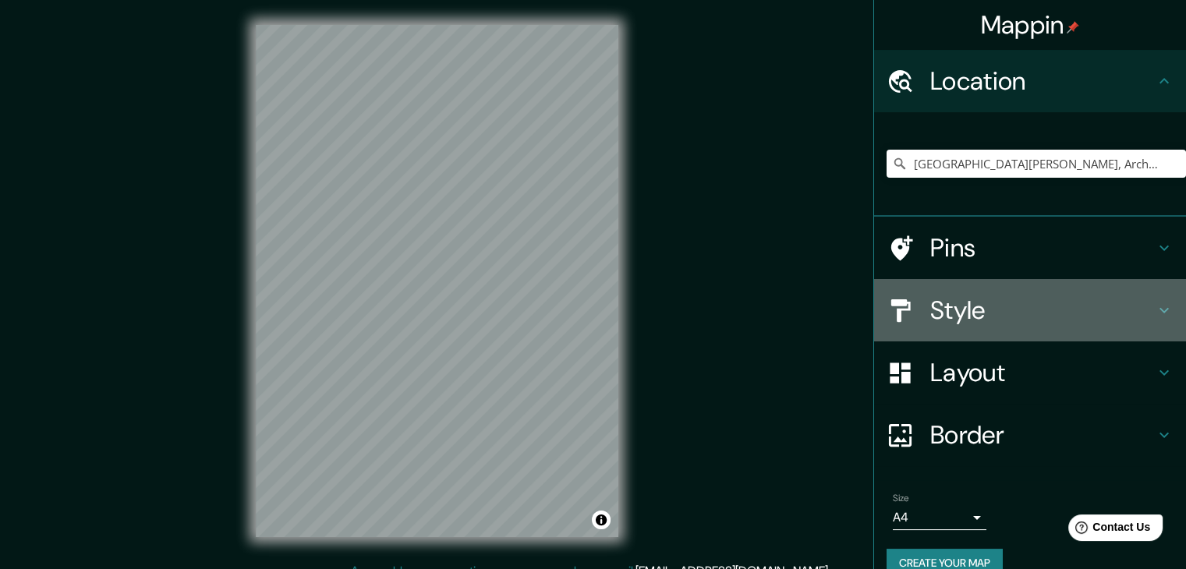
click at [930, 313] on h4 "Style" at bounding box center [1042, 310] width 225 height 31
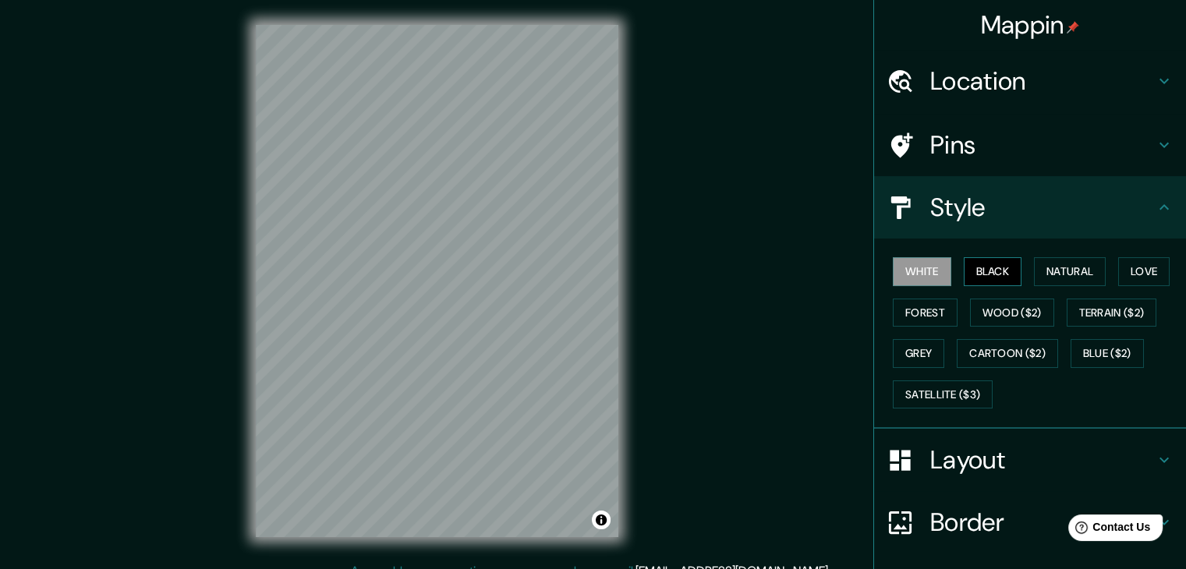
click at [975, 267] on button "Black" at bounding box center [993, 271] width 58 height 29
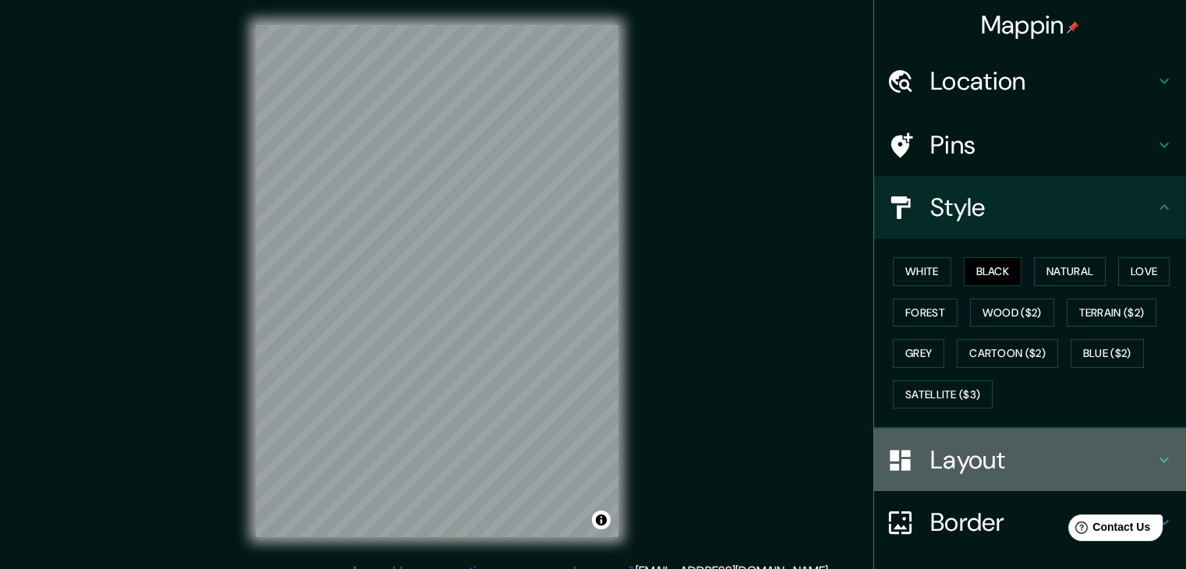
drag, startPoint x: 958, startPoint y: 464, endPoint x: 940, endPoint y: 462, distance: 18.8
click at [959, 464] on h4 "Layout" at bounding box center [1042, 459] width 225 height 31
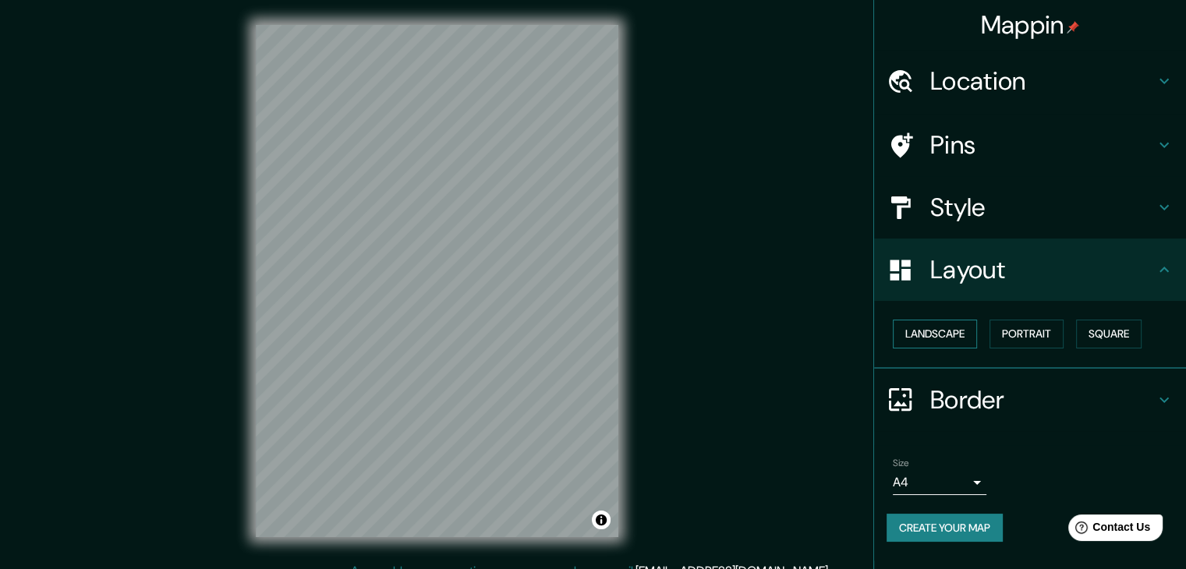
click at [915, 331] on button "Landscape" at bounding box center [935, 334] width 84 height 29
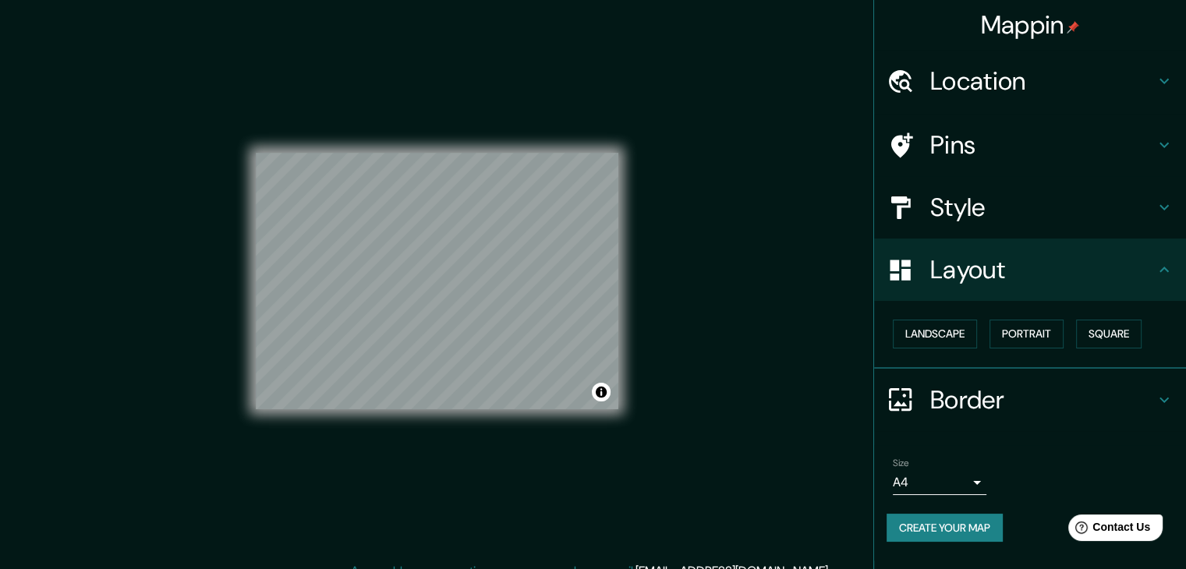
click at [954, 531] on button "Create your map" at bounding box center [945, 528] width 116 height 29
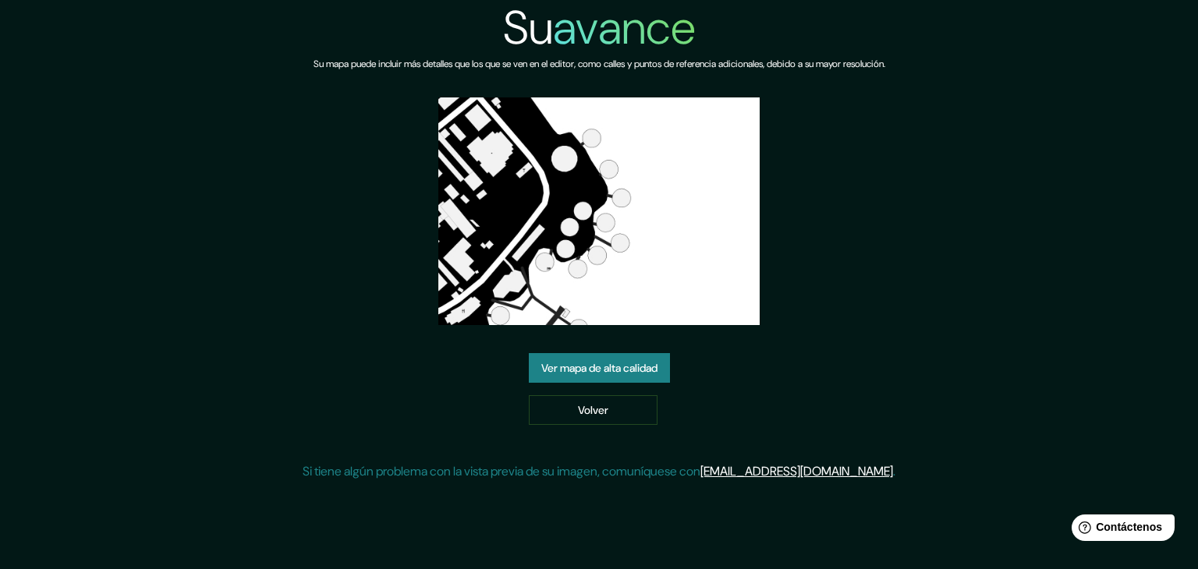
click at [642, 372] on font "Ver mapa de alta calidad" at bounding box center [599, 368] width 116 height 14
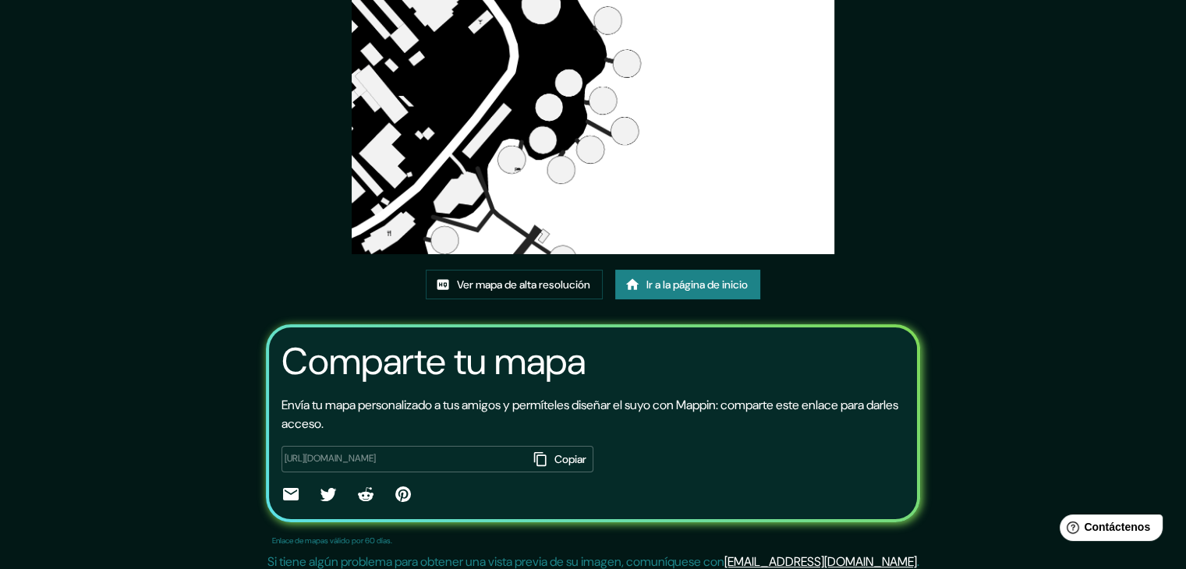
scroll to position [164, 0]
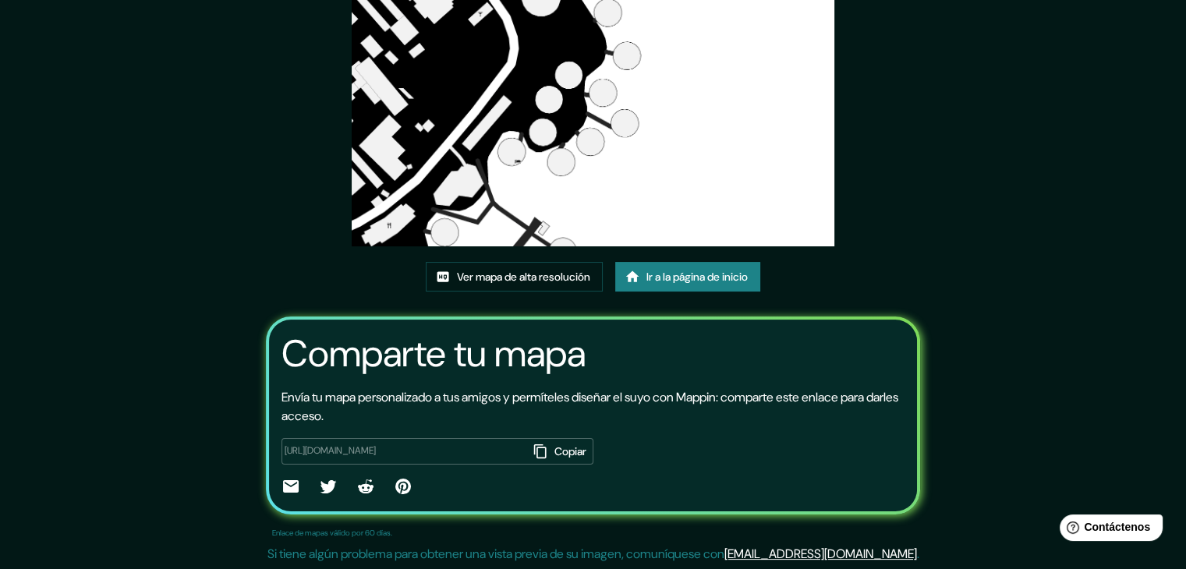
click at [1107, 57] on div "Este mapa fue creado con Mappin Ver mapa de alta resolución Ir a la página de i…" at bounding box center [593, 203] width 1186 height 734
click at [283, 486] on icon at bounding box center [291, 486] width 16 height 12
click at [533, 448] on icon "button" at bounding box center [541, 452] width 16 height 16
click at [667, 277] on font "Ir a la página de inicio" at bounding box center [696, 277] width 101 height 14
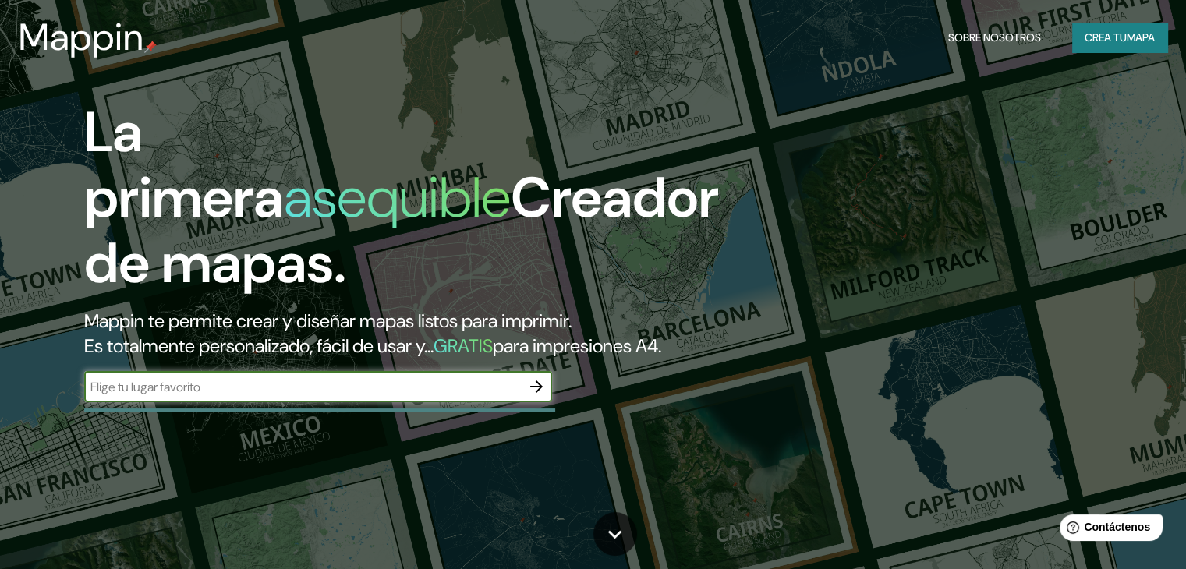
click at [1105, 37] on font "Crea tu" at bounding box center [1106, 37] width 42 height 14
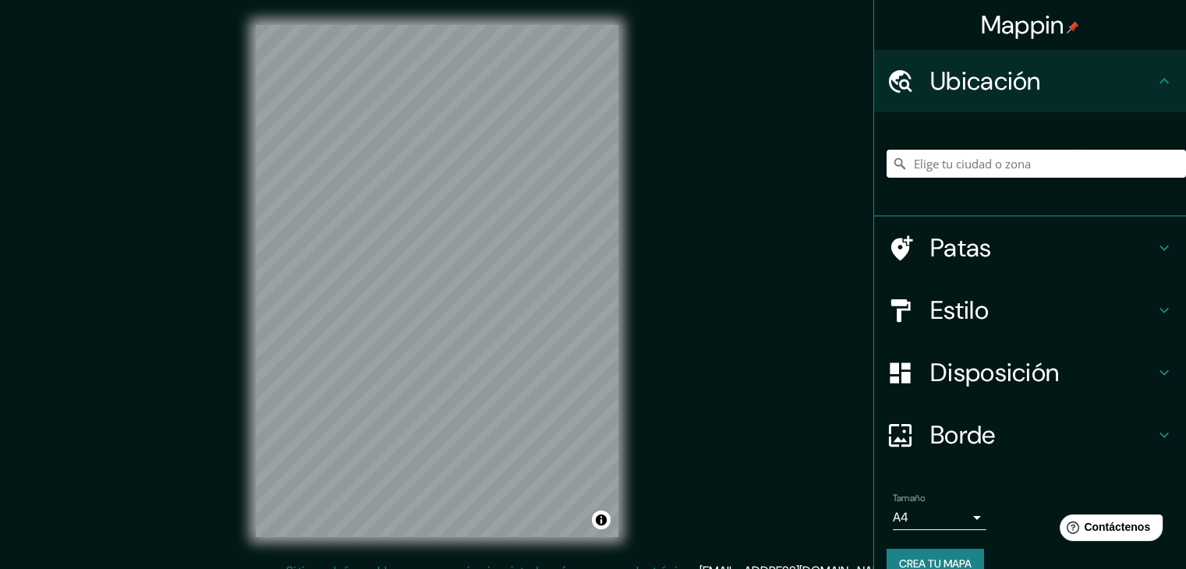
click at [952, 155] on input "Elige tu ciudad o zona" at bounding box center [1036, 164] width 299 height 28
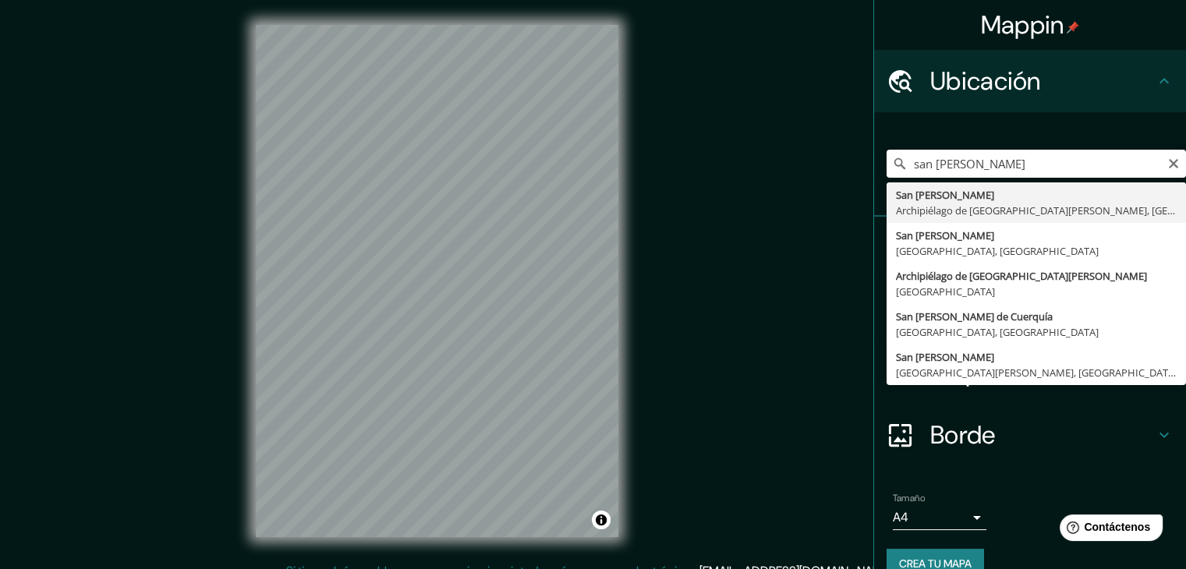
type input "[GEOGRAPHIC_DATA], Archipiélago de [GEOGRAPHIC_DATA], [GEOGRAPHIC_DATA]"
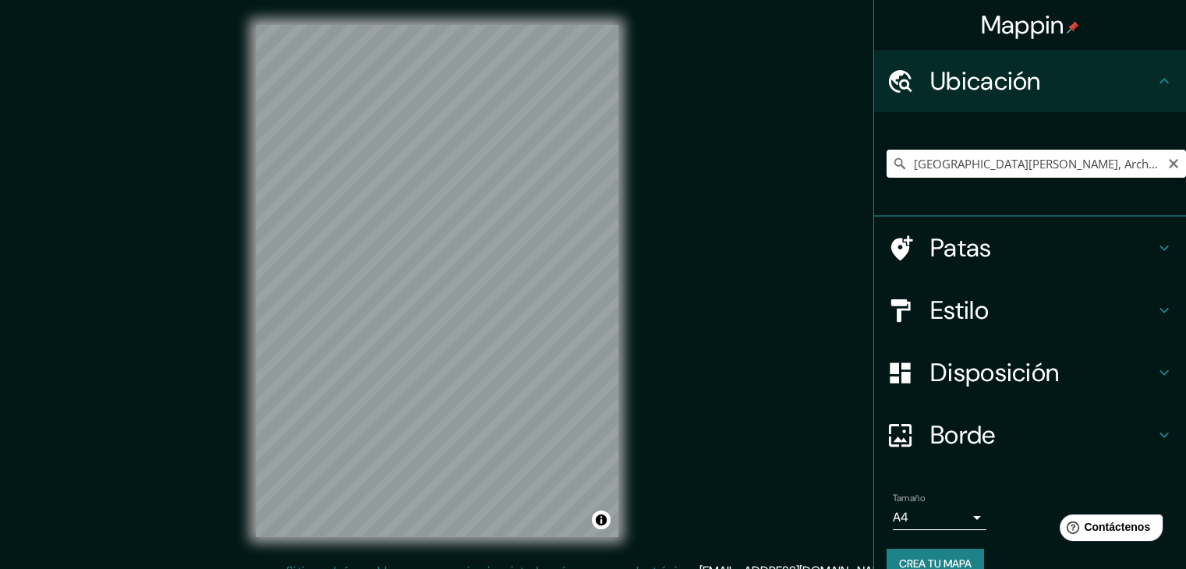
drag, startPoint x: 1160, startPoint y: 163, endPoint x: 1149, endPoint y: 163, distance: 11.7
click at [1167, 163] on icon "Claro" at bounding box center [1173, 164] width 12 height 12
click at [1103, 163] on input "Elige tu ciudad o zona" at bounding box center [1036, 164] width 299 height 28
click at [1017, 165] on input "Elige tu ciudad o zona" at bounding box center [1036, 164] width 299 height 28
click at [940, 311] on font "Estilo" at bounding box center [959, 310] width 58 height 33
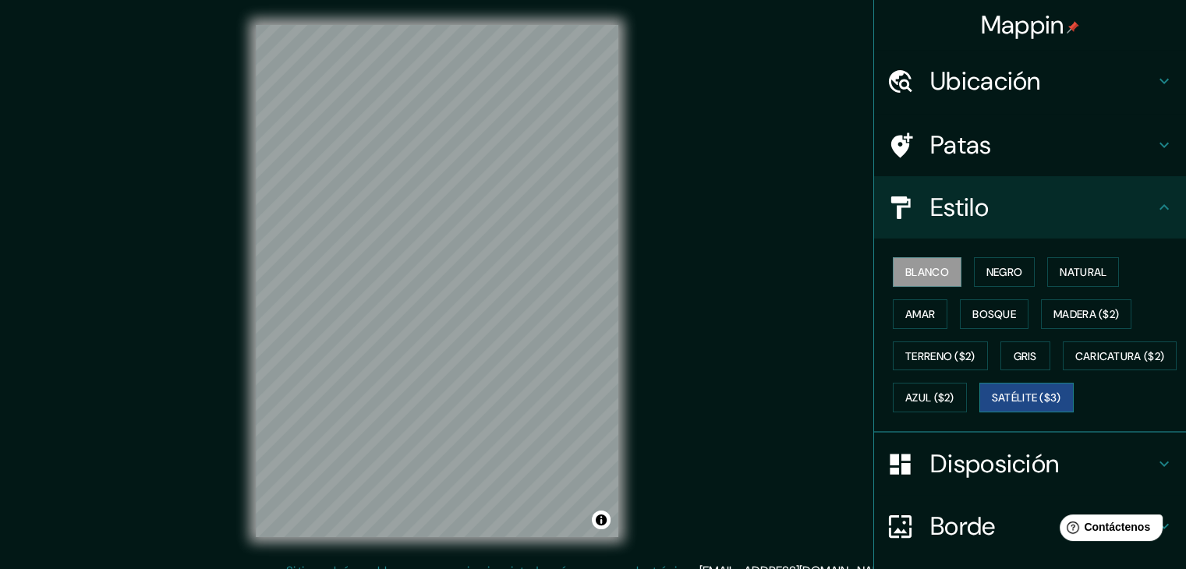
click at [992, 405] on font "Satélite ($3)" at bounding box center [1026, 398] width 69 height 14
click at [1009, 82] on font "Ubicación" at bounding box center [985, 81] width 111 height 33
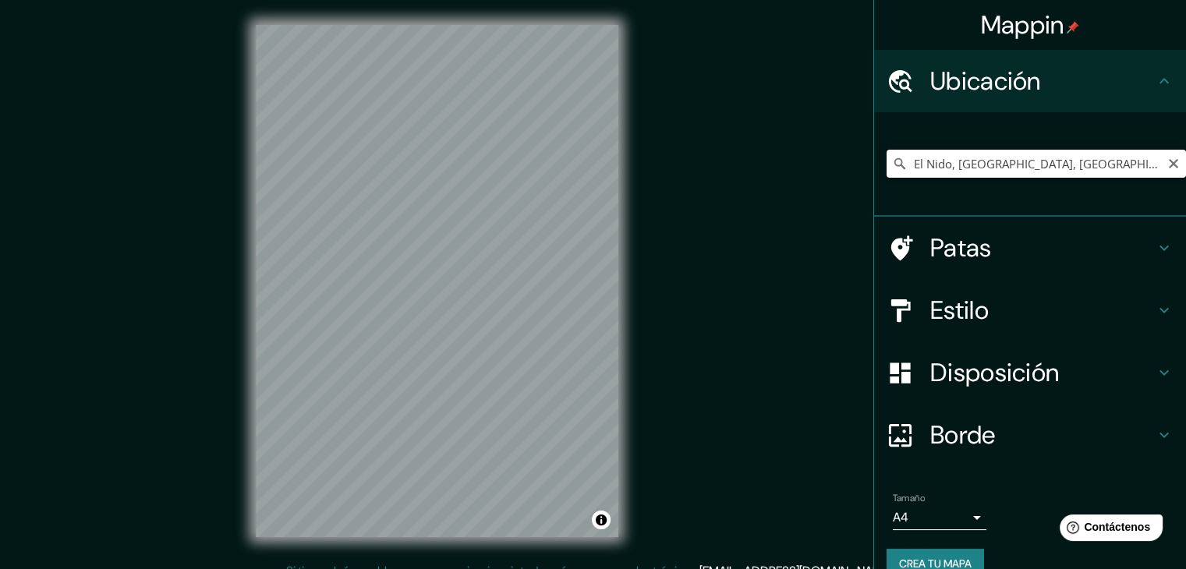
click at [1086, 169] on input "El Nido, Palawan, Filipinas" at bounding box center [1036, 164] width 299 height 28
drag, startPoint x: 1094, startPoint y: 166, endPoint x: 1105, endPoint y: 187, distance: 23.7
click at [1105, 187] on div "El Nido, Palawan, Filipinas" at bounding box center [1036, 164] width 299 height 78
click at [1089, 161] on input "El Nido, Palawan, Filipinas" at bounding box center [1036, 164] width 299 height 28
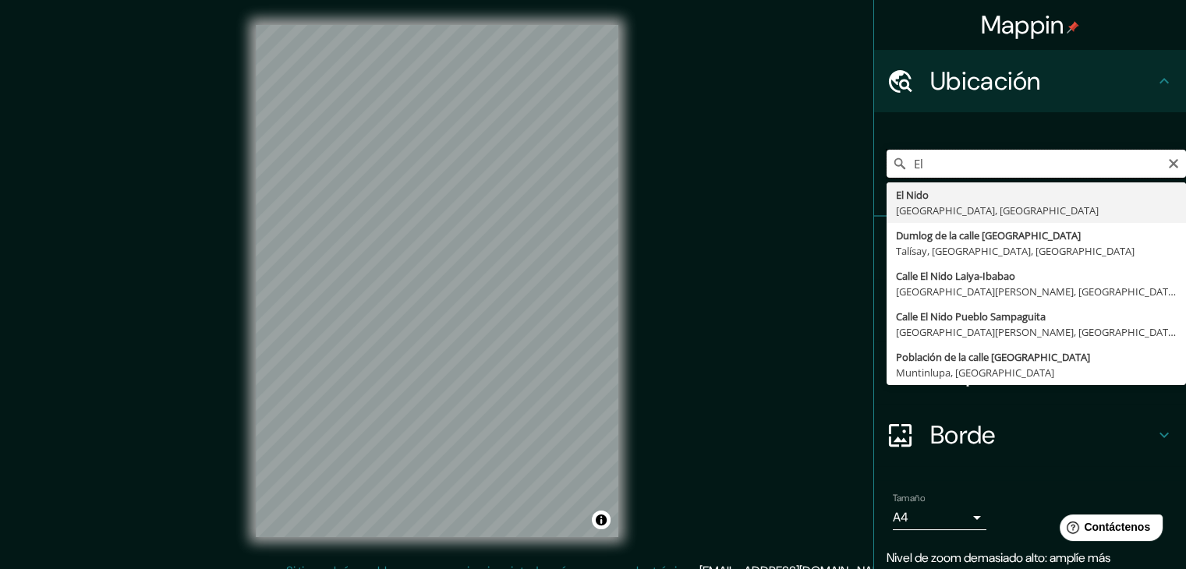
type input "E"
type input "El Nido, Palawan, Filipinas"
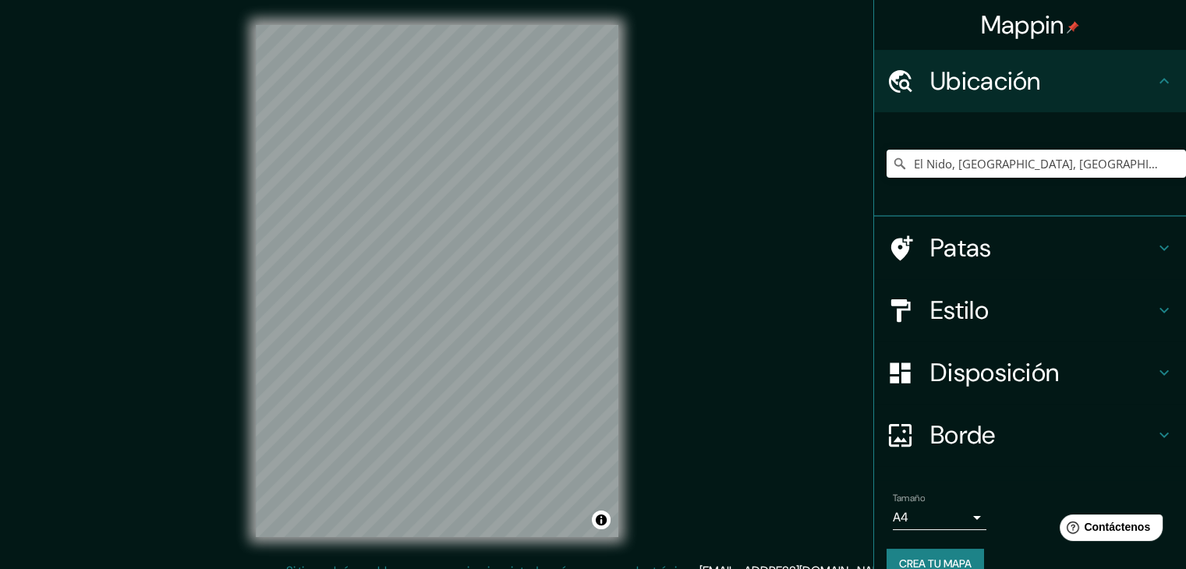
click at [383, 568] on html "Mappin Ubicación El Nido, Palawan, Filipinas El Nido Palawan, Filipinas Dumlog …" at bounding box center [593, 284] width 1186 height 569
click at [436, 568] on html "Mappin Ubicación El Nido, Palawan, Filipinas El Nido Palawan, Filipinas Dumlog …" at bounding box center [593, 284] width 1186 height 569
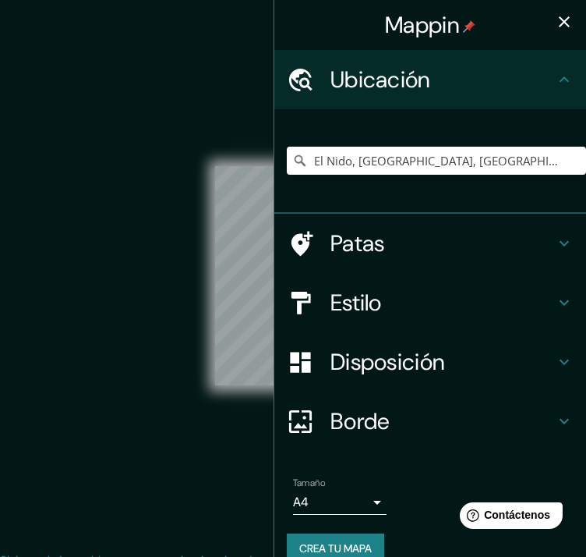
drag, startPoint x: 193, startPoint y: 188, endPoint x: 148, endPoint y: 412, distance: 229.1
click at [119, 209] on div "© Mapbox © OpenStreetMap Improve this map © Maxar" at bounding box center [294, 275] width 528 height 501
drag, startPoint x: 96, startPoint y: 279, endPoint x: 62, endPoint y: 295, distance: 37.0
click at [62, 294] on div "© Mapbox © OpenStreetMap Improve this map © Maxar" at bounding box center [294, 275] width 528 height 501
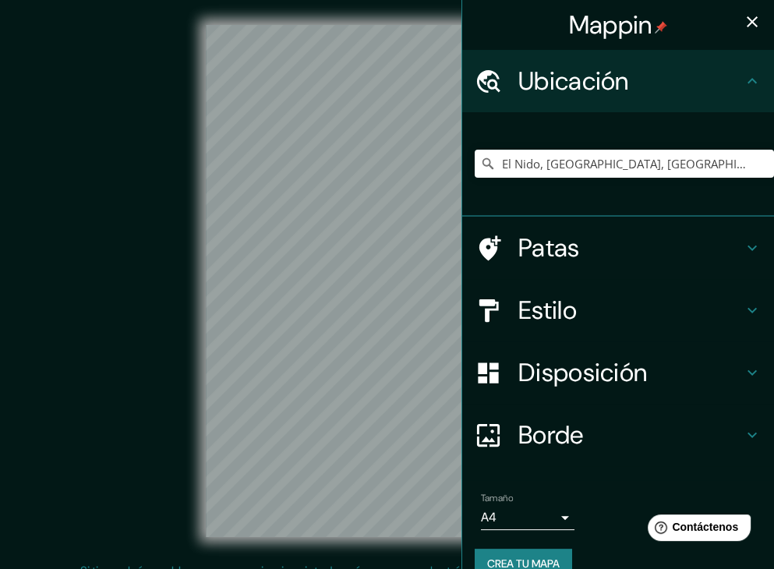
click at [172, 296] on div "© Mapbox © OpenStreetMap Improve this map © Maxar" at bounding box center [387, 281] width 697 height 512
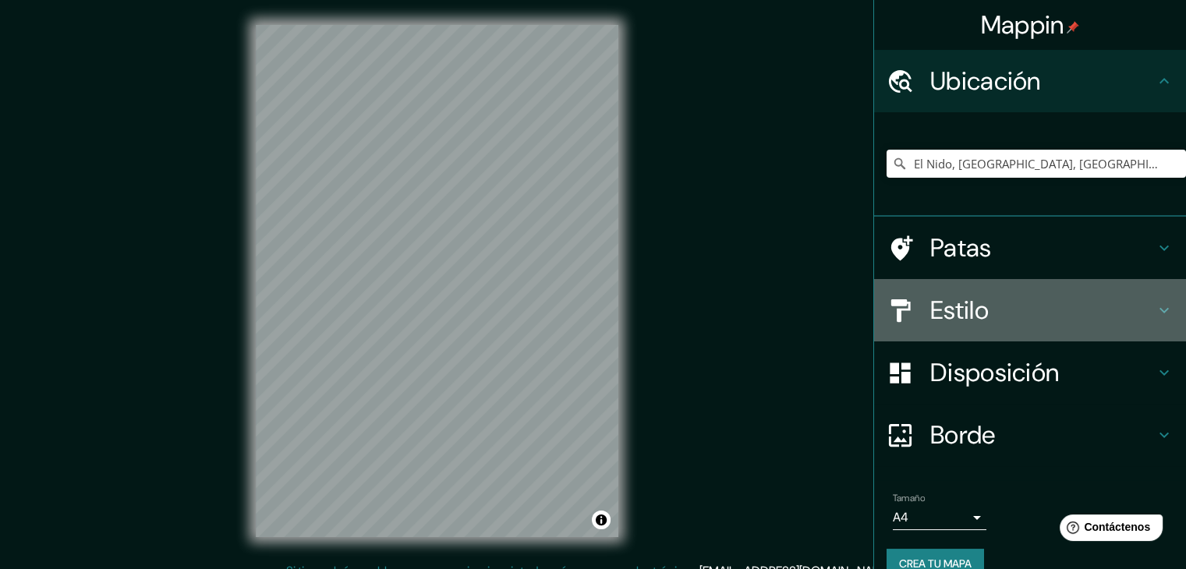
click at [948, 310] on font "Estilo" at bounding box center [959, 310] width 58 height 33
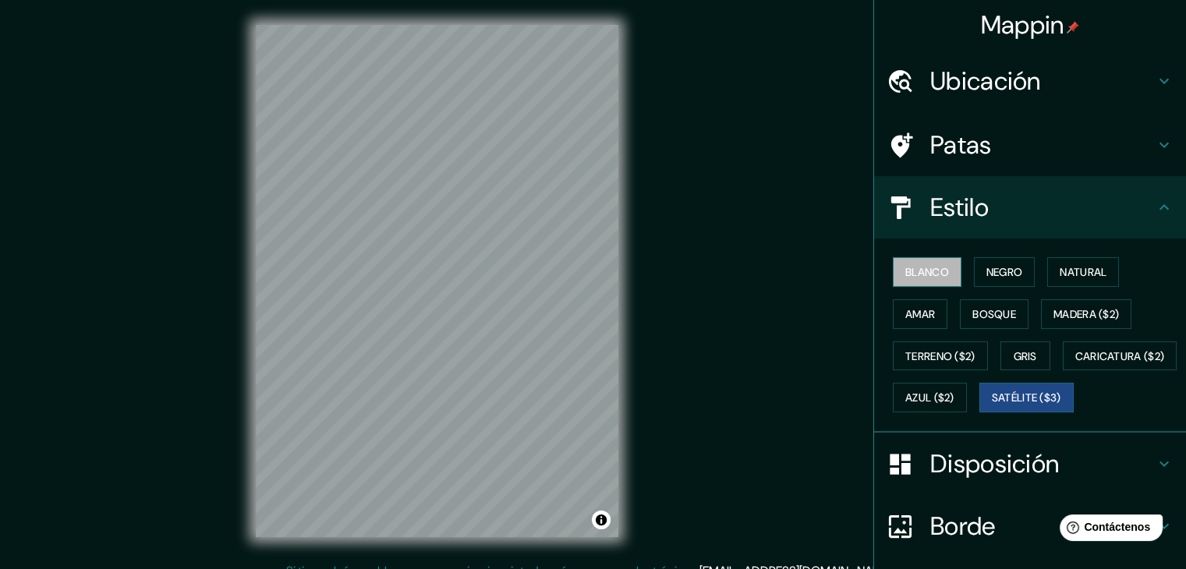
click at [911, 269] on font "Blanco" at bounding box center [927, 272] width 44 height 14
click at [986, 267] on font "Negro" at bounding box center [1004, 272] width 37 height 14
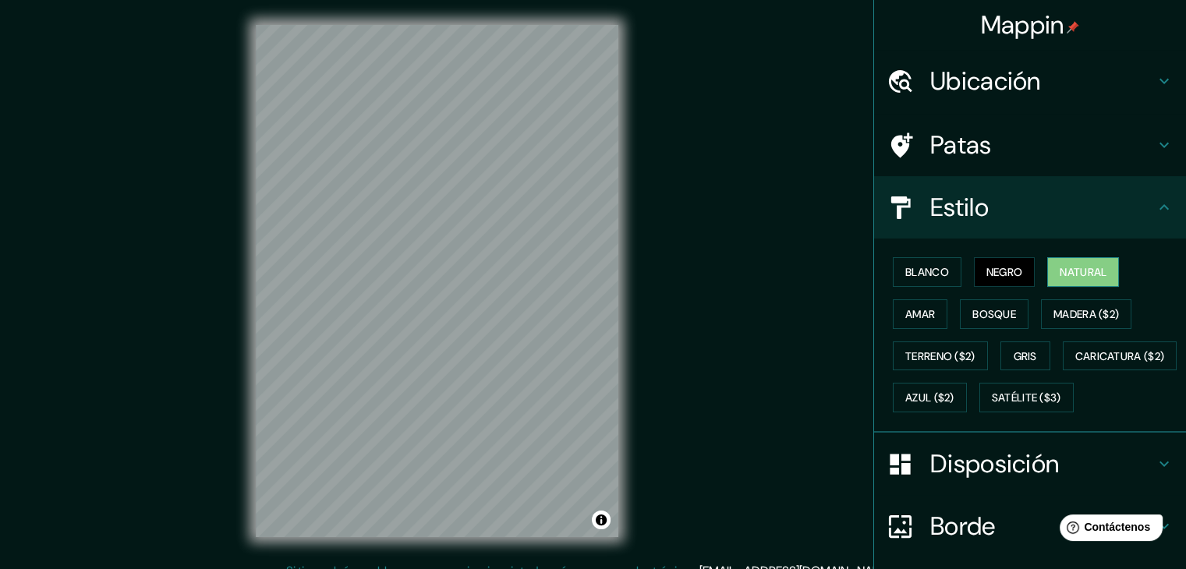
click at [1060, 267] on font "Natural" at bounding box center [1083, 272] width 47 height 14
click at [912, 316] on font "Amar" at bounding box center [920, 314] width 30 height 14
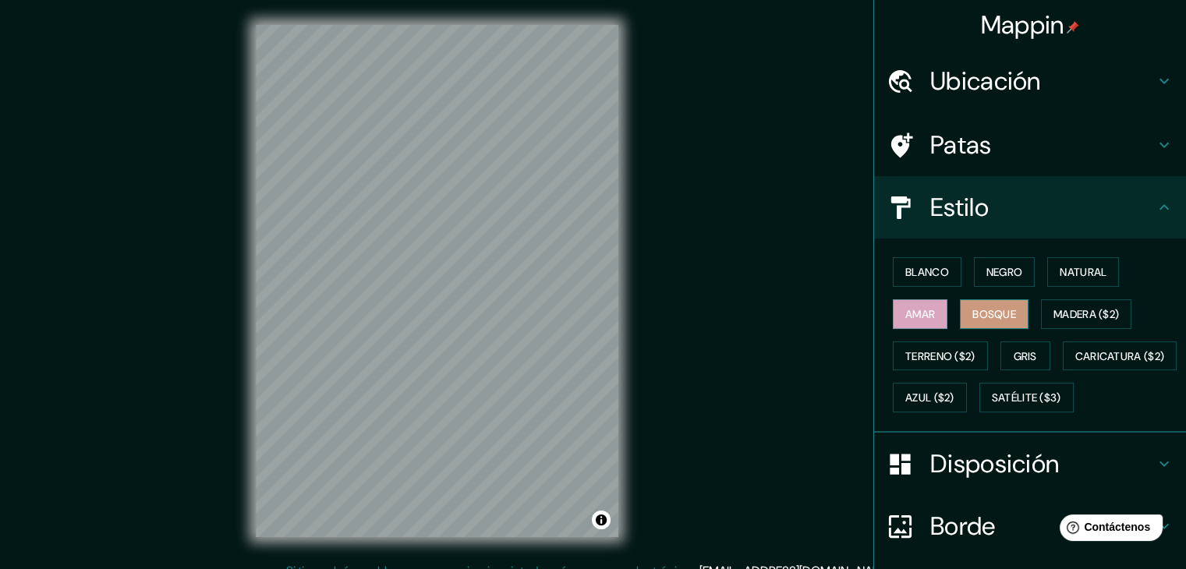
click at [980, 305] on font "Bosque" at bounding box center [994, 314] width 44 height 20
click at [1041, 308] on button "Madera ($2)" at bounding box center [1086, 314] width 90 height 30
click at [1113, 310] on font "Madera ($2)" at bounding box center [1085, 314] width 65 height 14
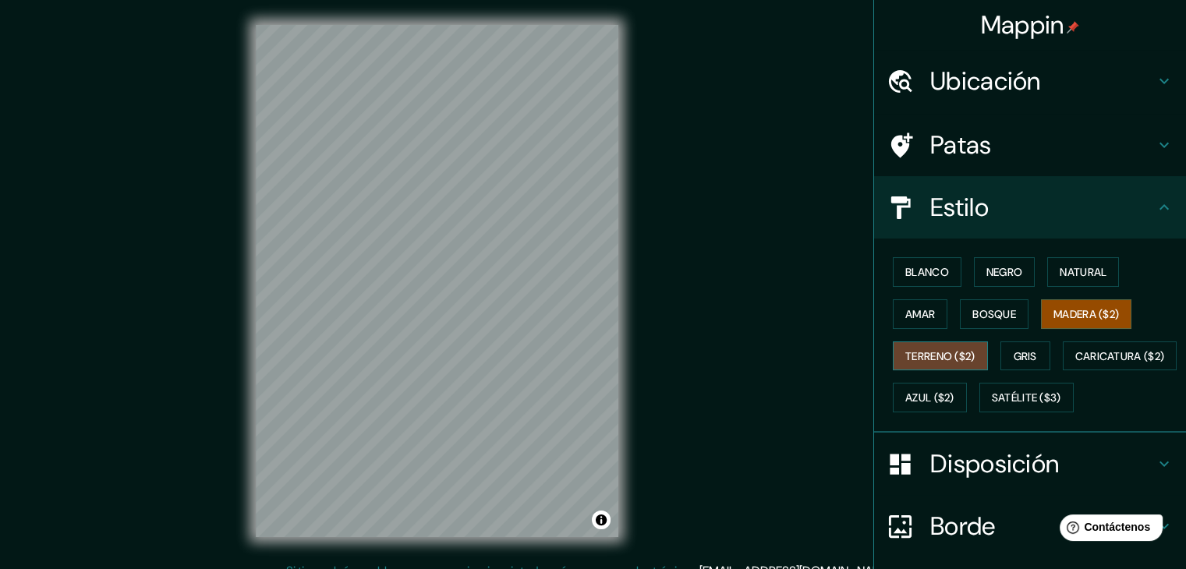
drag, startPoint x: 917, startPoint y: 353, endPoint x: 929, endPoint y: 355, distance: 12.6
click at [918, 353] on font "Terreno ($2)" at bounding box center [940, 356] width 70 height 14
drag, startPoint x: 1001, startPoint y: 342, endPoint x: 1018, endPoint y: 352, distance: 19.3
click at [1005, 343] on button "Gris" at bounding box center [1025, 357] width 50 height 30
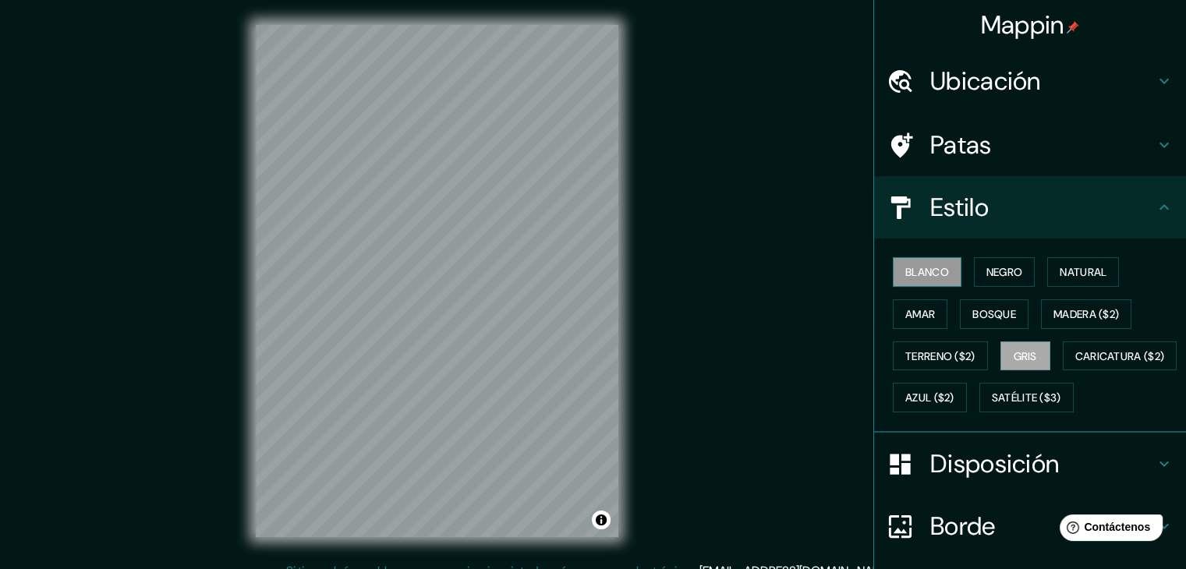
click at [915, 271] on font "Blanco" at bounding box center [927, 272] width 44 height 14
click at [989, 265] on font "Negro" at bounding box center [1004, 272] width 37 height 14
click at [1000, 268] on font "Negro" at bounding box center [1004, 272] width 37 height 14
click at [940, 278] on button "Blanco" at bounding box center [927, 272] width 69 height 30
click at [1070, 78] on h4 "Ubicación" at bounding box center [1042, 80] width 225 height 31
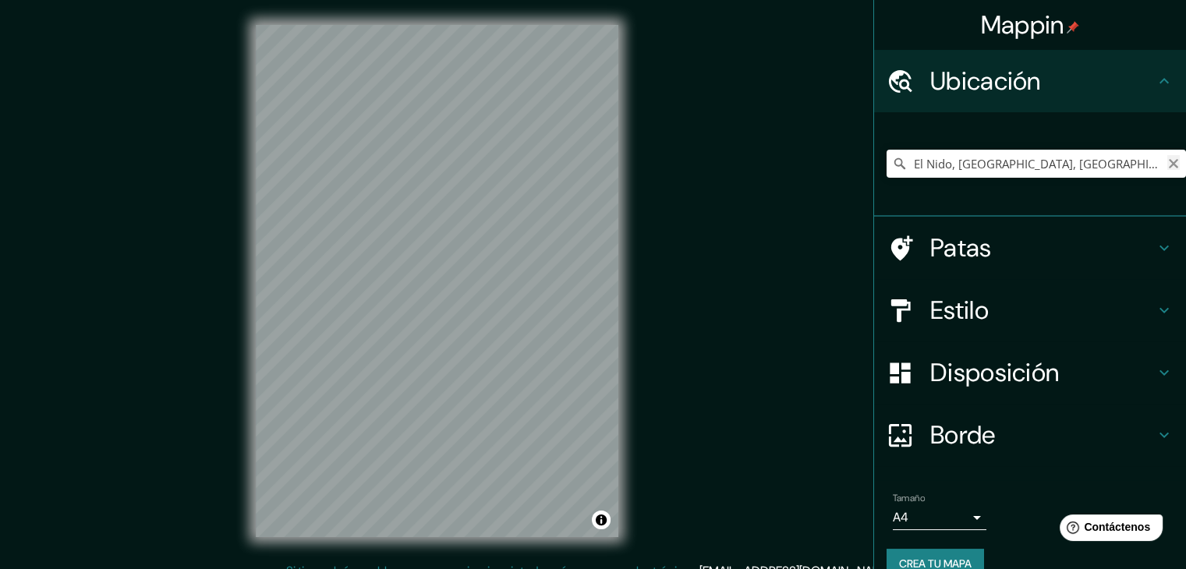
click at [1167, 165] on icon "Claro" at bounding box center [1173, 164] width 12 height 12
click at [1139, 165] on input "Elige tu ciudad o zona" at bounding box center [1036, 164] width 299 height 28
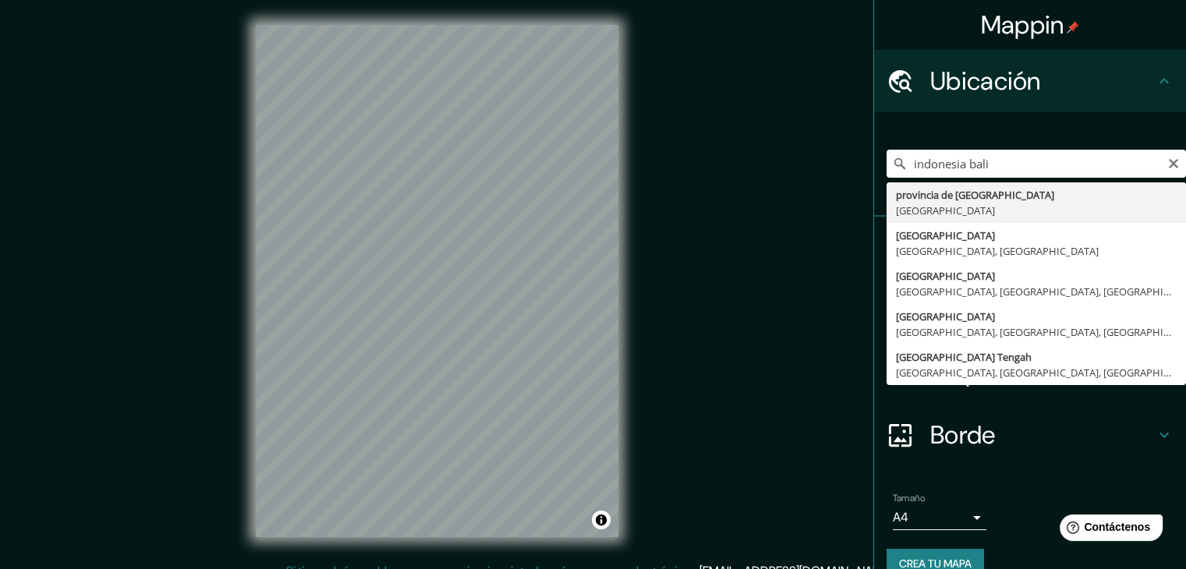
type input "provincia de Bali, Indonesia"
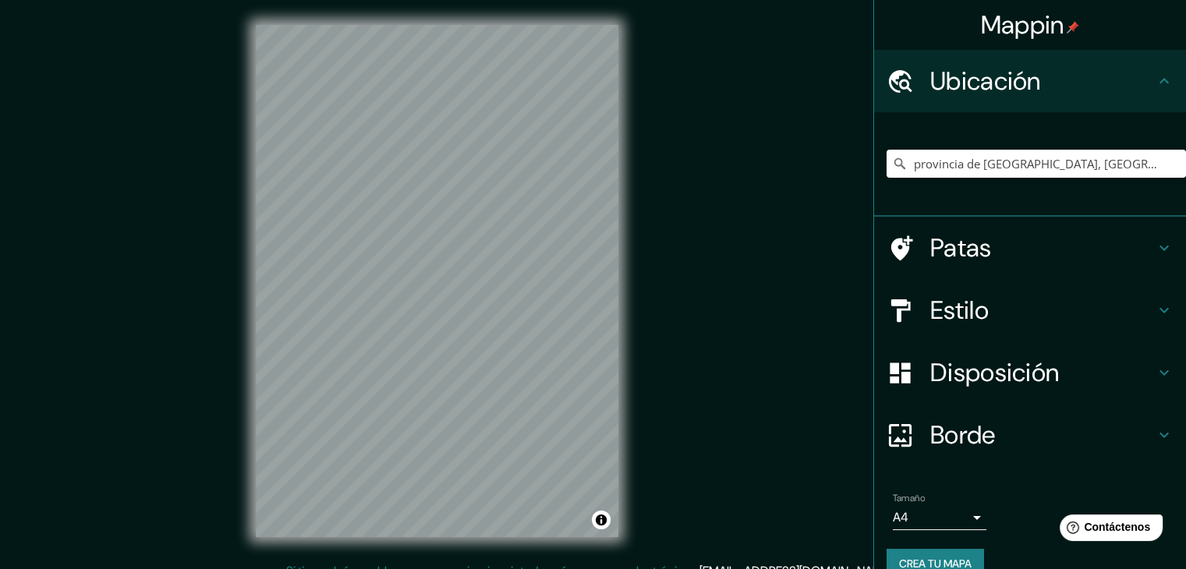
click at [993, 314] on h4 "Estilo" at bounding box center [1042, 310] width 225 height 31
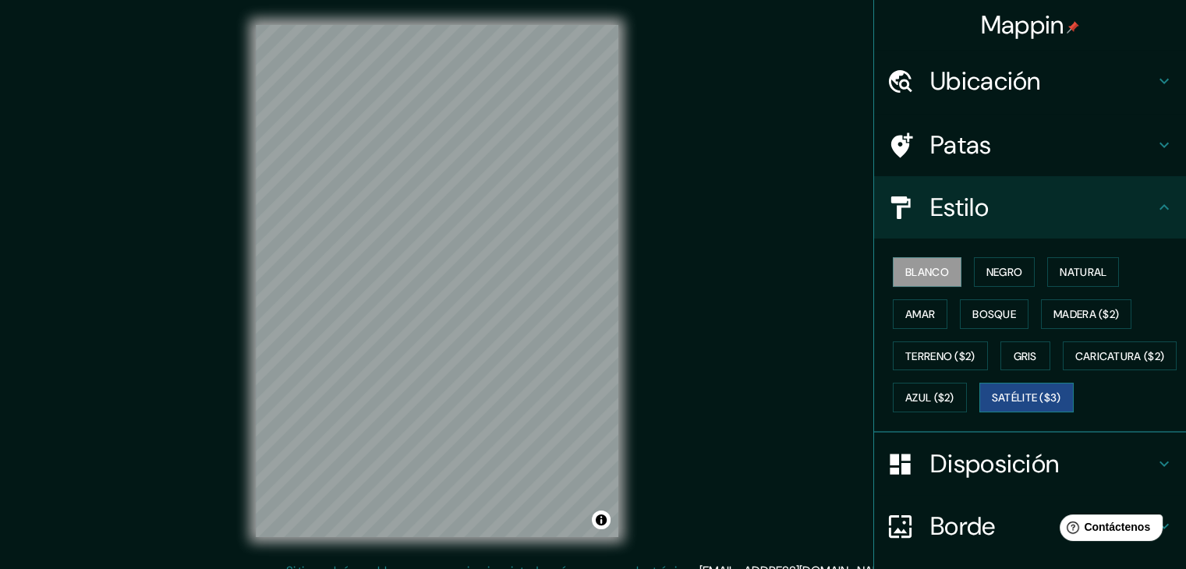
click at [992, 405] on font "Satélite ($3)" at bounding box center [1026, 398] width 69 height 14
click at [915, 274] on font "Blanco" at bounding box center [927, 272] width 44 height 14
click at [986, 271] on font "Negro" at bounding box center [1004, 272] width 37 height 14
click at [947, 267] on button "Blanco" at bounding box center [927, 272] width 69 height 30
click at [992, 405] on font "Satélite ($3)" at bounding box center [1026, 398] width 69 height 14
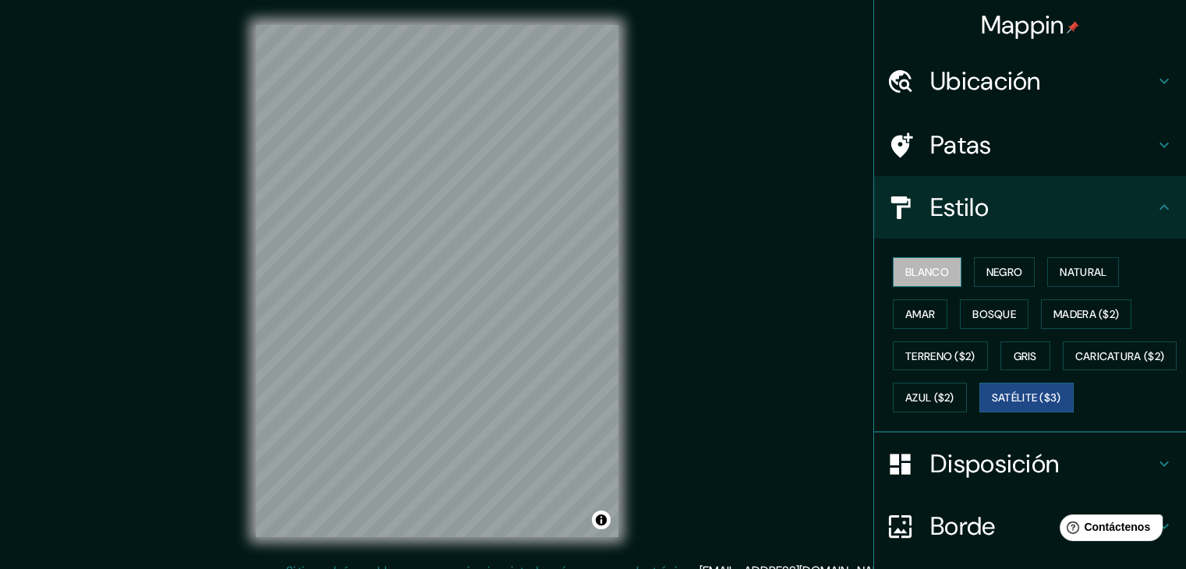
click at [926, 270] on font "Blanco" at bounding box center [927, 272] width 44 height 14
click at [986, 266] on font "Negro" at bounding box center [1004, 272] width 37 height 14
click at [927, 269] on font "Blanco" at bounding box center [927, 272] width 44 height 14
click at [992, 408] on font "Satélite ($3)" at bounding box center [1026, 398] width 69 height 20
click at [935, 275] on font "Blanco" at bounding box center [927, 272] width 44 height 14
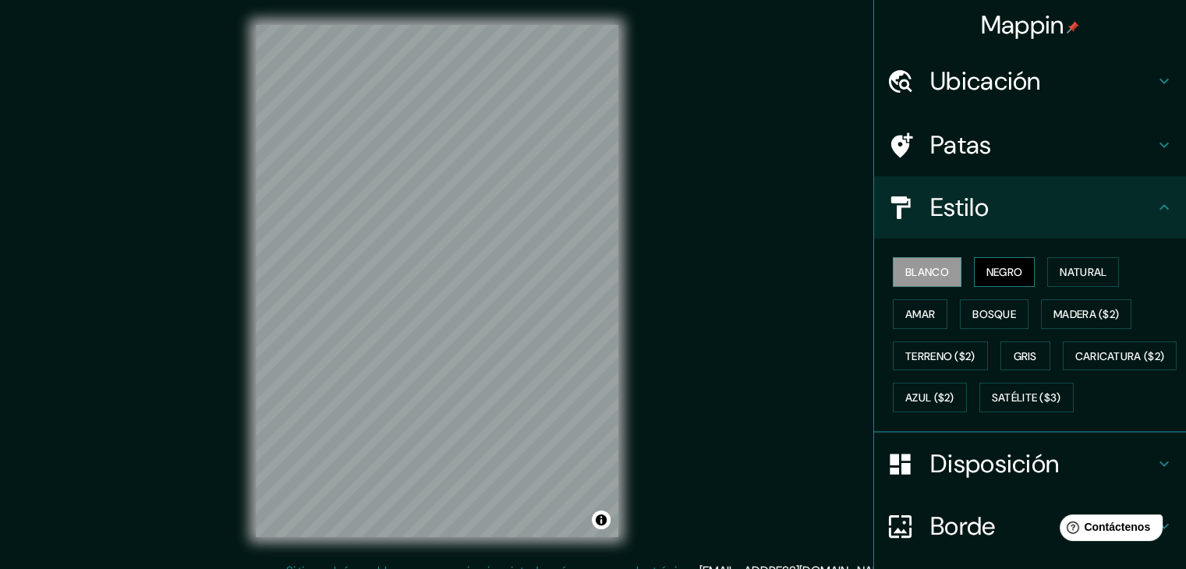
click at [1002, 267] on font "Negro" at bounding box center [1004, 272] width 37 height 14
drag, startPoint x: 956, startPoint y: 436, endPoint x: 795, endPoint y: 386, distance: 168.2
click at [992, 405] on font "Satélite ($3)" at bounding box center [1026, 398] width 69 height 14
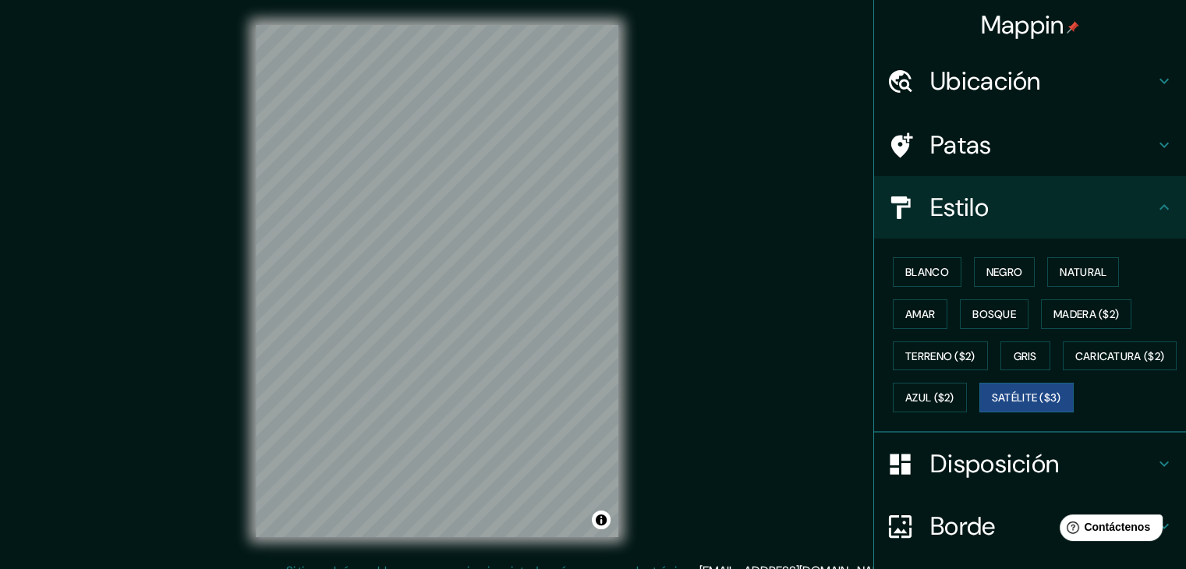
click at [293, 568] on html "Mappin Ubicación provincia de Bali, Indonesia Patas Estilo Blanco Negro Natural…" at bounding box center [593, 284] width 1186 height 569
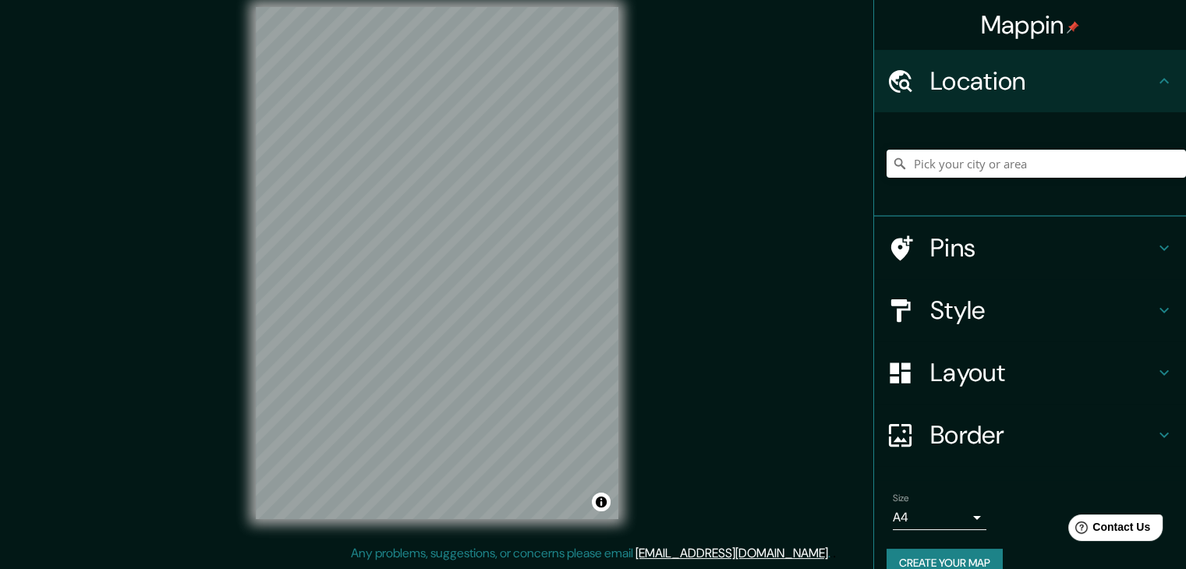
click at [984, 304] on h4 "Style" at bounding box center [1042, 310] width 225 height 31
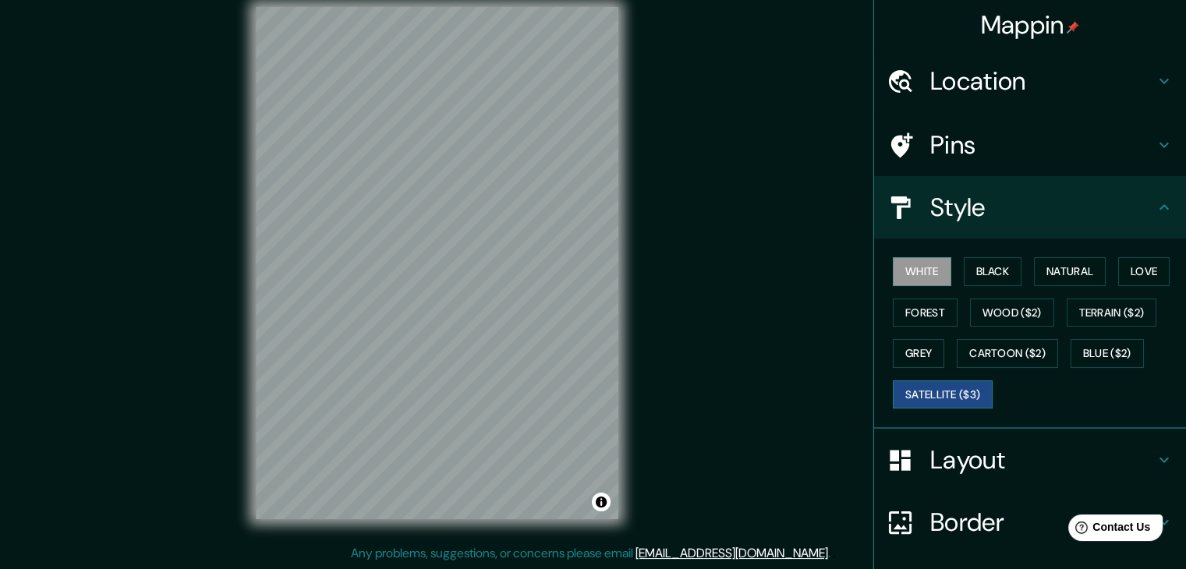
click at [942, 393] on button "Satellite ($3)" at bounding box center [943, 395] width 100 height 29
click at [1056, 69] on h4 "Location" at bounding box center [1042, 80] width 225 height 31
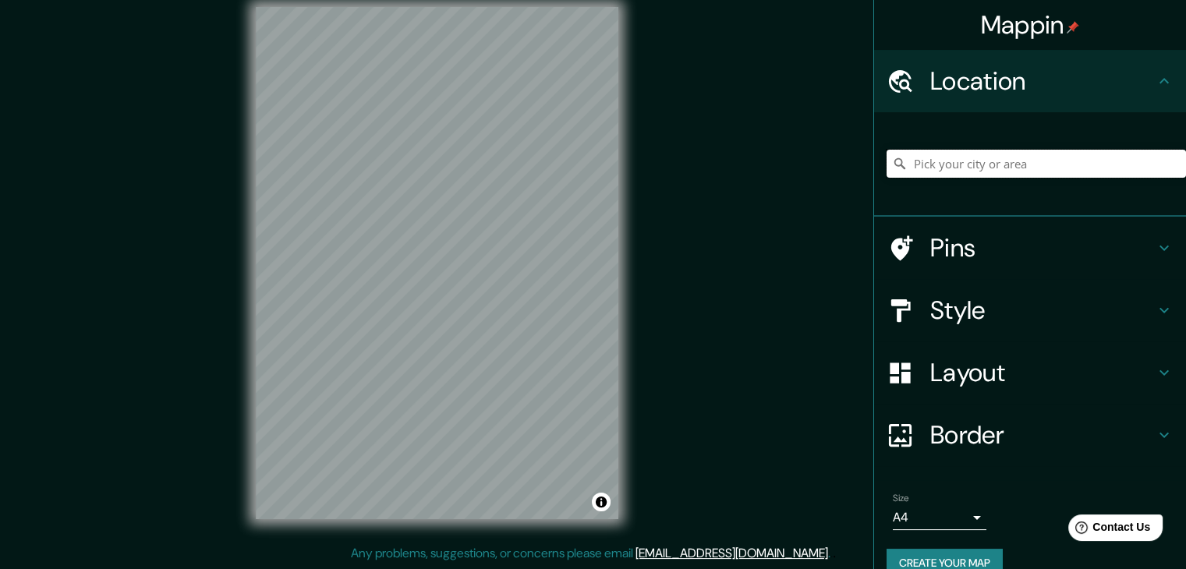
click at [1089, 161] on input "Pick your city or area" at bounding box center [1036, 164] width 299 height 28
click at [1141, 169] on input "Pick your city or area" at bounding box center [1036, 164] width 299 height 28
click at [1162, 157] on input "Pick your city or area" at bounding box center [1036, 164] width 299 height 28
click at [1126, 172] on input "San AnColombiadrés, Archipiélago de San Andrés," at bounding box center [1036, 164] width 299 height 28
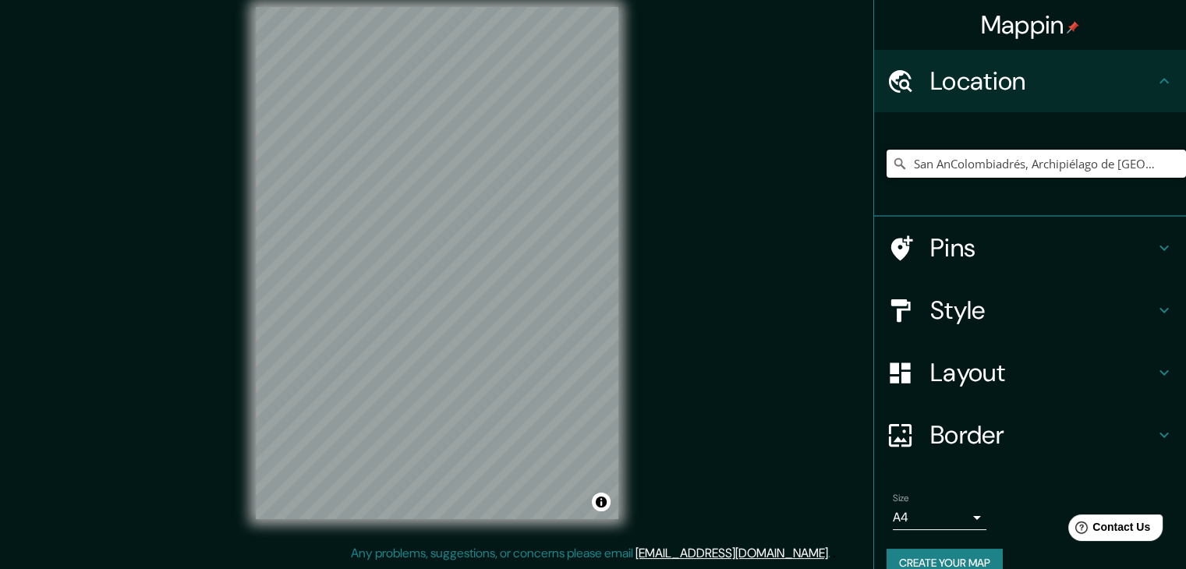
click at [1120, 172] on input "San AnColombiadrés, Archipiélago de San Andrés," at bounding box center [1036, 164] width 299 height 28
drag, startPoint x: 1161, startPoint y: 163, endPoint x: 844, endPoint y: 189, distance: 318.5
click at [844, 189] on div "Mappin Location San AnColombiadrés, Archipiélago de San Andrés, Pins Style Layo…" at bounding box center [593, 275] width 1186 height 587
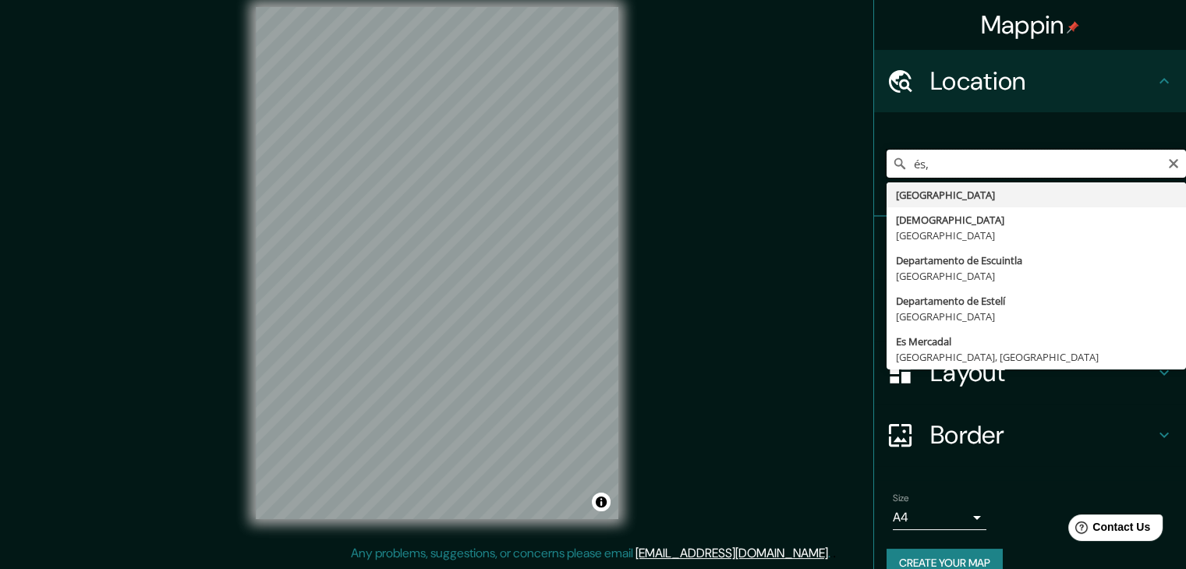
click at [1170, 163] on input "és," at bounding box center [1036, 164] width 299 height 28
click at [1154, 160] on input "és," at bounding box center [1036, 164] width 299 height 28
type input "és,"
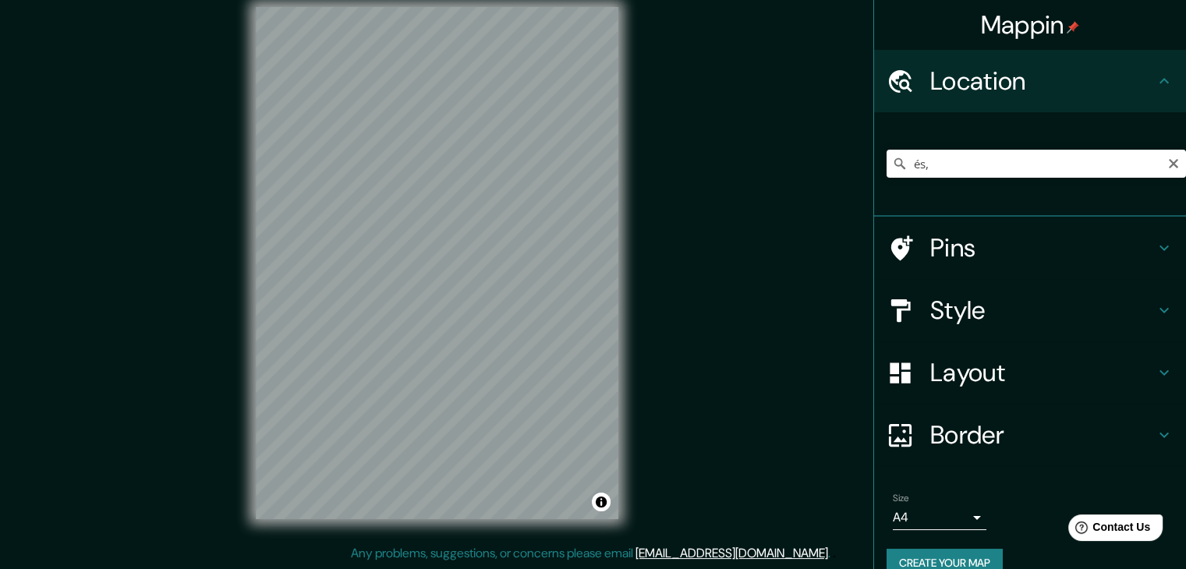
drag, startPoint x: 1160, startPoint y: 165, endPoint x: 1143, endPoint y: 164, distance: 17.2
click at [1169, 165] on icon "Clear" at bounding box center [1173, 163] width 9 height 9
click at [1138, 163] on input "Pick your city or area" at bounding box center [1036, 164] width 299 height 28
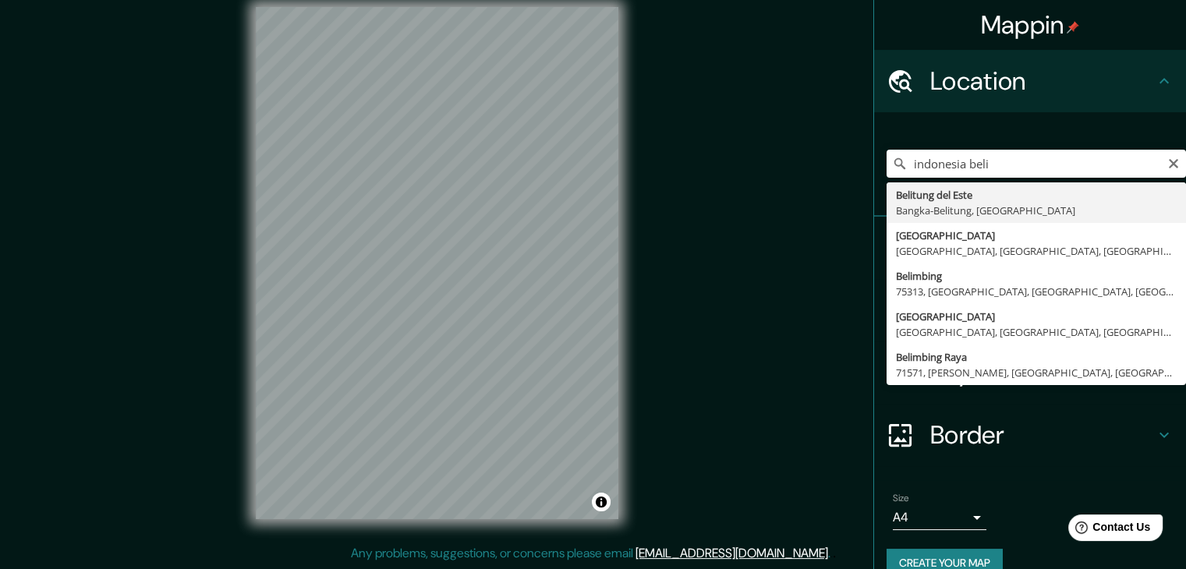
type input "Belitung del Este, Bangka-Belitung, Indonesia"
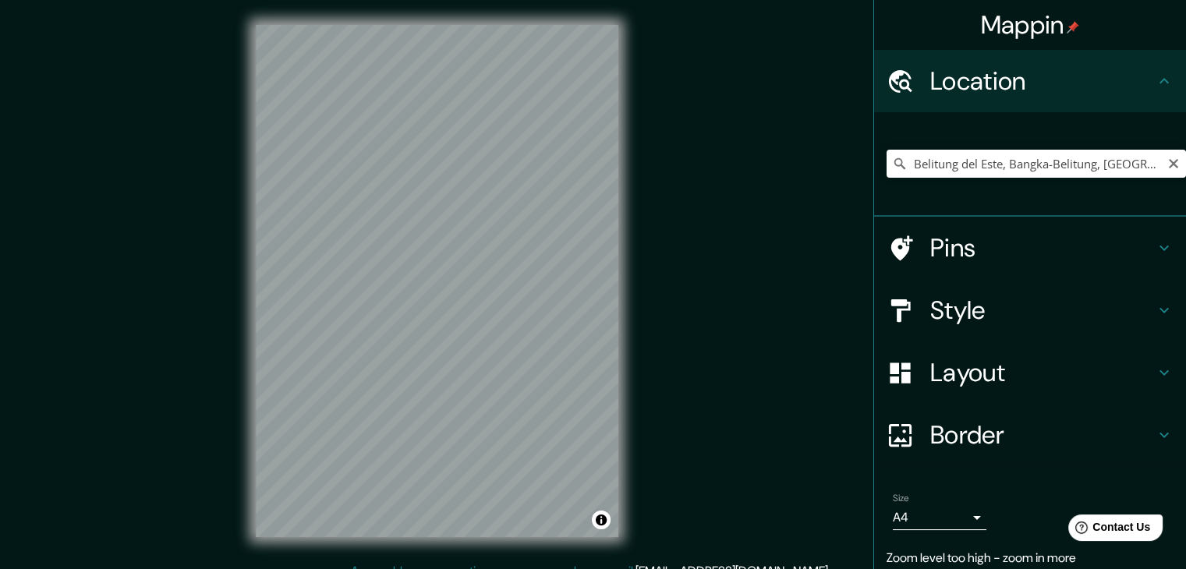
click at [1167, 165] on icon "Clear" at bounding box center [1173, 164] width 12 height 12
click at [1089, 156] on input "Pick your city or area" at bounding box center [1036, 164] width 299 height 28
type input "Bali, 84213, Dompu, Dompu, Nusatenggara Occidental, Indonesia"
drag, startPoint x: 1021, startPoint y: 167, endPoint x: 1089, endPoint y: 164, distance: 67.9
click at [1024, 161] on input "Bali, 84213, Dompu, Dompu, Nusatenggara Occidental, Indonesia" at bounding box center [1036, 164] width 299 height 28
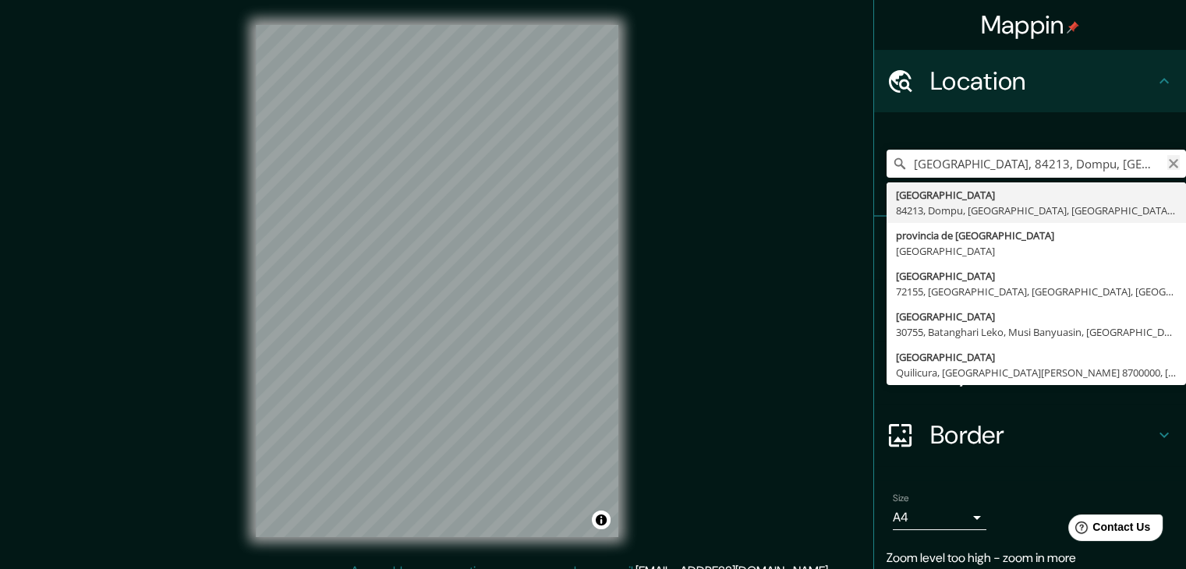
click at [1167, 158] on icon "Clear" at bounding box center [1173, 164] width 12 height 12
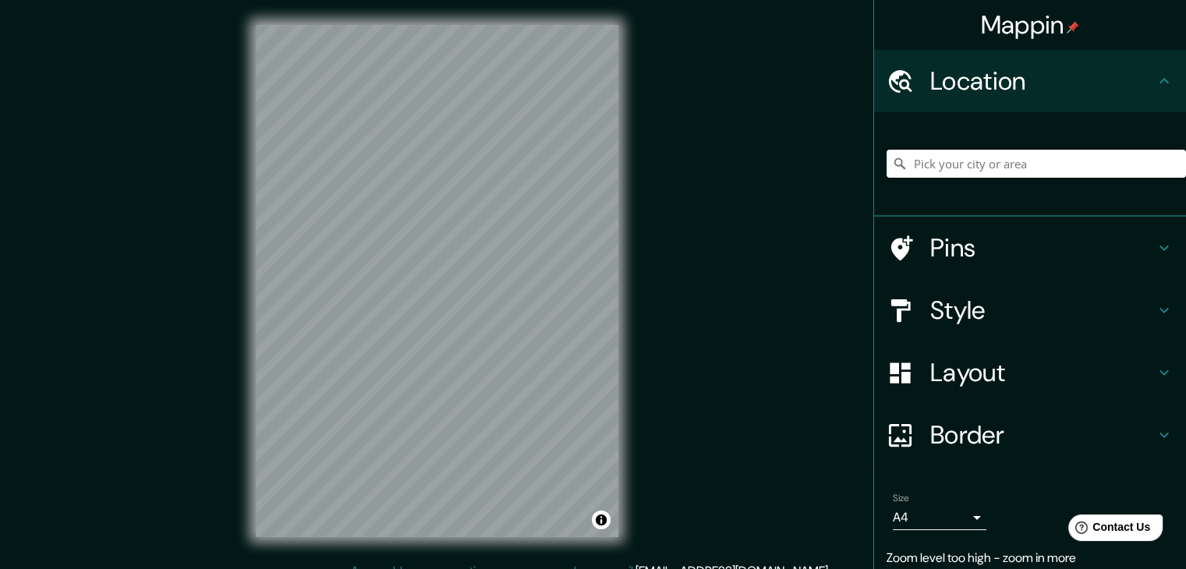
click at [1111, 153] on input "Pick your city or area" at bounding box center [1036, 164] width 299 height 28
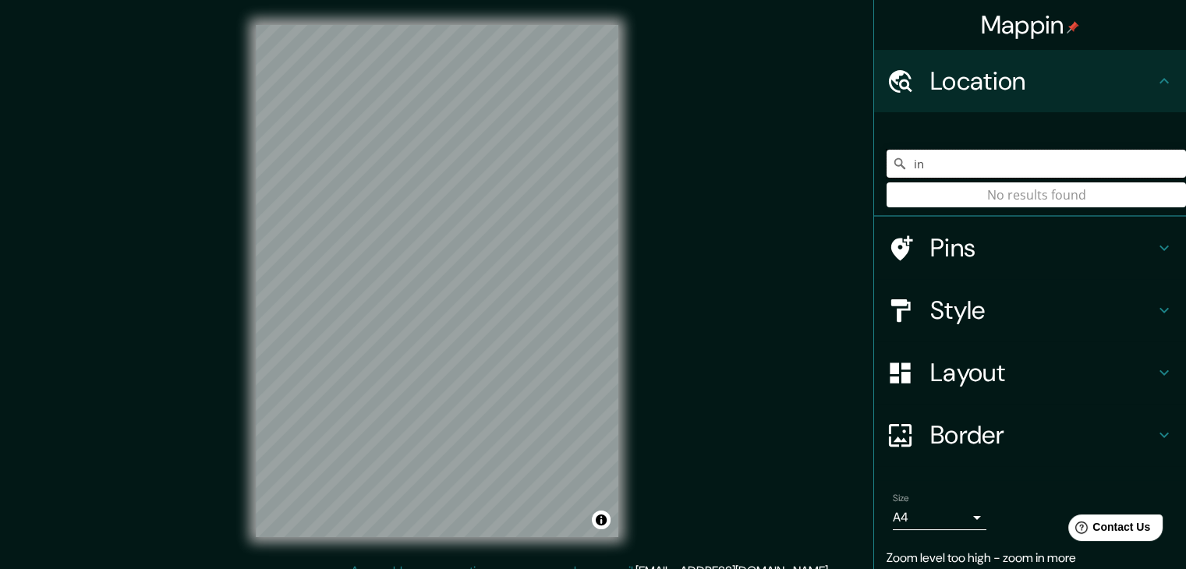
type input "i"
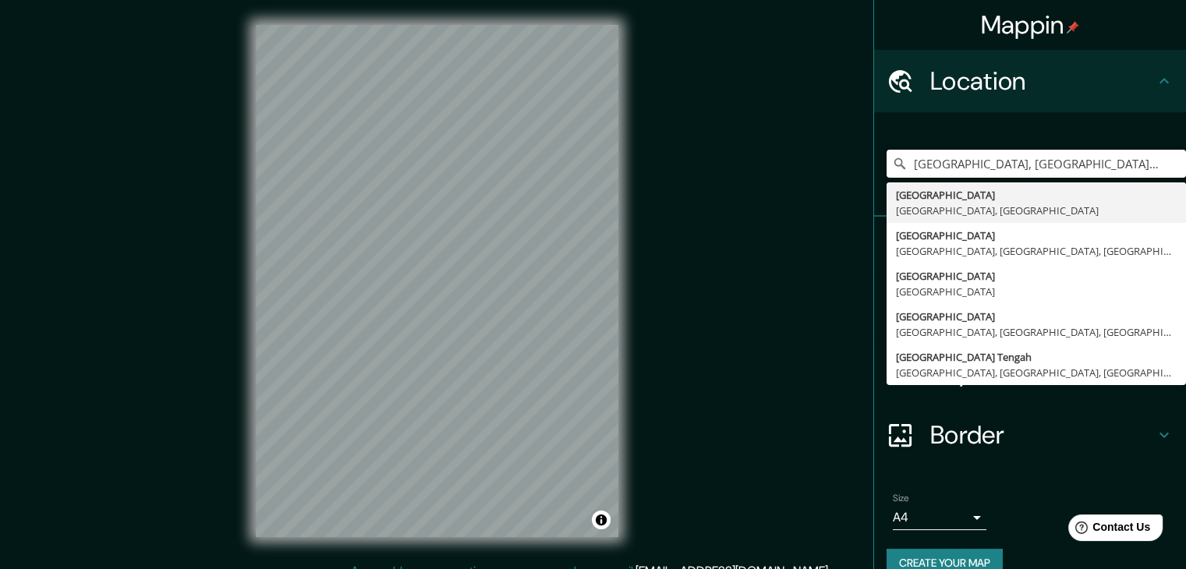
type input "Balikpapan, Kalimantan Oriental, Indonesia"
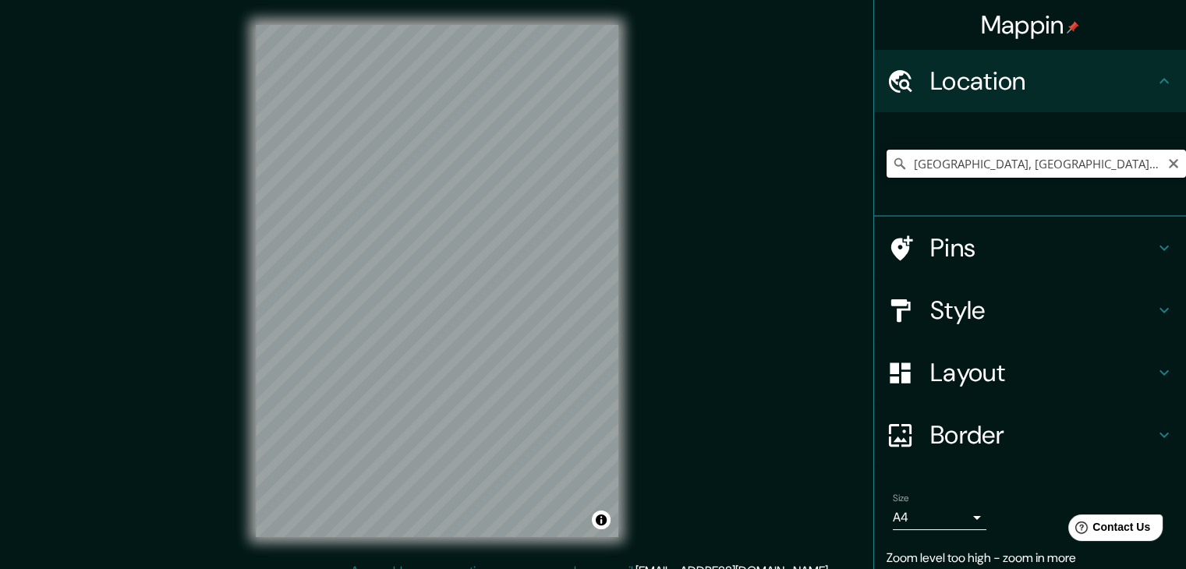
drag, startPoint x: 1036, startPoint y: 164, endPoint x: 1058, endPoint y: 172, distance: 23.2
click at [1039, 165] on input "Balikpapan, Kalimantan Oriental, Indonesia" at bounding box center [1036, 164] width 299 height 28
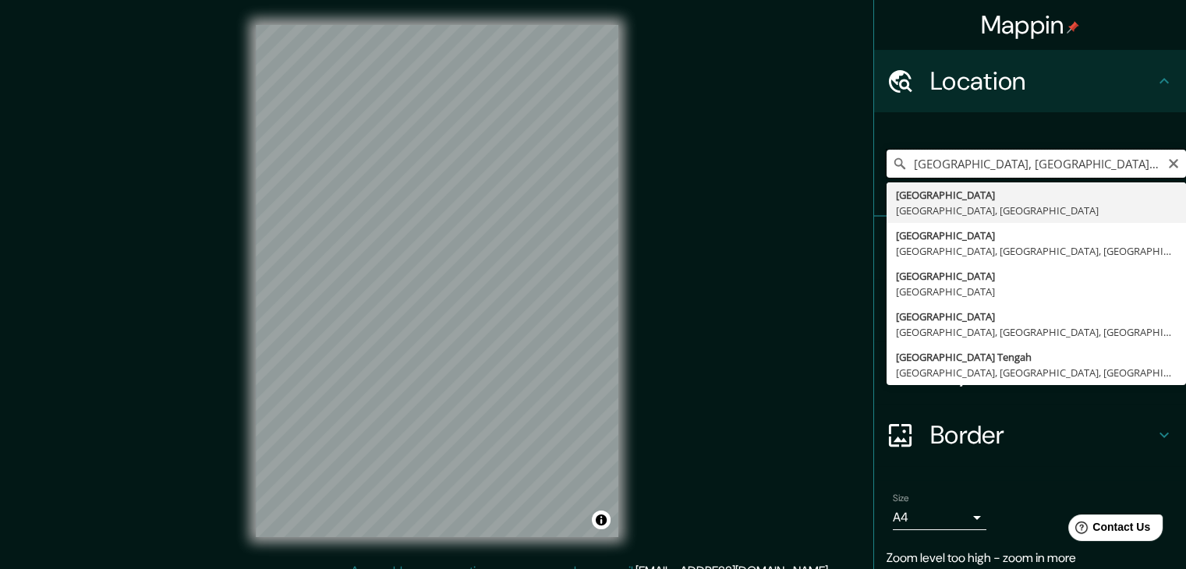
drag, startPoint x: 1168, startPoint y: 160, endPoint x: 1134, endPoint y: 163, distance: 34.4
click at [1166, 161] on div "Balikpapan, Kalimantan Oriental, Indonesia Balikpapan Kalimantan Oriental, Indo…" at bounding box center [1036, 164] width 299 height 28
click at [1152, 164] on input "Balikpapan, Kalimantan Oriental, Indonesia" at bounding box center [1036, 164] width 299 height 28
click at [1167, 160] on icon "Clear" at bounding box center [1173, 164] width 12 height 12
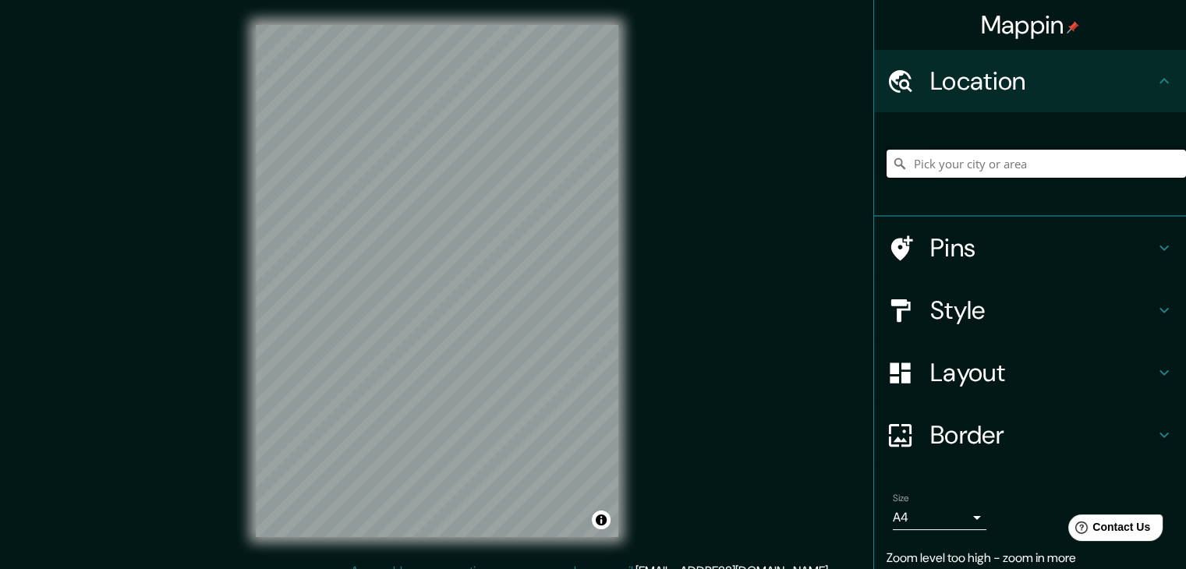
click at [1130, 161] on input "Pick your city or area" at bounding box center [1036, 164] width 299 height 28
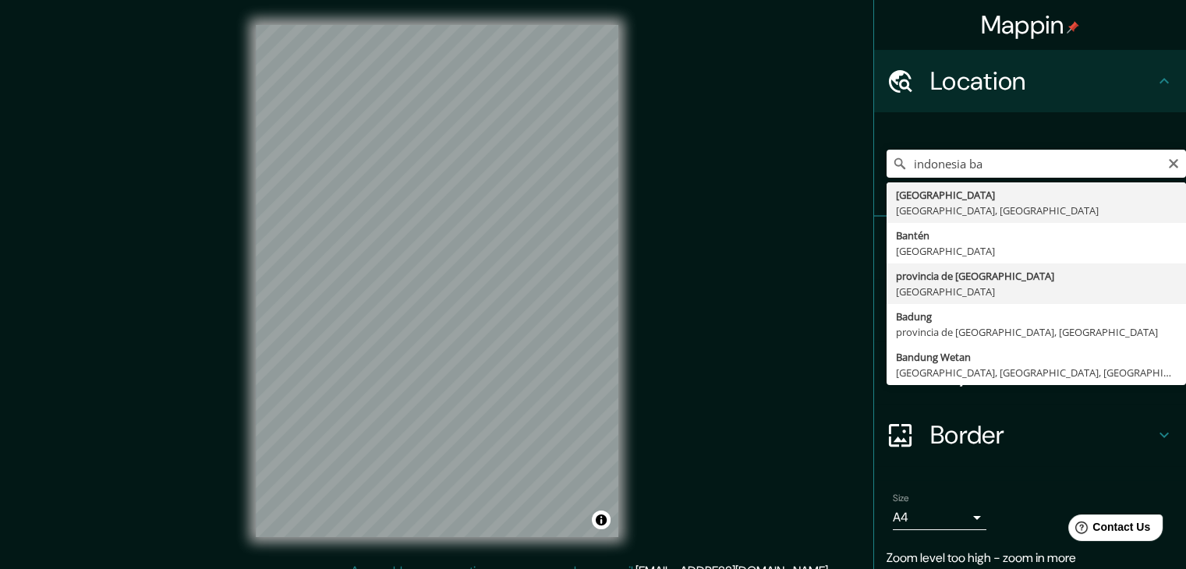
type input "provincia de Bali, Indonesia"
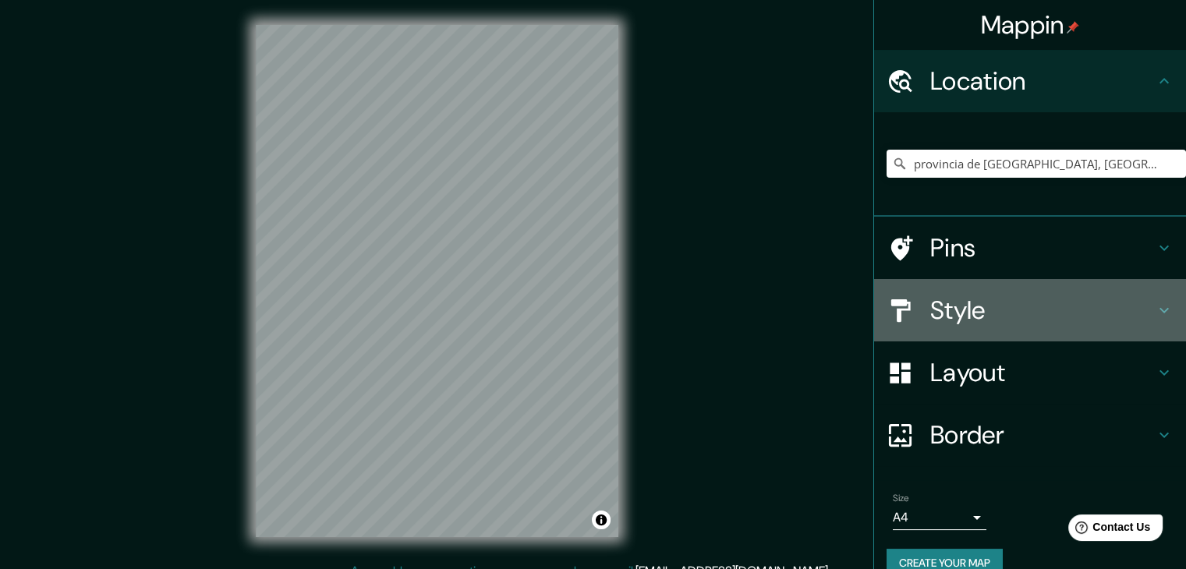
click at [946, 315] on h4 "Style" at bounding box center [1042, 310] width 225 height 31
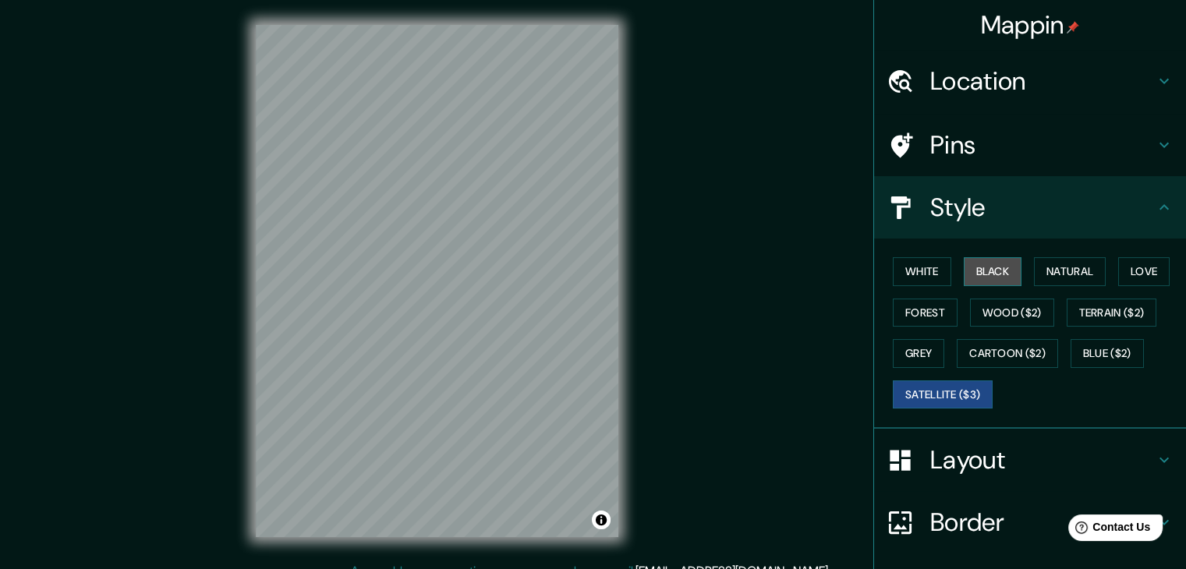
click at [974, 268] on button "Black" at bounding box center [993, 271] width 58 height 29
click at [967, 269] on button "Black" at bounding box center [993, 271] width 58 height 29
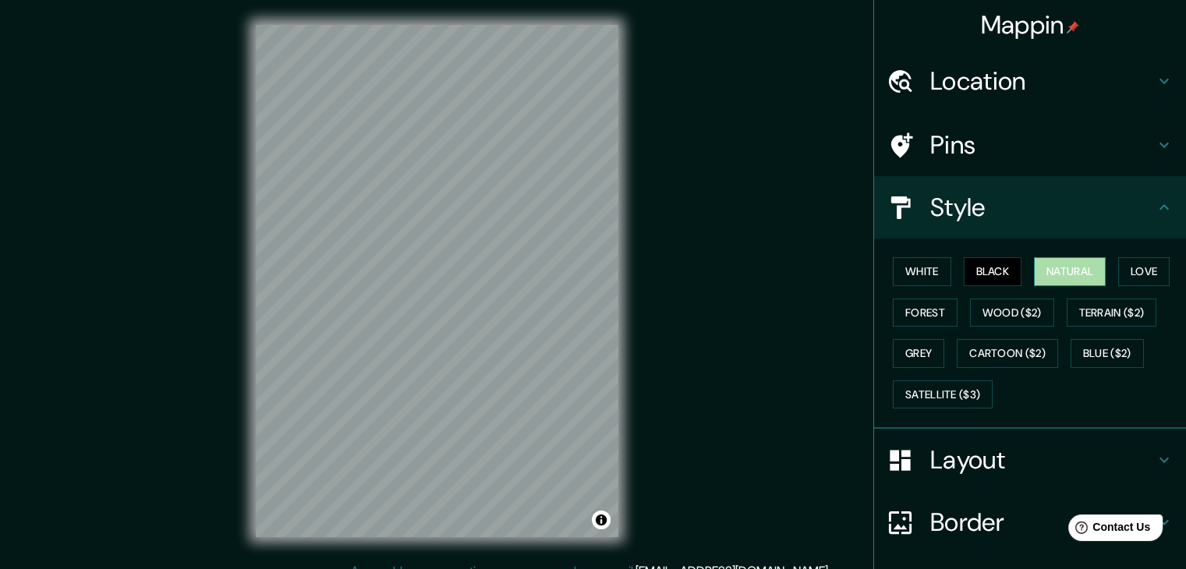
click at [1042, 272] on button "Natural" at bounding box center [1070, 271] width 72 height 29
drag, startPoint x: 896, startPoint y: 273, endPoint x: 904, endPoint y: 269, distance: 8.7
click at [896, 275] on button "White" at bounding box center [922, 271] width 58 height 29
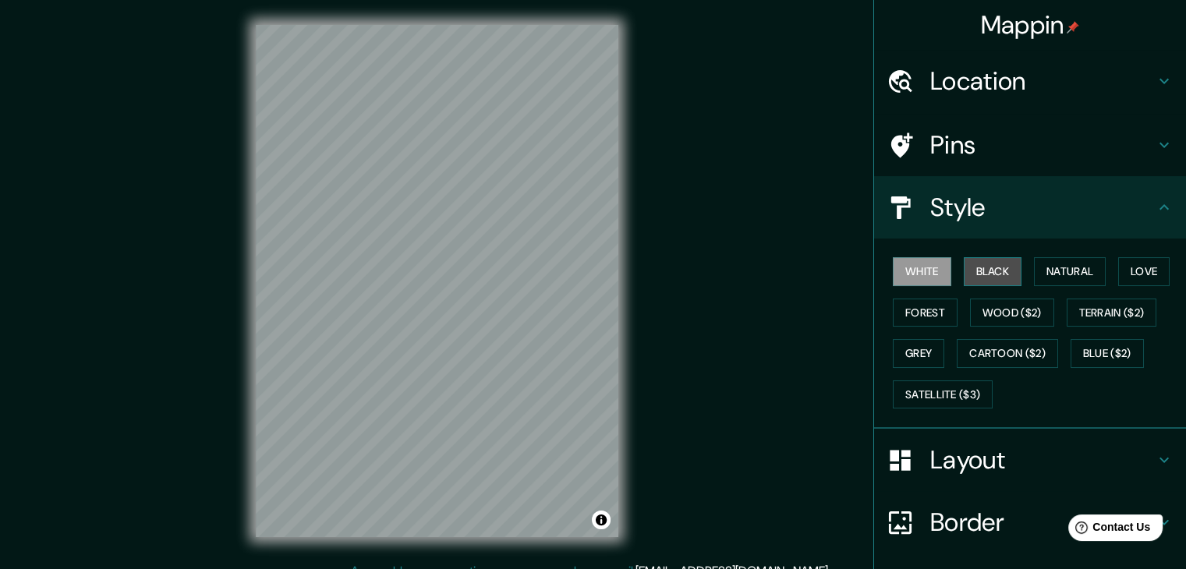
click at [995, 266] on button "Black" at bounding box center [993, 271] width 58 height 29
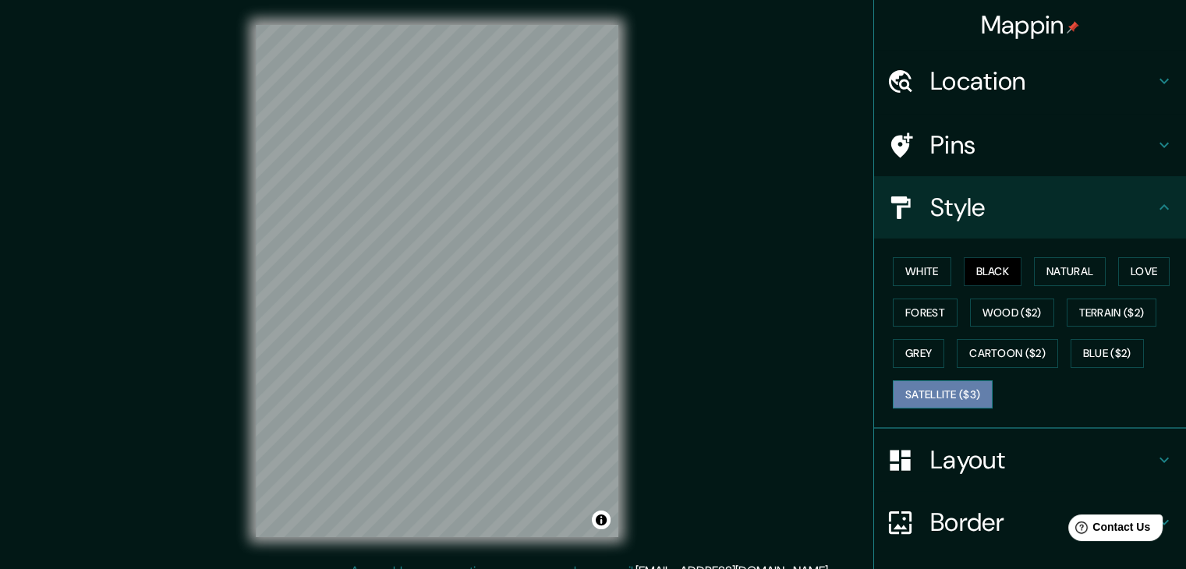
click at [954, 395] on button "Satellite ($3)" at bounding box center [943, 395] width 100 height 29
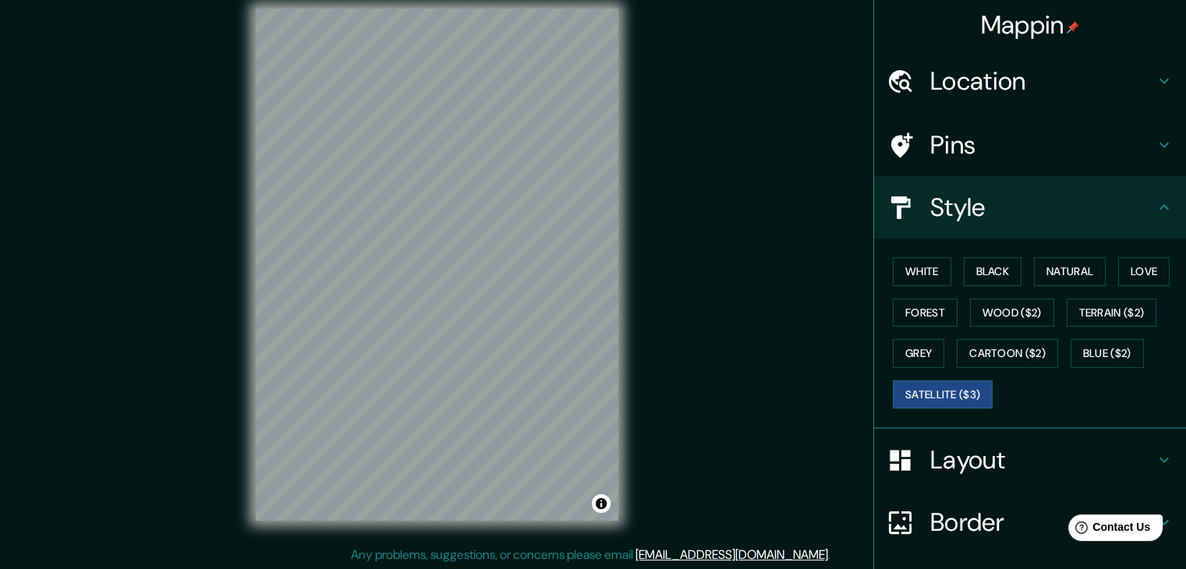
scroll to position [18, 0]
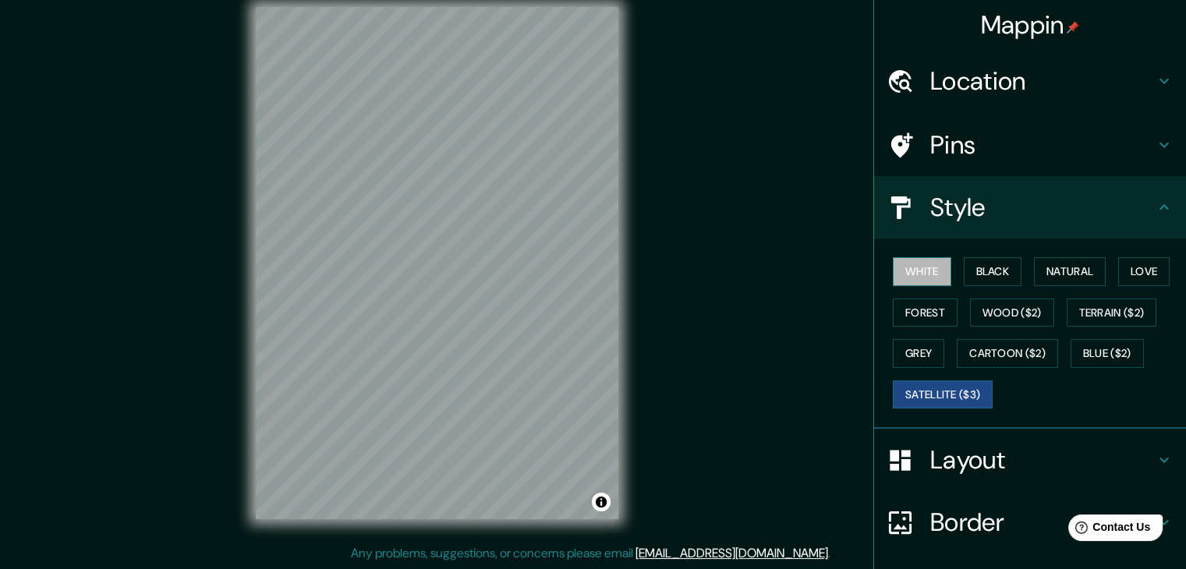
click at [928, 274] on button "White" at bounding box center [922, 271] width 58 height 29
click at [964, 267] on button "Black" at bounding box center [993, 271] width 58 height 29
click at [933, 390] on button "Satellite ($3)" at bounding box center [943, 395] width 100 height 29
click at [1000, 274] on button "Black" at bounding box center [993, 271] width 58 height 29
click at [928, 271] on button "White" at bounding box center [922, 271] width 58 height 29
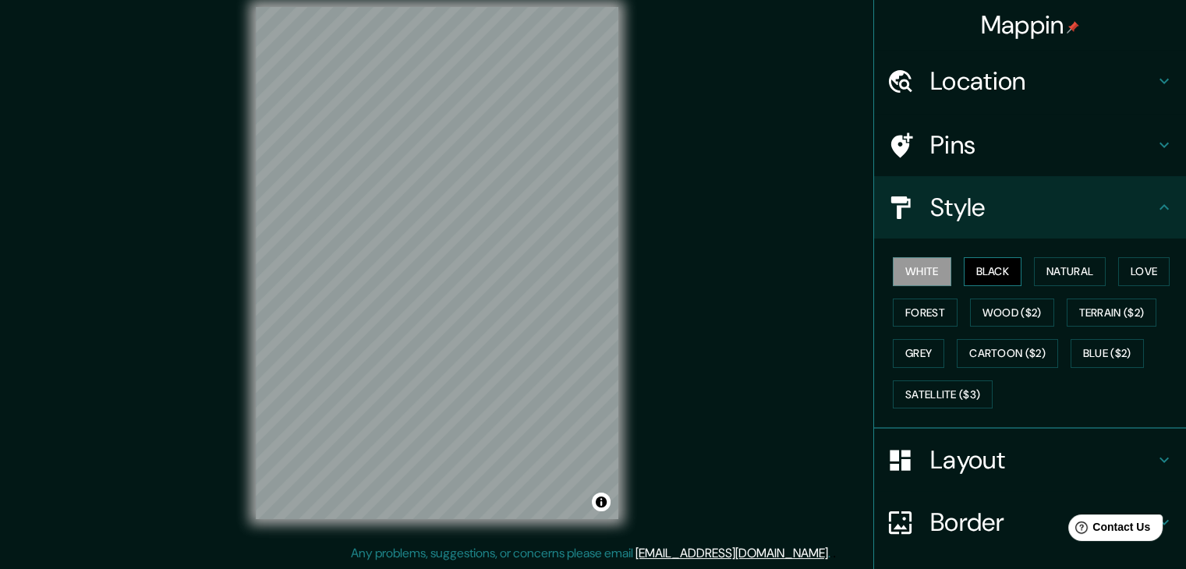
drag, startPoint x: 989, startPoint y: 260, endPoint x: 954, endPoint y: 268, distance: 35.2
click at [988, 261] on button "Black" at bounding box center [993, 271] width 58 height 29
click at [948, 412] on div "White Black Natural Love Forest Wood ($2) Terrain ($2) Grey Cartoon ($2) Blue (…" at bounding box center [1030, 334] width 312 height 190
drag, startPoint x: 961, startPoint y: 378, endPoint x: 954, endPoint y: 385, distance: 9.4
click at [957, 385] on button "Satellite ($3)" at bounding box center [943, 395] width 100 height 29
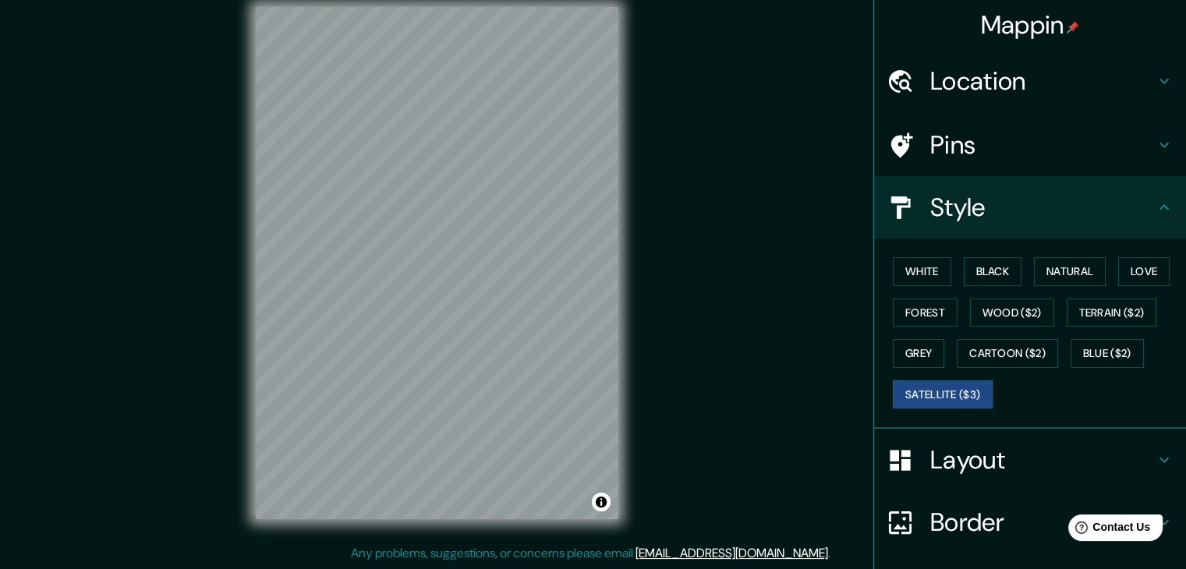
click at [382, 0] on html "Mappin Location provincia de Bali, Indonesia Pins Style White Black Natural Lov…" at bounding box center [593, 266] width 1186 height 569
click at [587, 0] on html "Mappin Location provincia de Bali, Indonesia Pins Style White Black Natural Lov…" at bounding box center [593, 266] width 1186 height 569
click at [990, 270] on button "Black" at bounding box center [993, 271] width 58 height 29
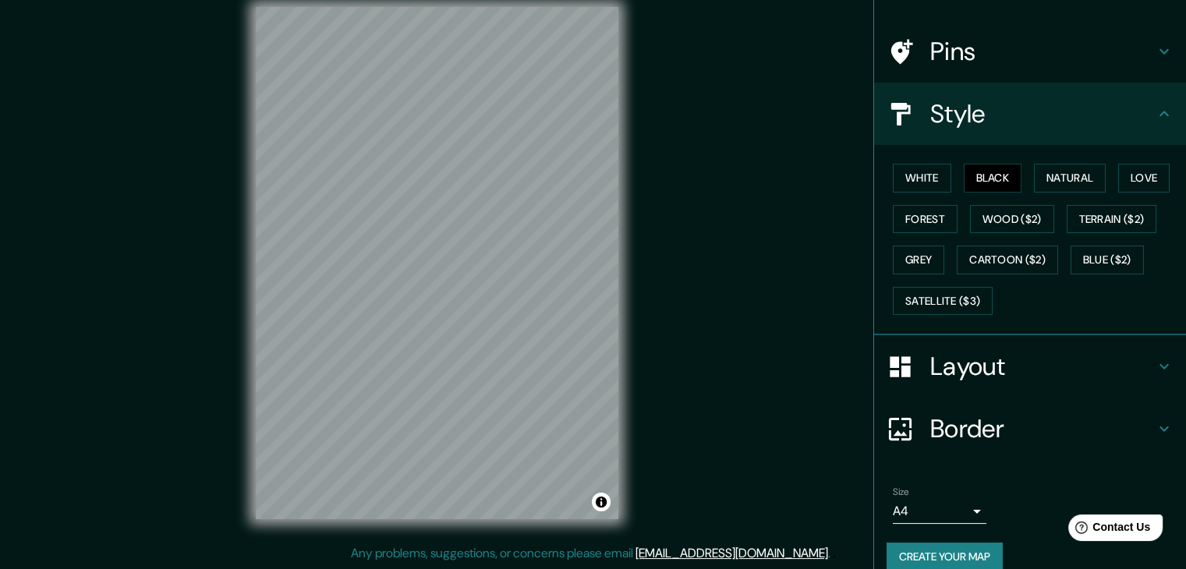
scroll to position [112, 0]
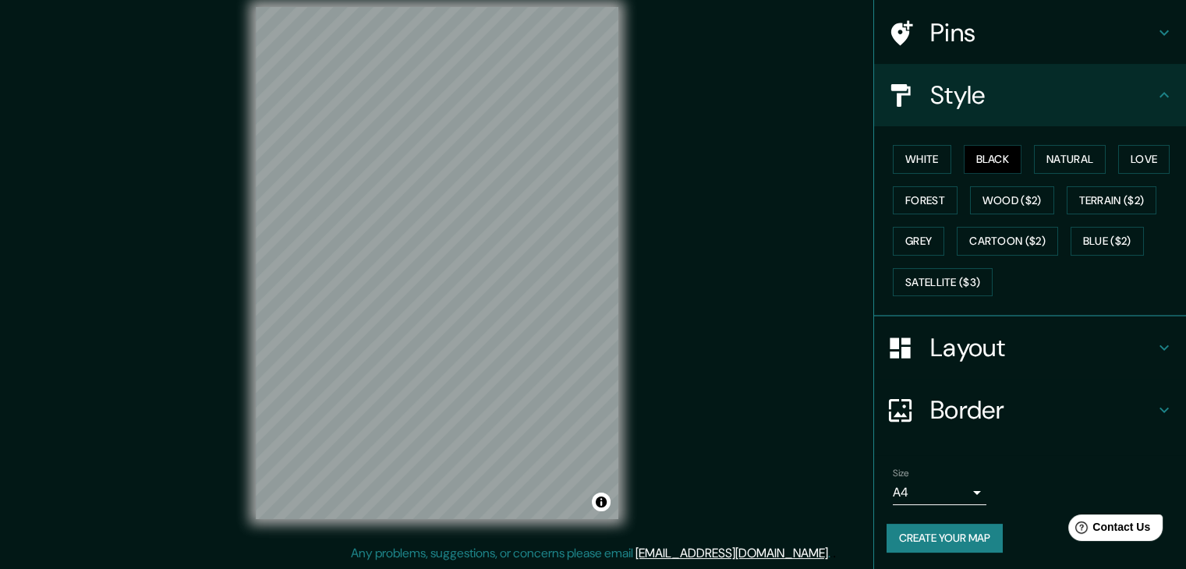
click at [930, 353] on h4 "Layout" at bounding box center [1042, 347] width 225 height 31
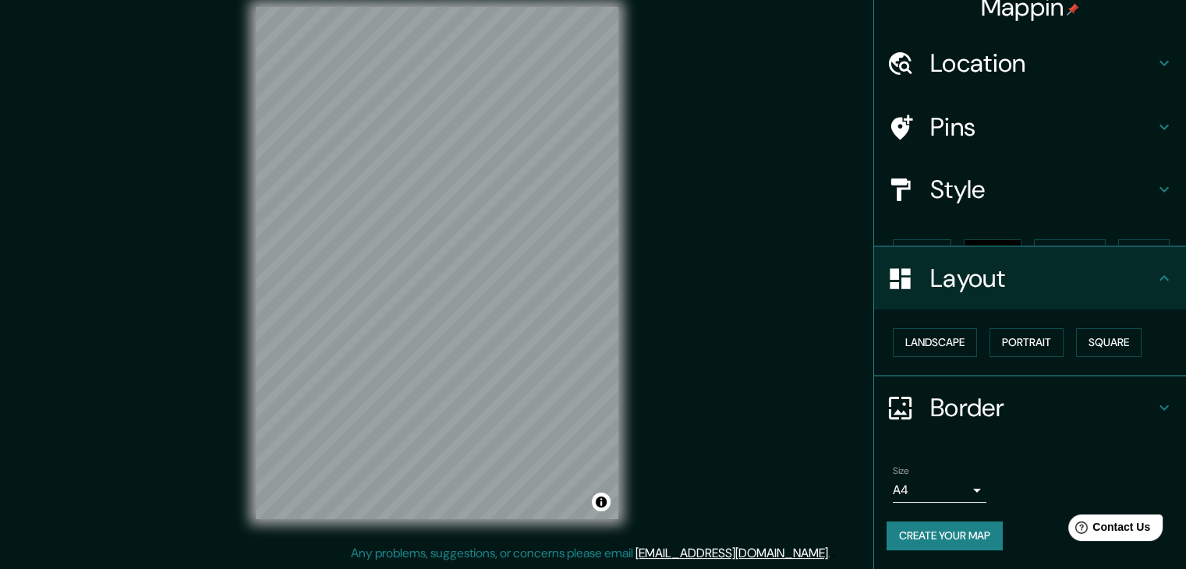
scroll to position [0, 0]
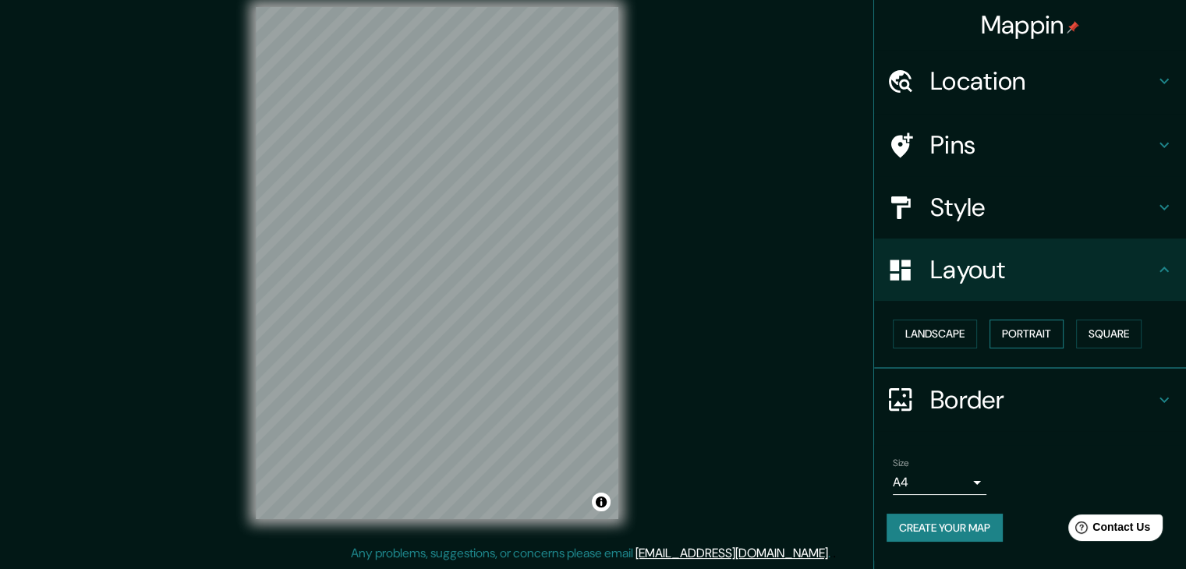
click at [1007, 331] on button "Portrait" at bounding box center [1026, 334] width 74 height 29
click at [976, 328] on button "Landscape" at bounding box center [935, 334] width 84 height 29
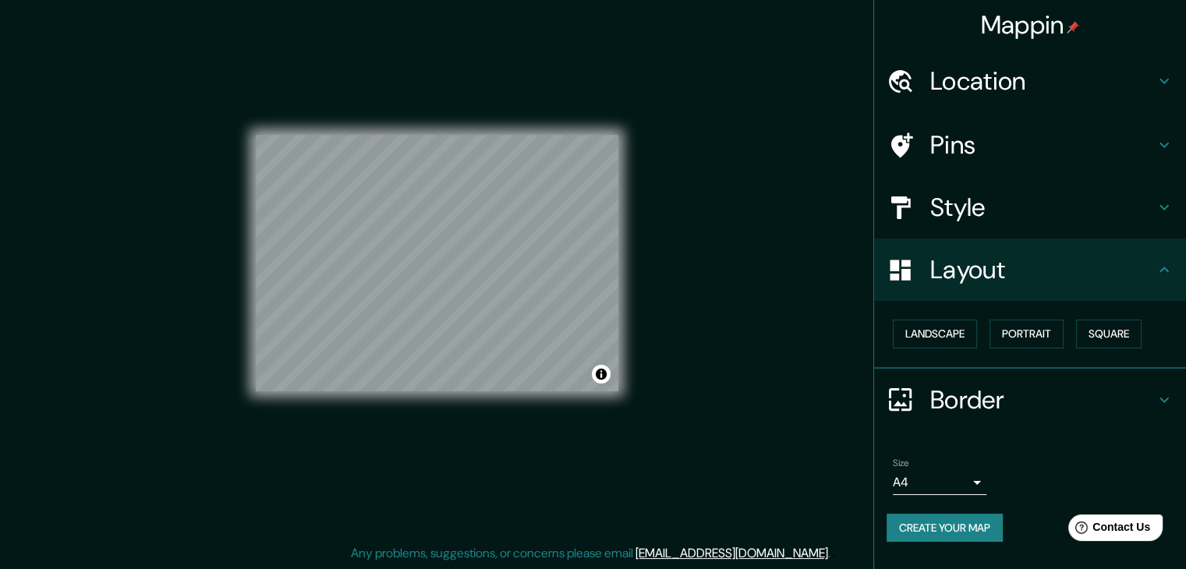
click at [958, 519] on button "Create your map" at bounding box center [945, 528] width 116 height 29
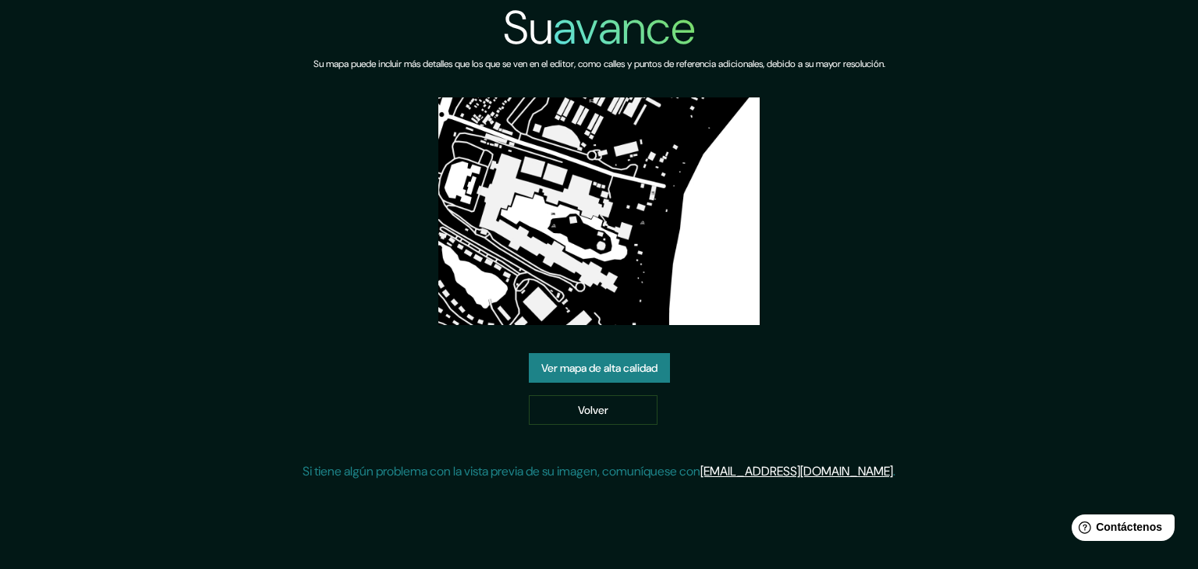
click at [929, 168] on div "Su avance Su mapa puede incluir más detalles que los que se ven en el editor, c…" at bounding box center [599, 247] width 1198 height 494
click at [1130, 62] on div "Su avance Su mapa puede incluir más detalles que los que se ven en el editor, c…" at bounding box center [599, 247] width 1198 height 494
click at [612, 374] on font "Ver mapa de alta calidad" at bounding box center [599, 368] width 116 height 14
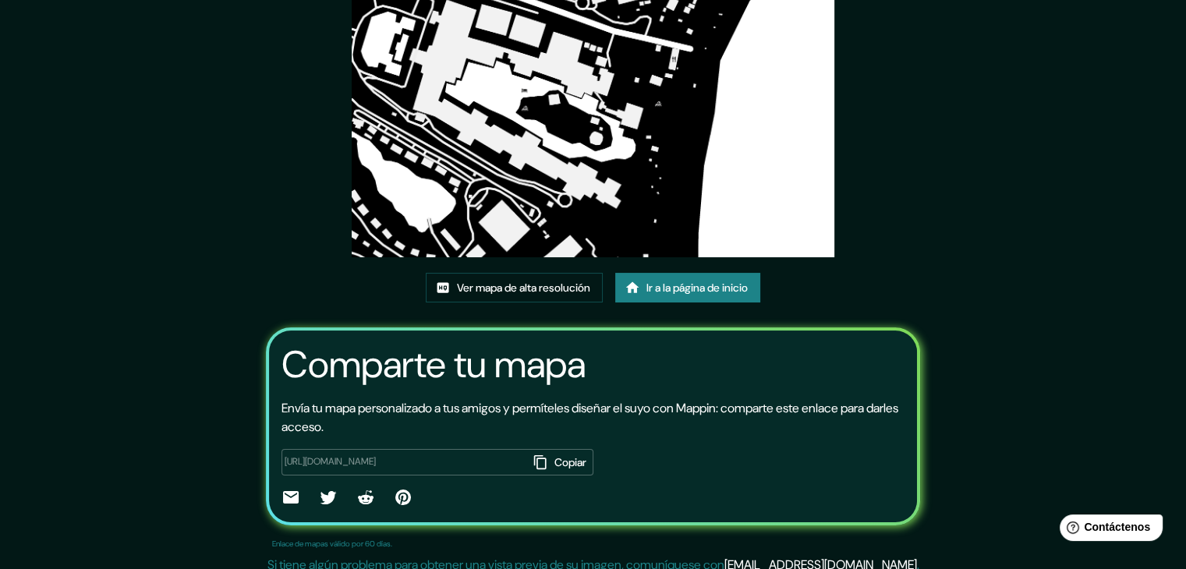
scroll to position [156, 0]
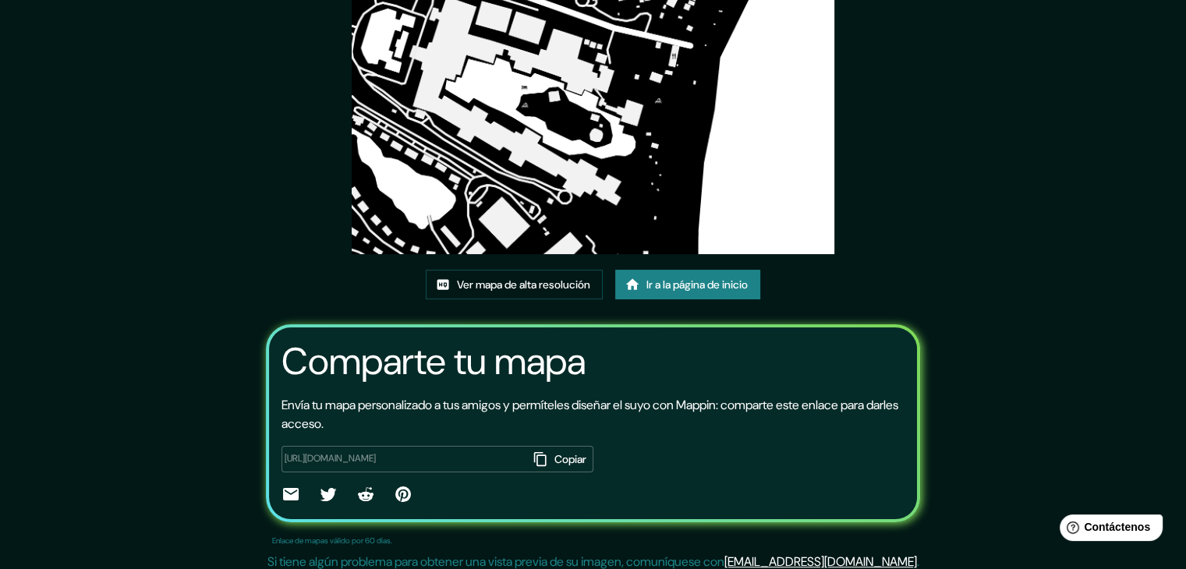
click at [533, 457] on icon "button" at bounding box center [541, 459] width 16 height 16
click at [283, 497] on icon at bounding box center [291, 494] width 16 height 12
drag, startPoint x: 402, startPoint y: 489, endPoint x: 409, endPoint y: 498, distance: 11.2
click at [402, 490] on div at bounding box center [592, 496] width 623 height 22
click at [247, 458] on div "Este mapa fue creado con Mappin Ver mapa de alta resolución Ir a la página de i…" at bounding box center [593, 211] width 692 height 734
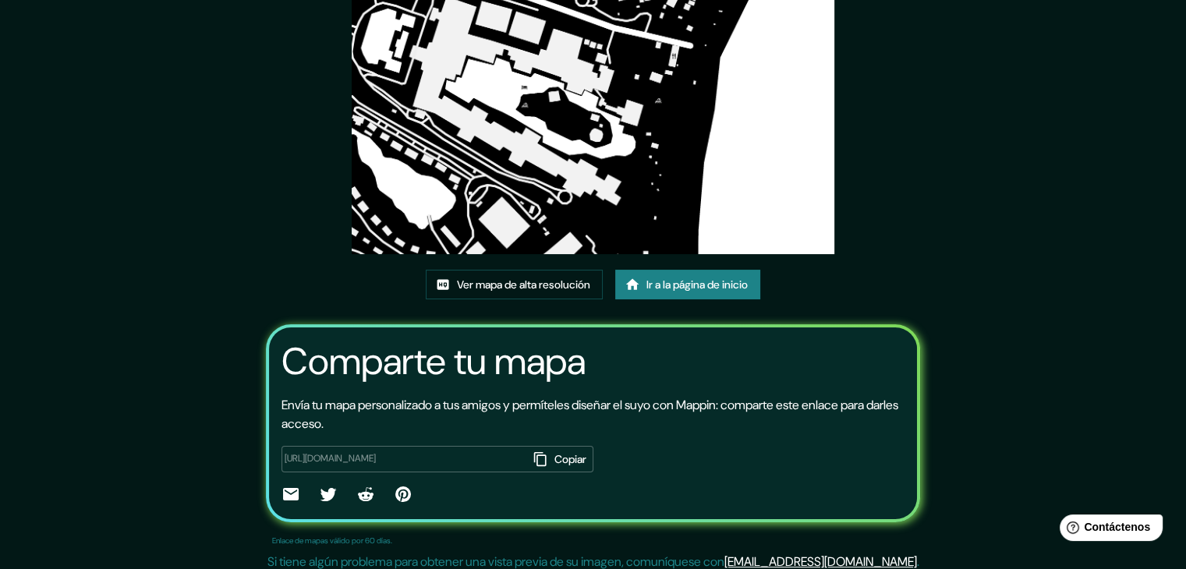
drag, startPoint x: 251, startPoint y: 489, endPoint x: 253, endPoint y: 497, distance: 8.7
click at [266, 494] on div "Comparte tu mapa Envía tu mapa personalizado a tus amigos y permíteles diseñar …" at bounding box center [593, 423] width 654 height 198
click at [281, 492] on icon at bounding box center [290, 494] width 19 height 19
click at [281, 490] on icon at bounding box center [290, 494] width 19 height 19
click at [1029, 408] on div "Este mapa fue creado con Mappin Ver mapa de alta resolución Ir a la página de i…" at bounding box center [593, 211] width 1186 height 734
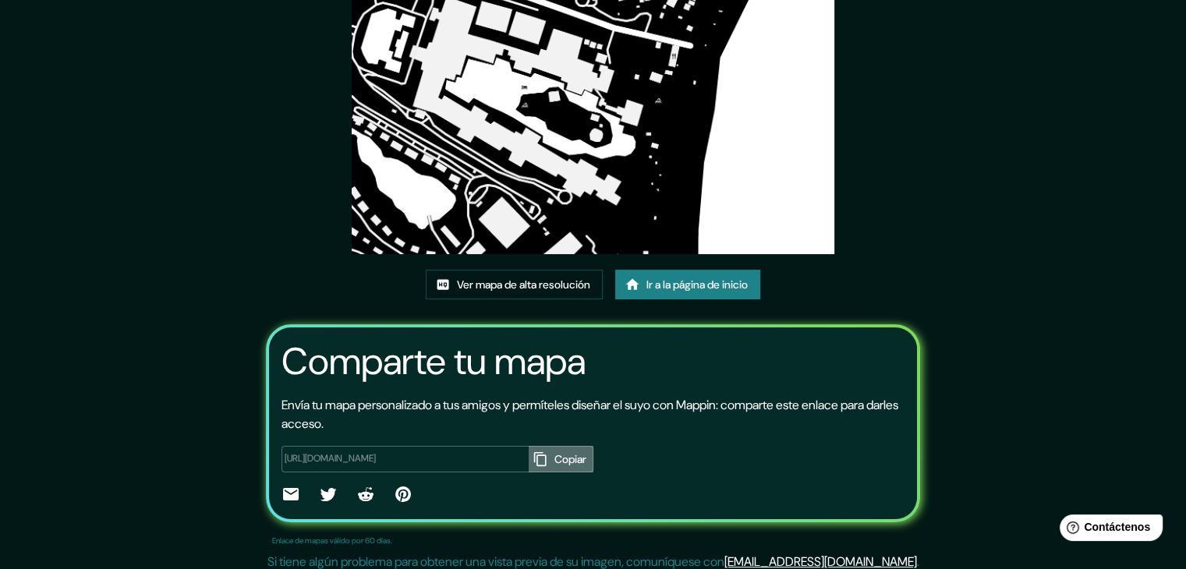
click at [533, 455] on icon "button" at bounding box center [541, 459] width 16 height 16
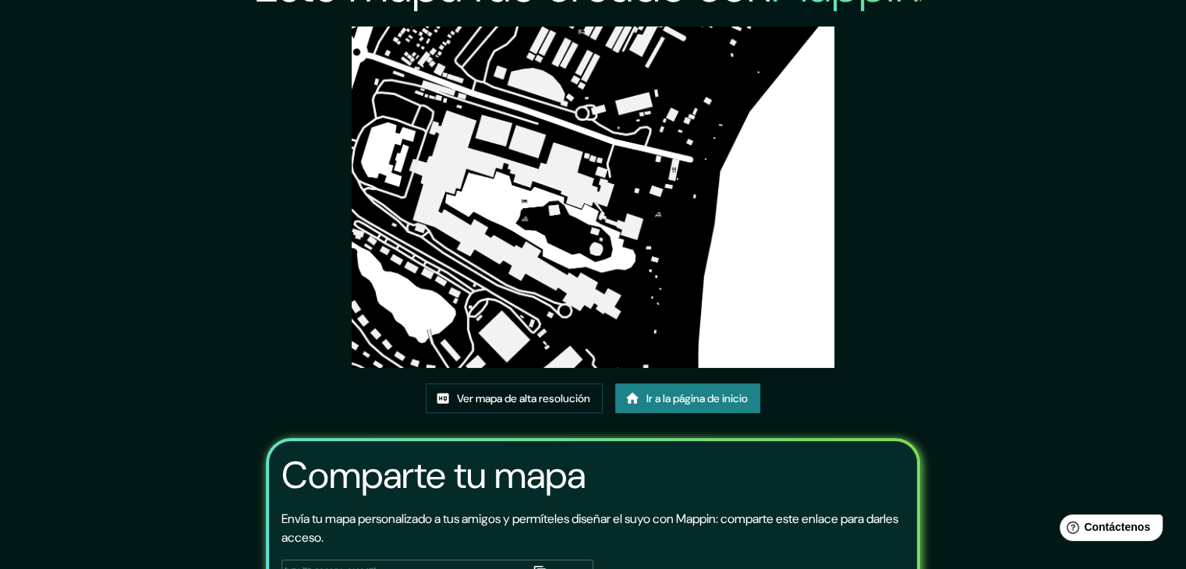
scroll to position [164, 0]
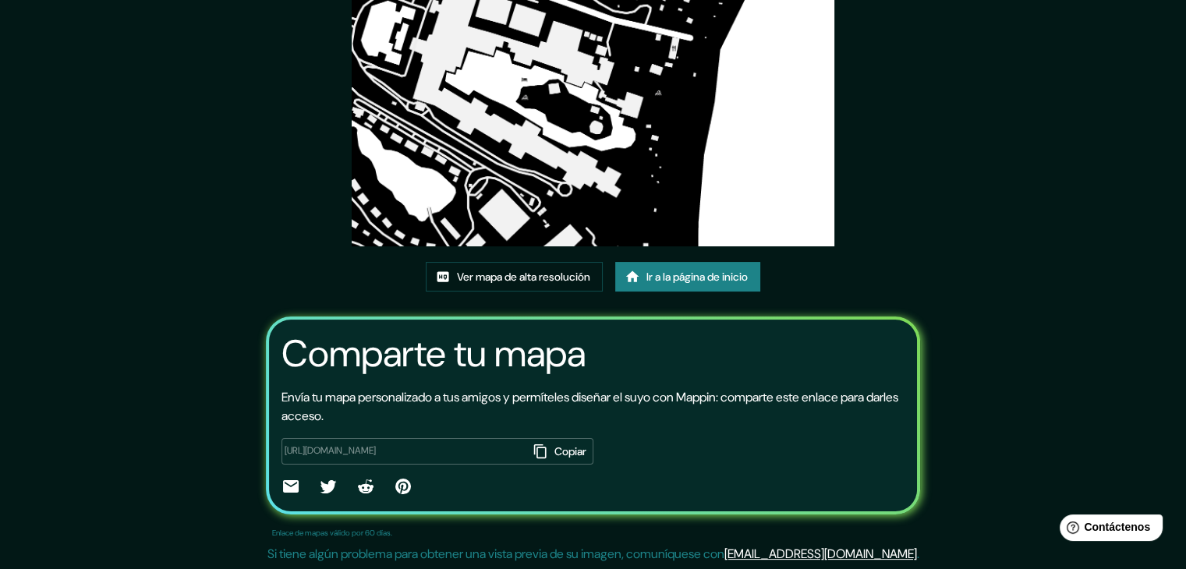
click at [283, 486] on icon at bounding box center [291, 486] width 16 height 12
drag, startPoint x: 1022, startPoint y: 359, endPoint x: 1005, endPoint y: 363, distance: 17.4
click at [1023, 359] on div "Este mapa fue creado con Mappin Ver mapa de alta resolución Ir a la página de i…" at bounding box center [593, 203] width 1186 height 734
click at [487, 442] on div "https://app.mappin.pro/map/8a9e81cb752f777de6cc1dac913a43ddd295fbac?utm_source=…" at bounding box center [437, 451] width 312 height 27
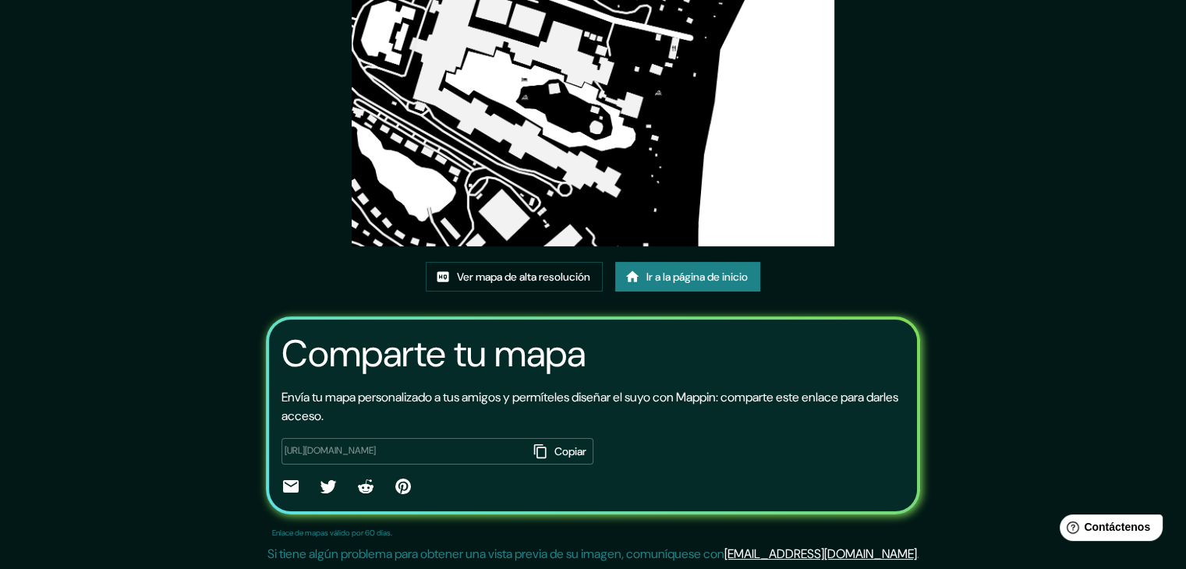
click at [476, 459] on div "https://app.mappin.pro/map/8a9e81cb752f777de6cc1dac913a43ddd295fbac?utm_source=…" at bounding box center [437, 451] width 312 height 27
click at [395, 490] on icon at bounding box center [403, 487] width 16 height 16
click at [395, 488] on icon at bounding box center [403, 487] width 16 height 16
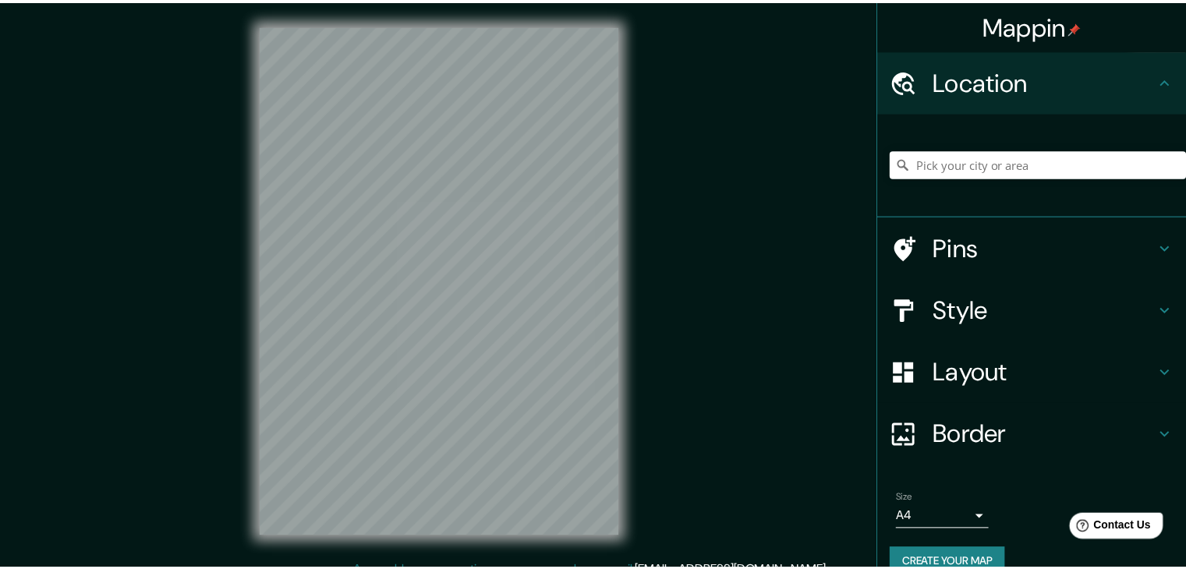
scroll to position [18, 0]
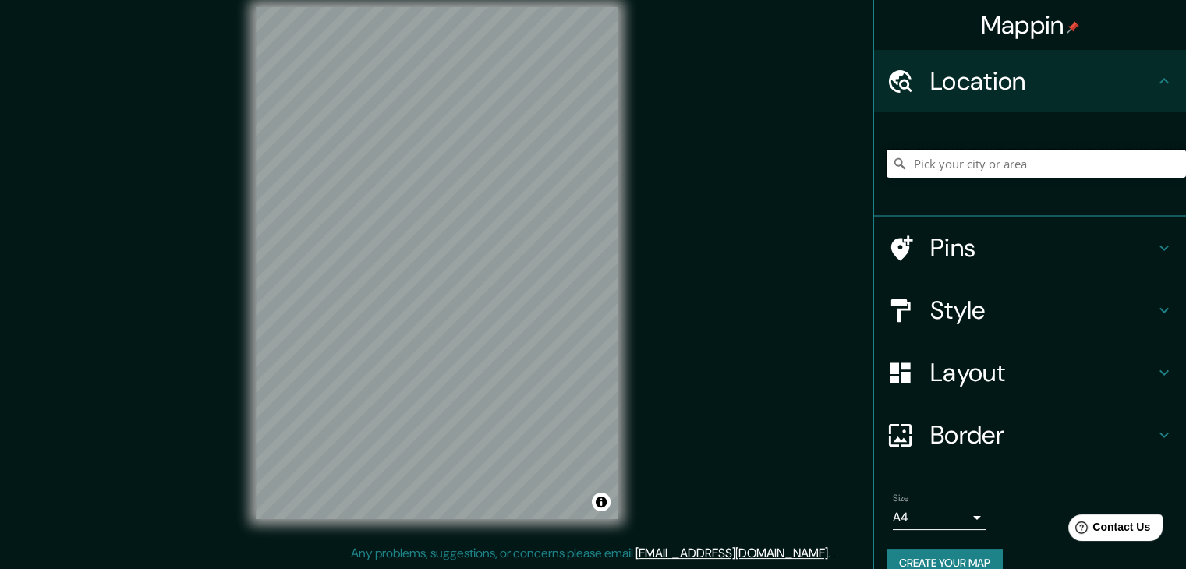
click at [1079, 165] on input "Pick your city or area" at bounding box center [1036, 164] width 299 height 28
drag, startPoint x: 1142, startPoint y: 163, endPoint x: 863, endPoint y: 161, distance: 278.4
click at [860, 161] on div "Mappin Location Pins Style Layout Border Choose a border. Hint : you can make l…" at bounding box center [593, 275] width 1186 height 587
type input "provincia de [GEOGRAPHIC_DATA], [GEOGRAPHIC_DATA]"
paste input "Cayo Ambergris"
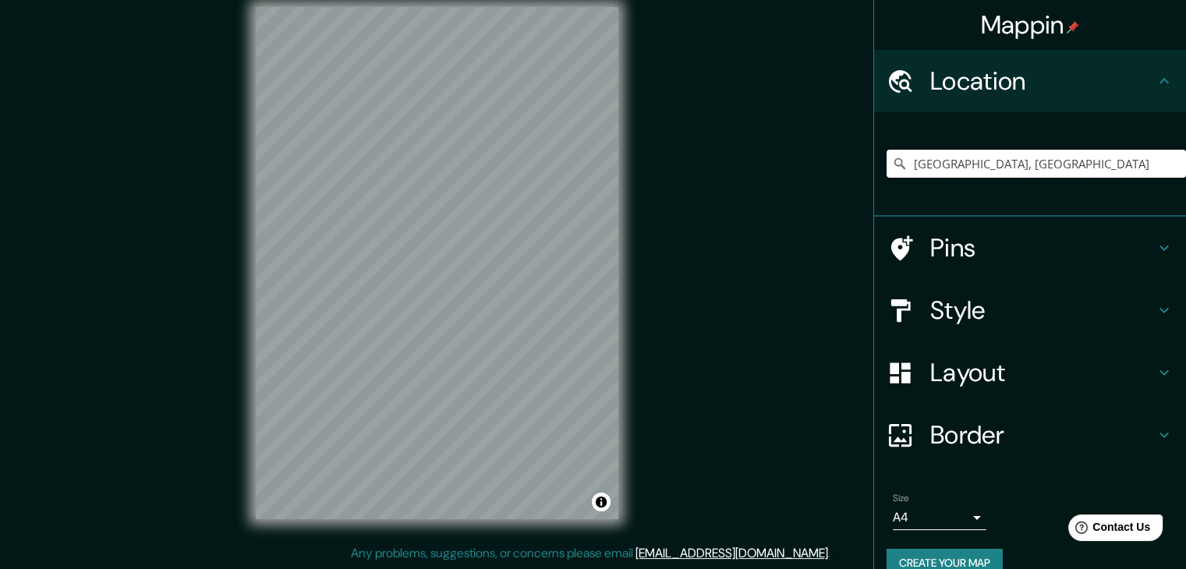
type input "[GEOGRAPHIC_DATA], [GEOGRAPHIC_DATA]"
click at [960, 317] on h4 "Style" at bounding box center [1042, 310] width 225 height 31
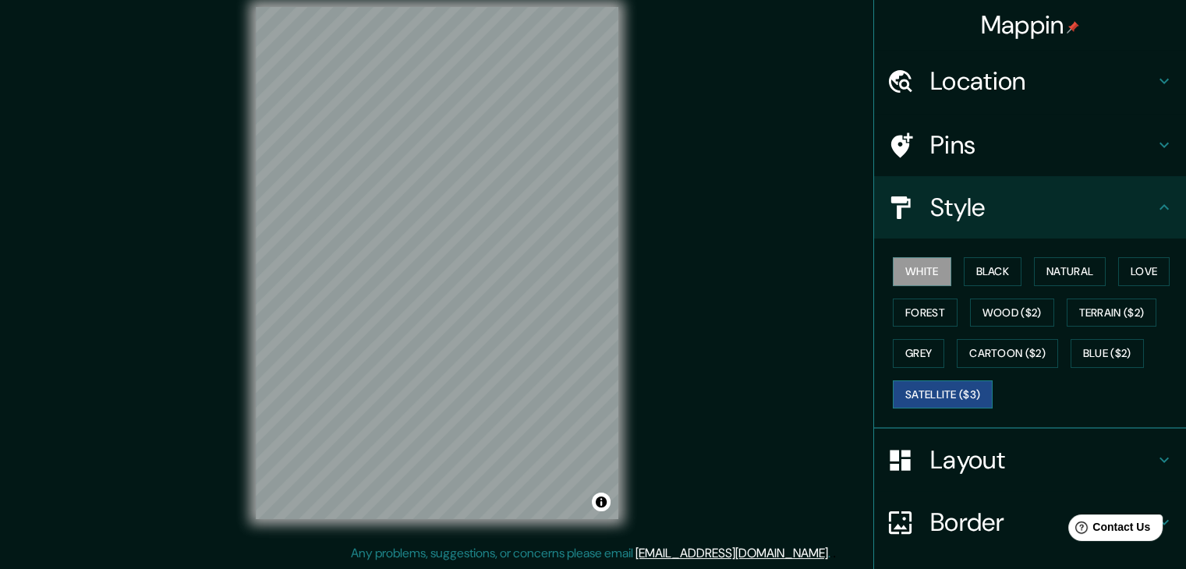
click at [939, 398] on button "Satellite ($3)" at bounding box center [943, 395] width 100 height 29
click at [465, 330] on div "© Mapbox © OpenStreetMap Improve this map © Maxar" at bounding box center [437, 263] width 412 height 562
drag, startPoint x: 620, startPoint y: 173, endPoint x: 437, endPoint y: 530, distance: 401.4
click at [428, 556] on div "Mappin Location [GEOGRAPHIC_DATA], [GEOGRAPHIC_DATA] de [GEOGRAPHIC_DATA] [GEOG…" at bounding box center [593, 275] width 1186 height 587
click at [982, 264] on button "Black" at bounding box center [993, 271] width 58 height 29
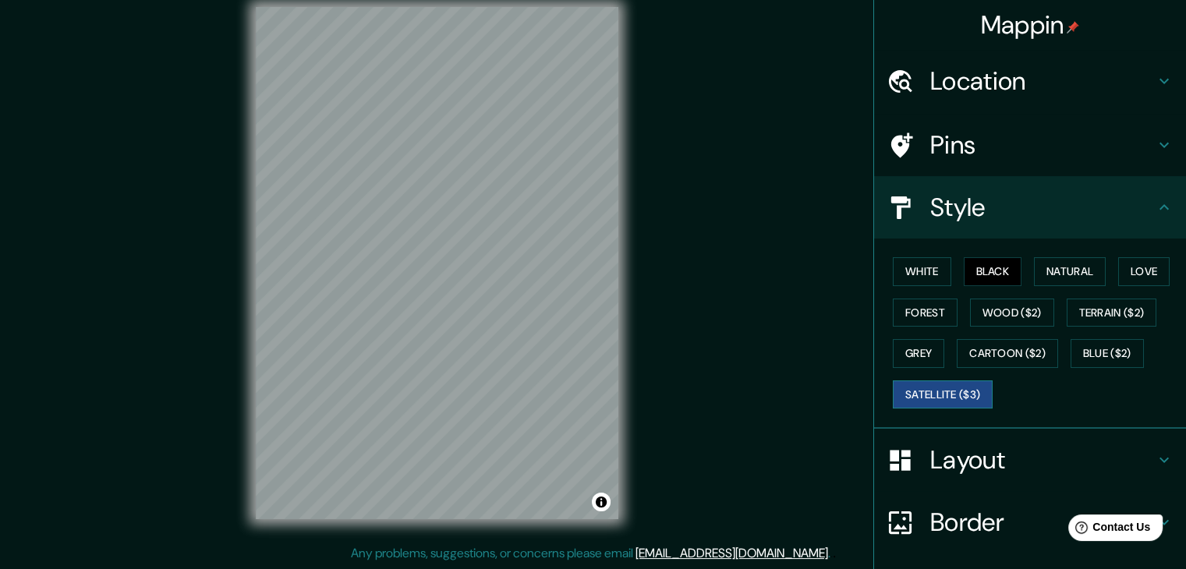
click at [906, 388] on button "Satellite ($3)" at bounding box center [943, 395] width 100 height 29
click at [315, 565] on div "Mappin Location [GEOGRAPHIC_DATA], [GEOGRAPHIC_DATA] de [GEOGRAPHIC_DATA] [GEOG…" at bounding box center [593, 275] width 1186 height 587
click at [989, 270] on button "Black" at bounding box center [993, 271] width 58 height 29
drag, startPoint x: 976, startPoint y: 391, endPoint x: 981, endPoint y: 349, distance: 42.4
click at [976, 381] on button "Satellite ($3)" at bounding box center [943, 395] width 100 height 29
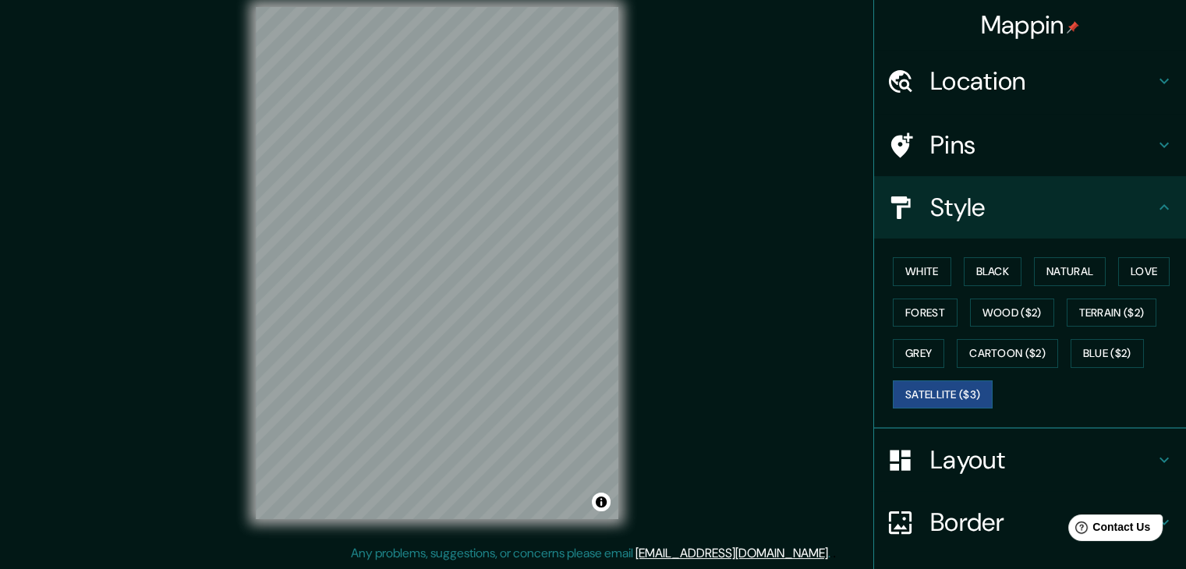
click at [1067, 66] on h4 "Location" at bounding box center [1042, 80] width 225 height 31
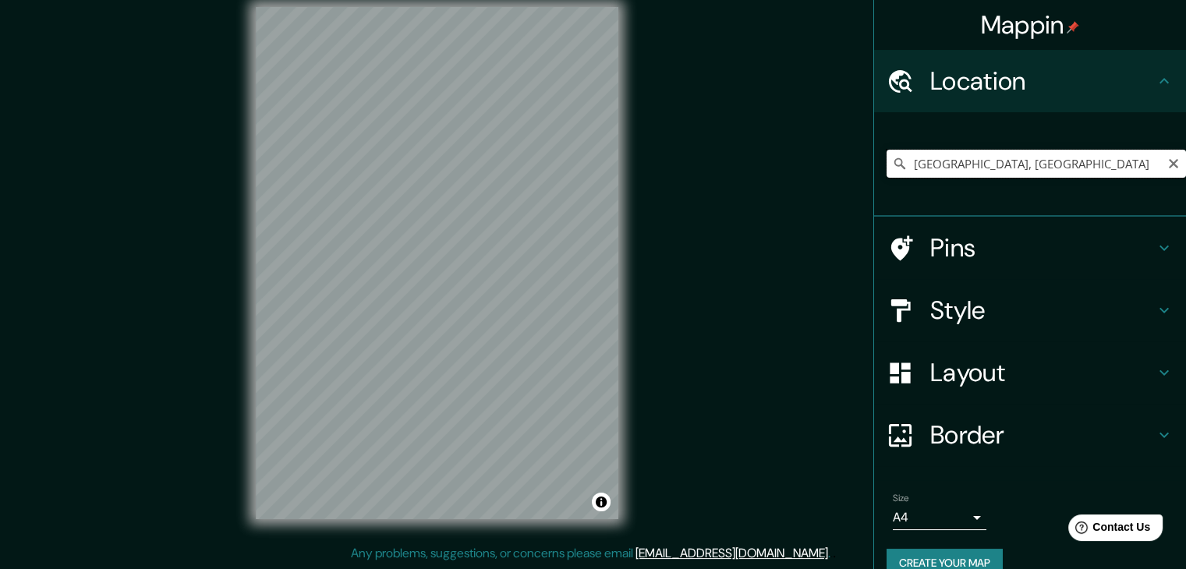
click at [1112, 164] on input "[GEOGRAPHIC_DATA], [GEOGRAPHIC_DATA]" at bounding box center [1036, 164] width 299 height 28
click at [1167, 163] on div "[GEOGRAPHIC_DATA], [GEOGRAPHIC_DATA] de [GEOGRAPHIC_DATA] [GEOGRAPHIC_DATA] [GE…" at bounding box center [1036, 164] width 299 height 28
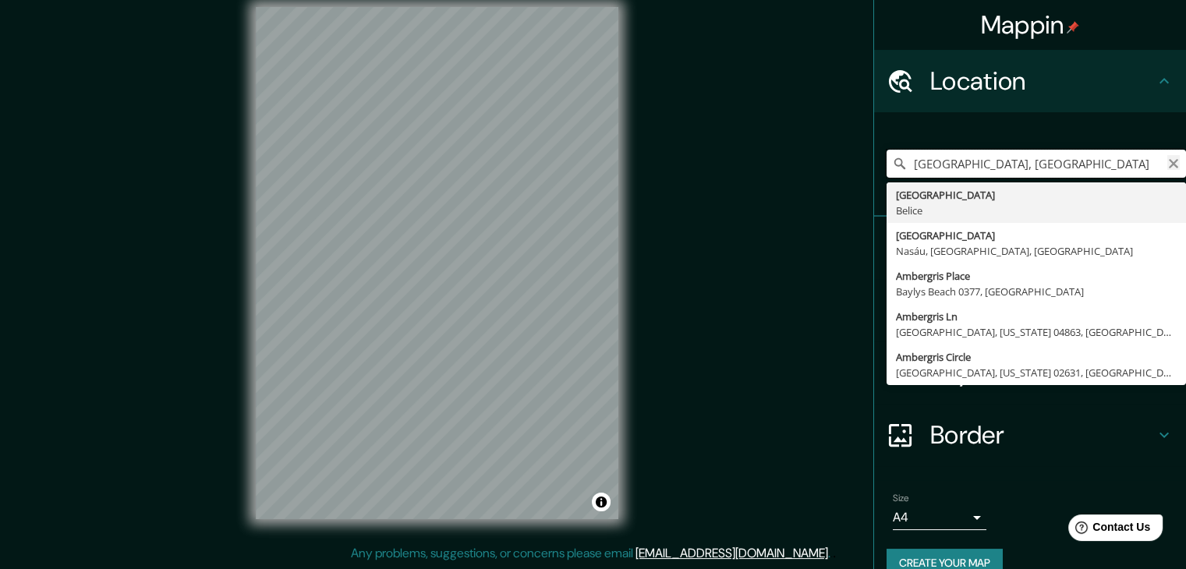
click at [1163, 163] on div "[GEOGRAPHIC_DATA], [GEOGRAPHIC_DATA] de [GEOGRAPHIC_DATA] [GEOGRAPHIC_DATA] [GE…" at bounding box center [1036, 164] width 299 height 28
click at [1167, 163] on icon "Clear" at bounding box center [1173, 164] width 12 height 12
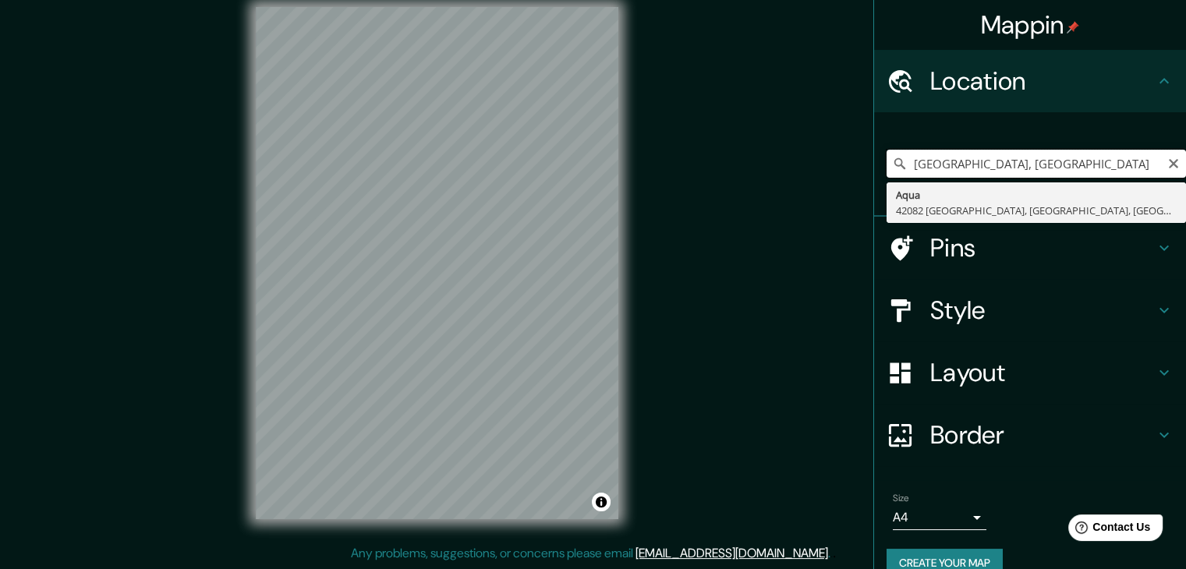
type input "[GEOGRAPHIC_DATA], [GEOGRAPHIC_DATA]"
click at [1152, 154] on input "[GEOGRAPHIC_DATA], [GEOGRAPHIC_DATA]" at bounding box center [1036, 164] width 299 height 28
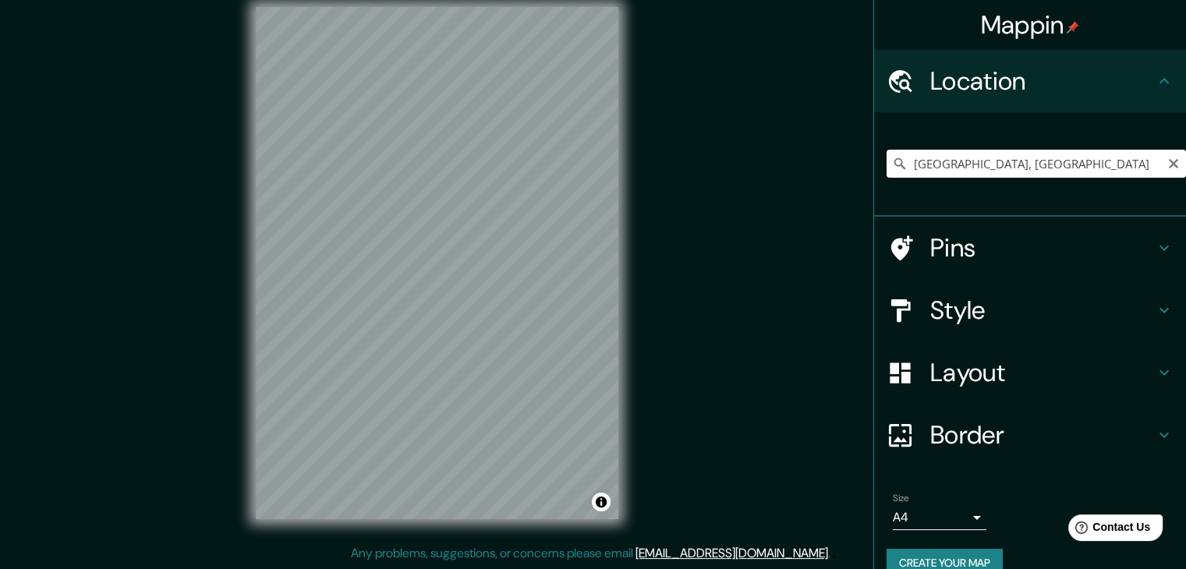
drag, startPoint x: 1158, startPoint y: 158, endPoint x: 1117, endPoint y: 162, distance: 41.5
click at [1167, 159] on icon "Clear" at bounding box center [1173, 164] width 12 height 12
click at [1117, 162] on input "Pick your city or area" at bounding box center [1036, 164] width 299 height 28
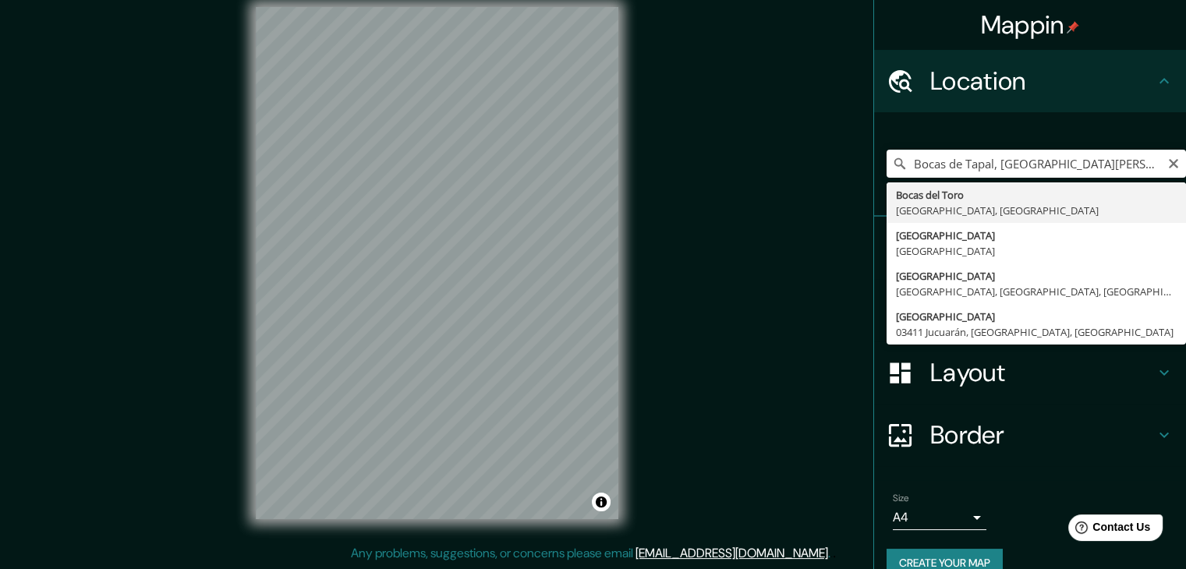
type input "[GEOGRAPHIC_DATA], [GEOGRAPHIC_DATA], [GEOGRAPHIC_DATA]"
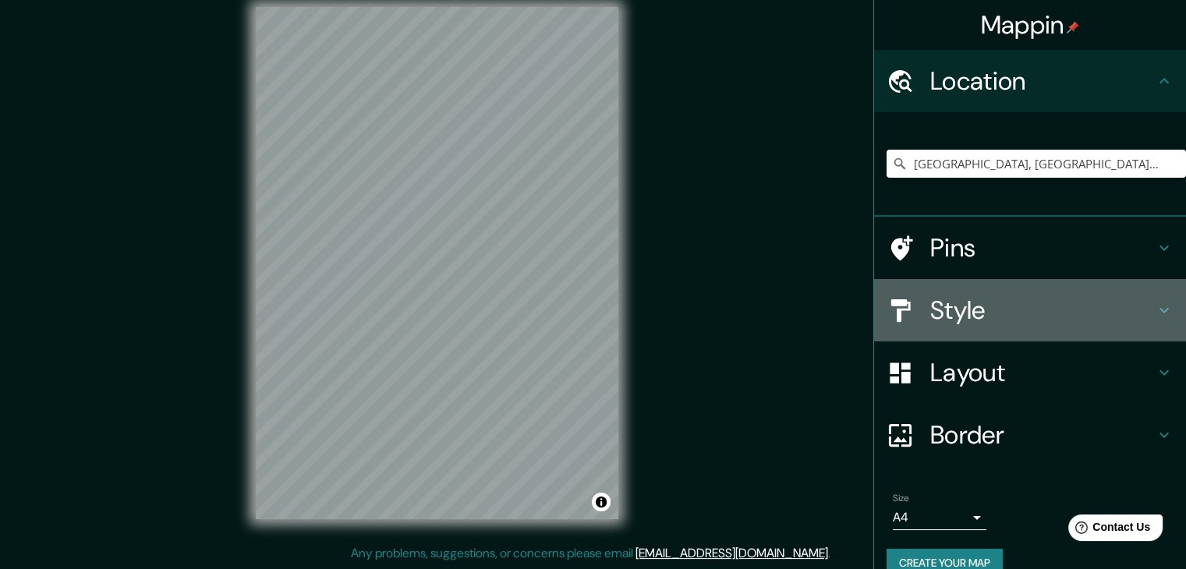
drag, startPoint x: 961, startPoint y: 307, endPoint x: 961, endPoint y: 315, distance: 7.8
click at [961, 314] on h4 "Style" at bounding box center [1042, 310] width 225 height 31
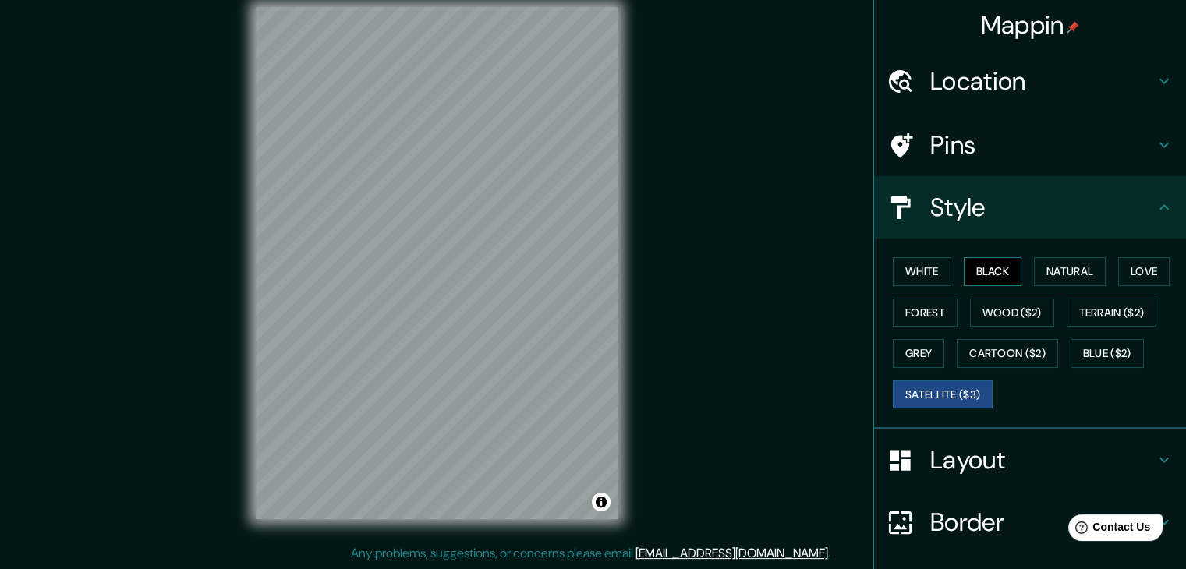
click at [972, 272] on button "Black" at bounding box center [993, 271] width 58 height 29
click at [1034, 271] on button "Natural" at bounding box center [1070, 271] width 72 height 29
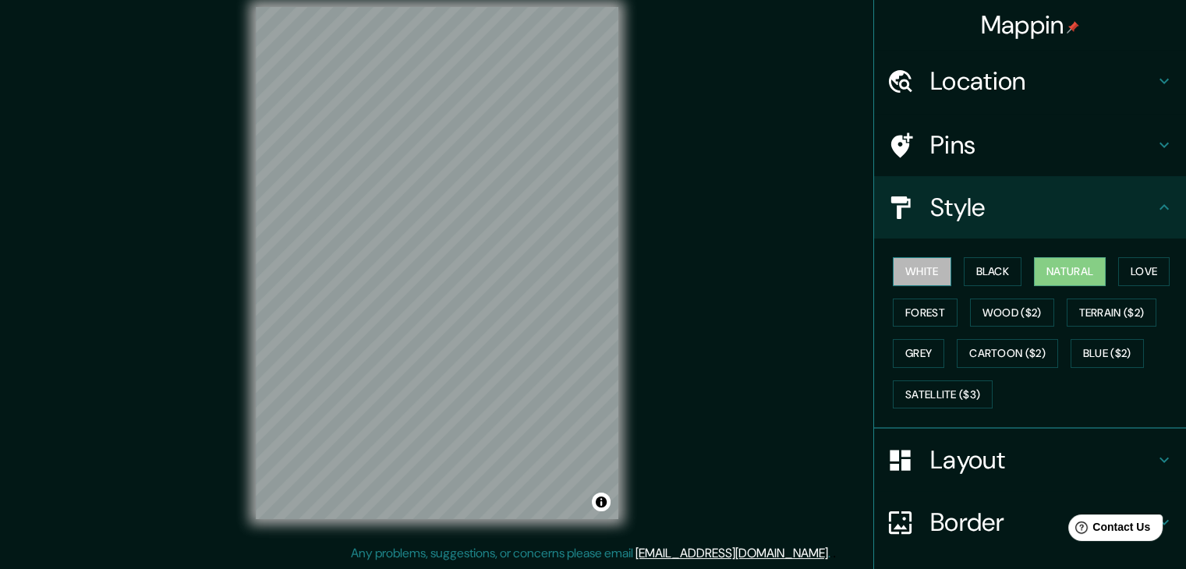
click at [915, 264] on button "White" at bounding box center [922, 271] width 58 height 29
click at [973, 269] on button "Black" at bounding box center [993, 271] width 58 height 29
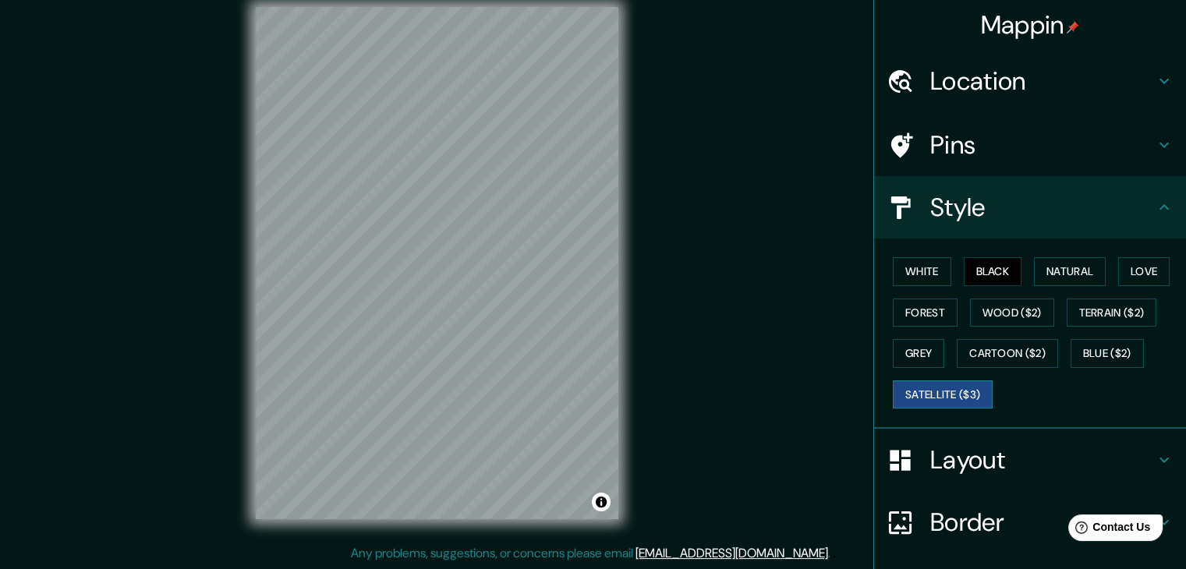
click at [936, 391] on button "Satellite ($3)" at bounding box center [943, 395] width 100 height 29
click at [976, 266] on button "Black" at bounding box center [993, 271] width 58 height 29
drag, startPoint x: 982, startPoint y: 266, endPoint x: 990, endPoint y: 274, distance: 11.6
click at [984, 267] on button "Black" at bounding box center [993, 271] width 58 height 29
click at [973, 260] on button "Black" at bounding box center [993, 271] width 58 height 29
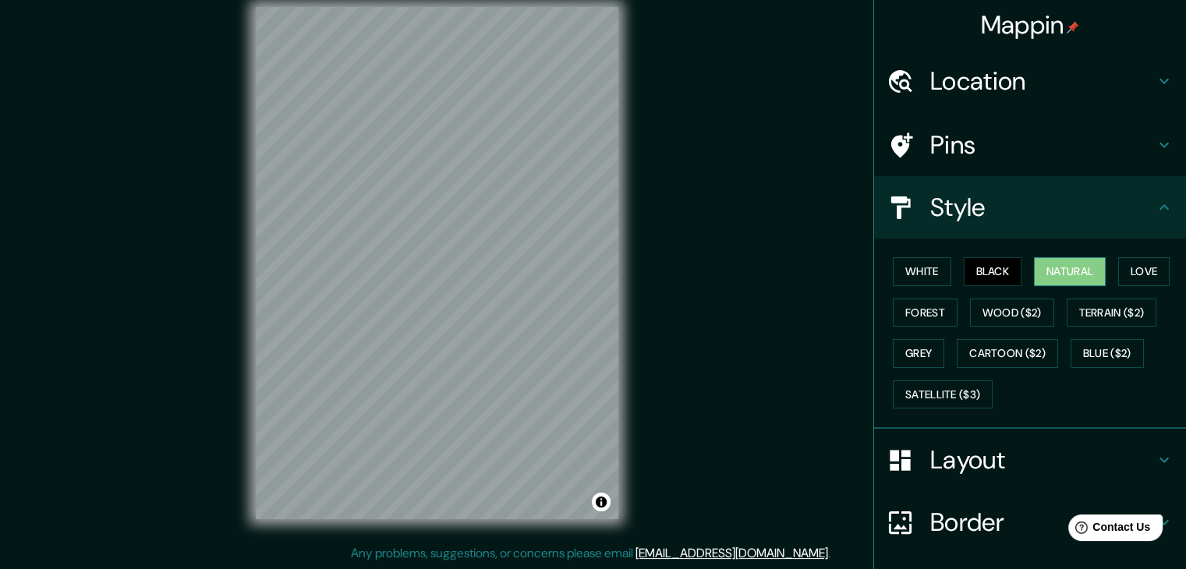
click at [1039, 267] on button "Natural" at bounding box center [1070, 271] width 72 height 29
click at [920, 275] on button "White" at bounding box center [922, 271] width 58 height 29
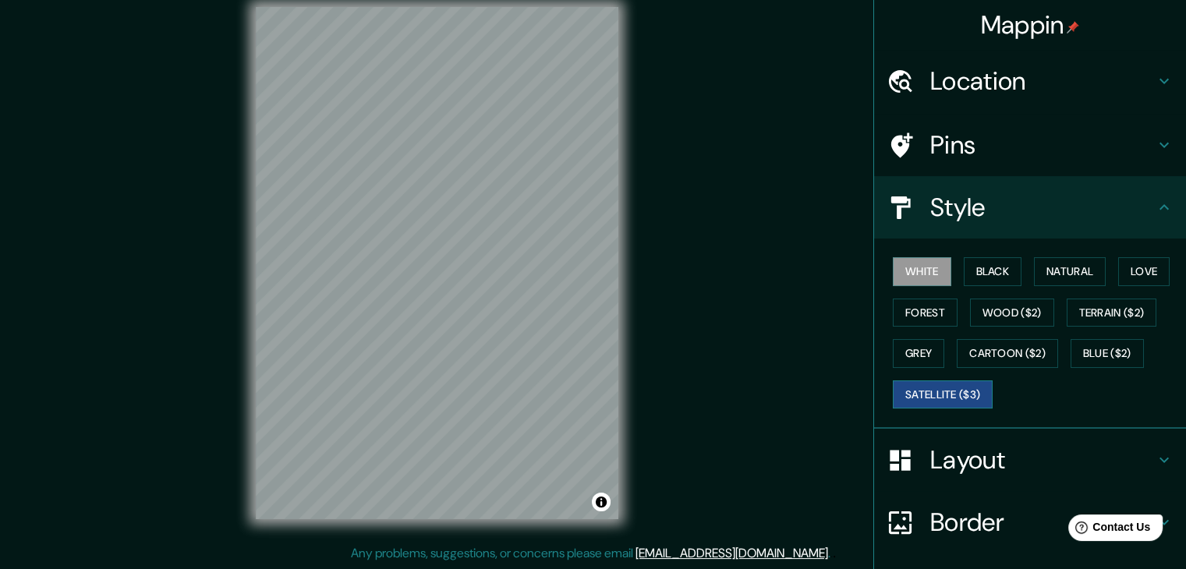
click at [919, 379] on div "White Black Natural Love Forest Wood ($2) Terrain ($2) Grey Cartoon ($2) Blue (…" at bounding box center [1036, 333] width 299 height 164
click at [917, 388] on button "Satellite ($3)" at bounding box center [943, 395] width 100 height 29
click at [993, 263] on button "Black" at bounding box center [993, 271] width 58 height 29
click at [900, 260] on button "White" at bounding box center [922, 271] width 58 height 29
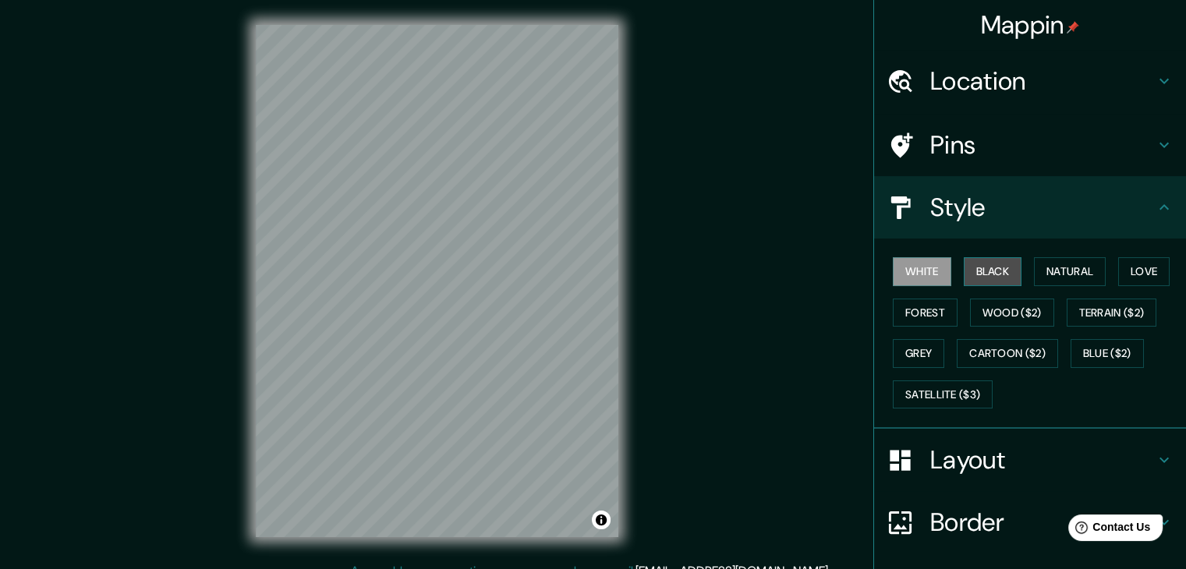
click at [982, 274] on button "Black" at bounding box center [993, 271] width 58 height 29
drag, startPoint x: 1045, startPoint y: 271, endPoint x: 1017, endPoint y: 275, distance: 28.5
click at [1045, 273] on button "Natural" at bounding box center [1070, 271] width 72 height 29
click at [970, 266] on button "Black" at bounding box center [993, 271] width 58 height 29
